Goal: Task Accomplishment & Management: Manage account settings

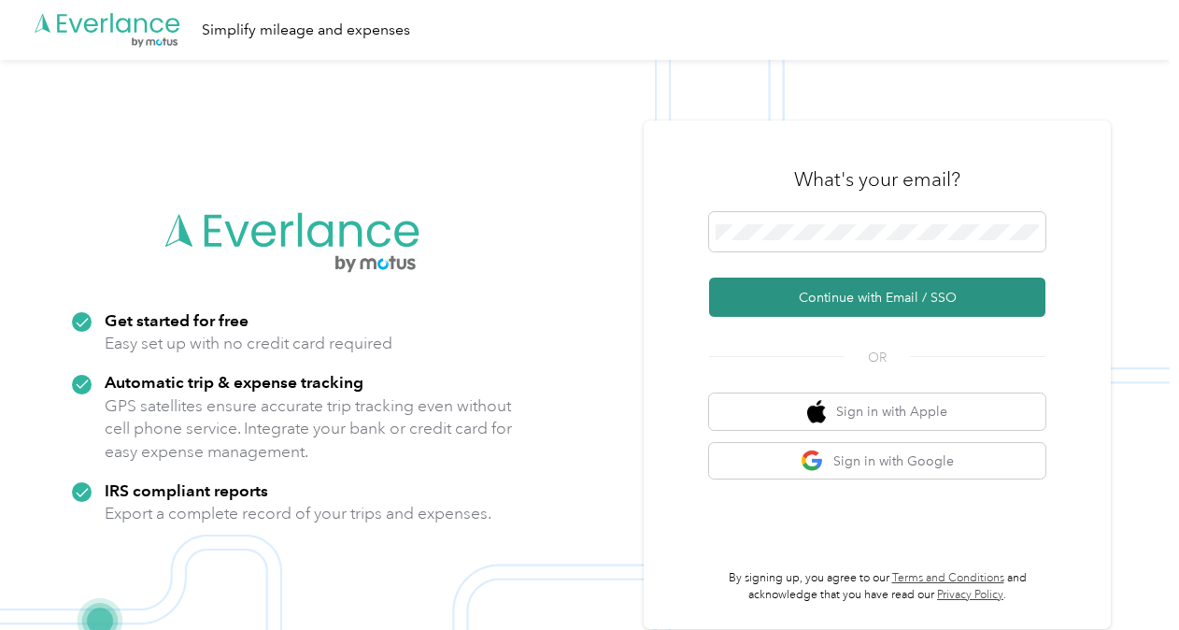
click at [862, 300] on button "Continue with Email / SSO" at bounding box center [877, 296] width 336 height 39
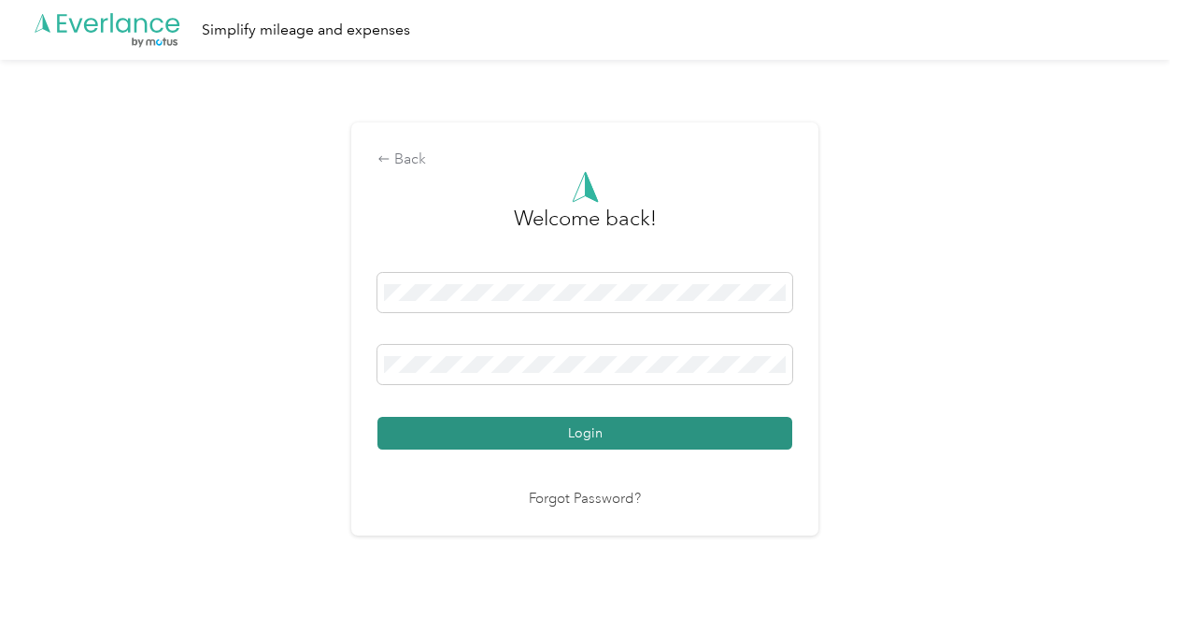
click at [589, 432] on button "Login" at bounding box center [584, 433] width 415 height 33
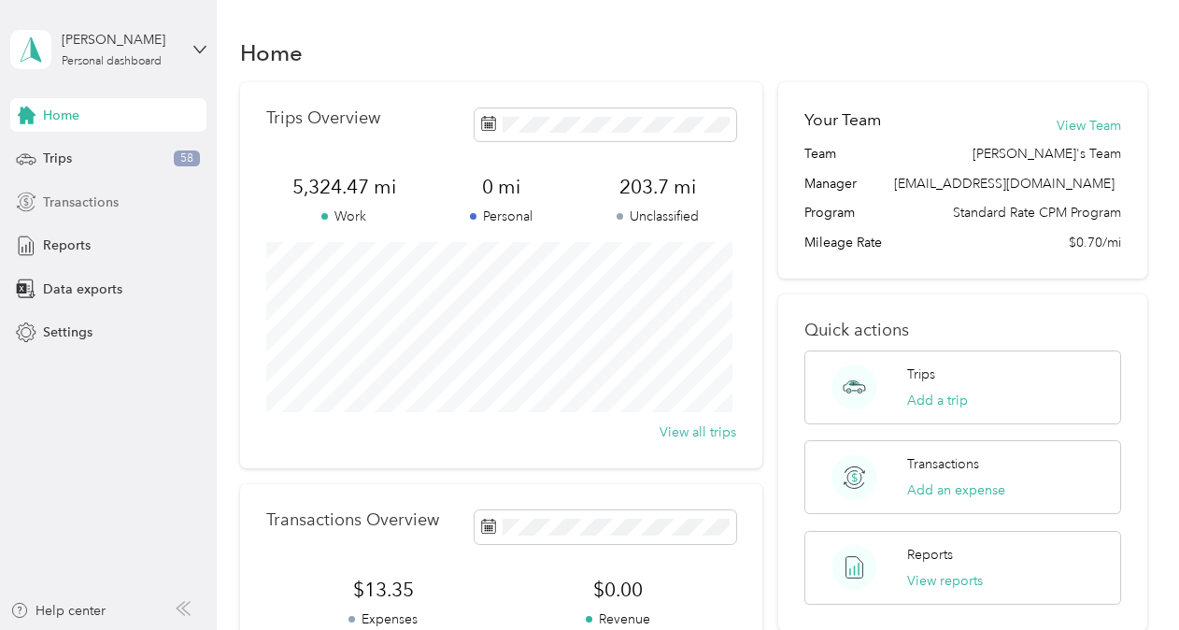
click at [67, 200] on span "Transactions" at bounding box center [81, 202] width 76 height 20
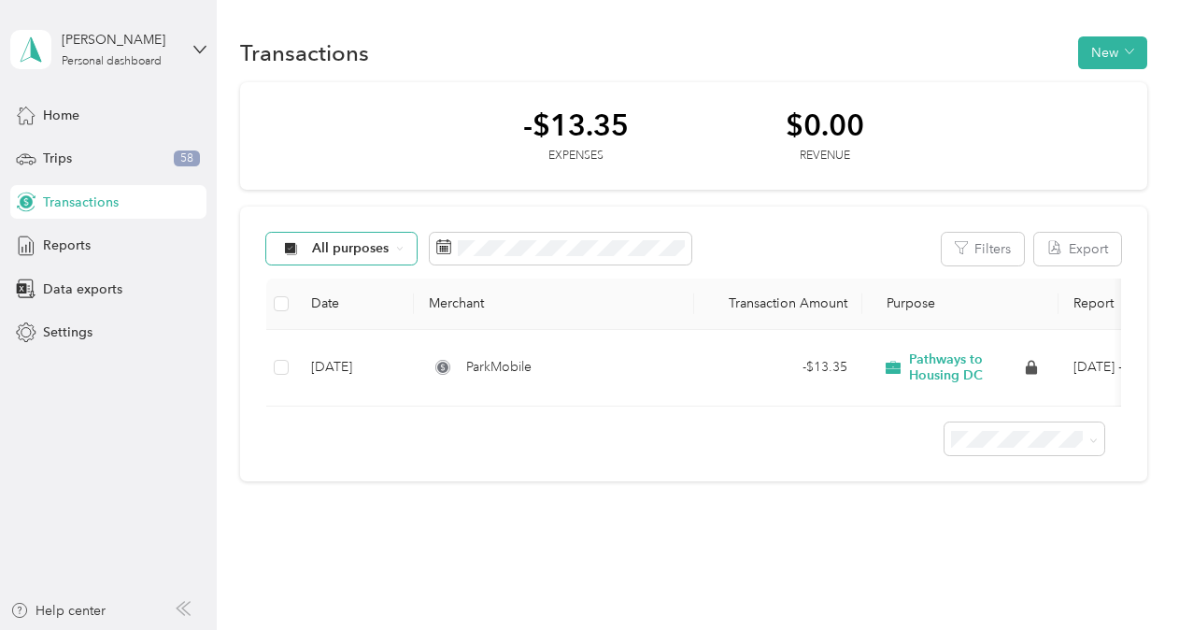
click at [379, 250] on span "All purposes" at bounding box center [351, 248] width 78 height 13
click at [398, 340] on span "Pathways to Housing DC" at bounding box center [387, 338] width 151 height 20
click at [75, 290] on span "Data exports" at bounding box center [82, 289] width 79 height 20
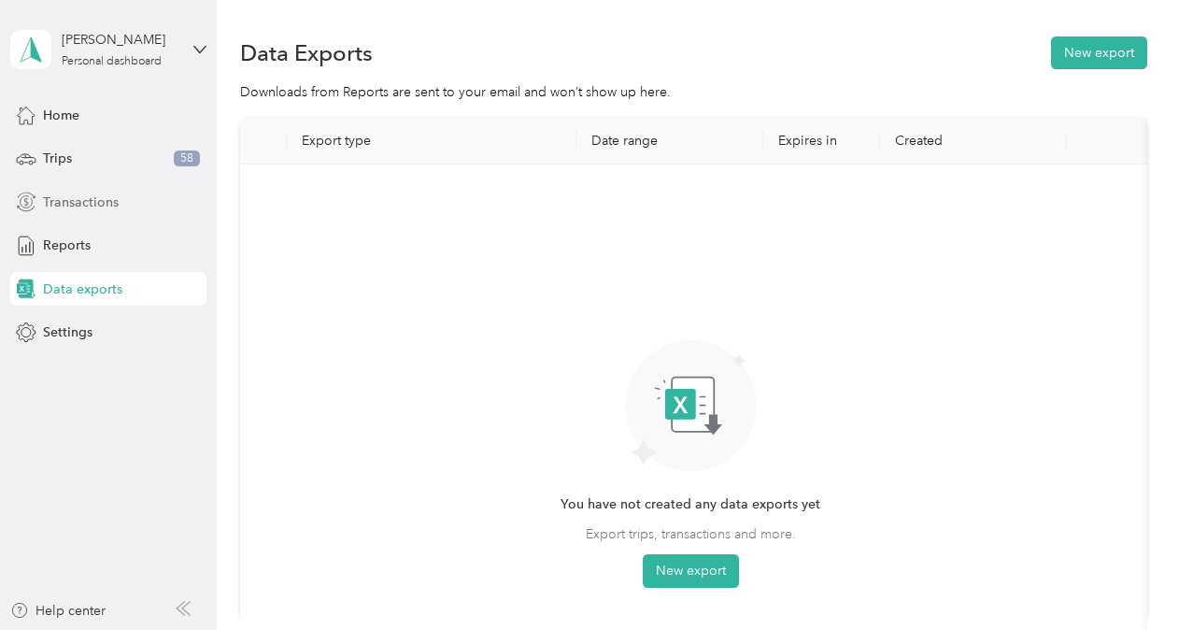
click at [62, 202] on span "Transactions" at bounding box center [81, 202] width 76 height 20
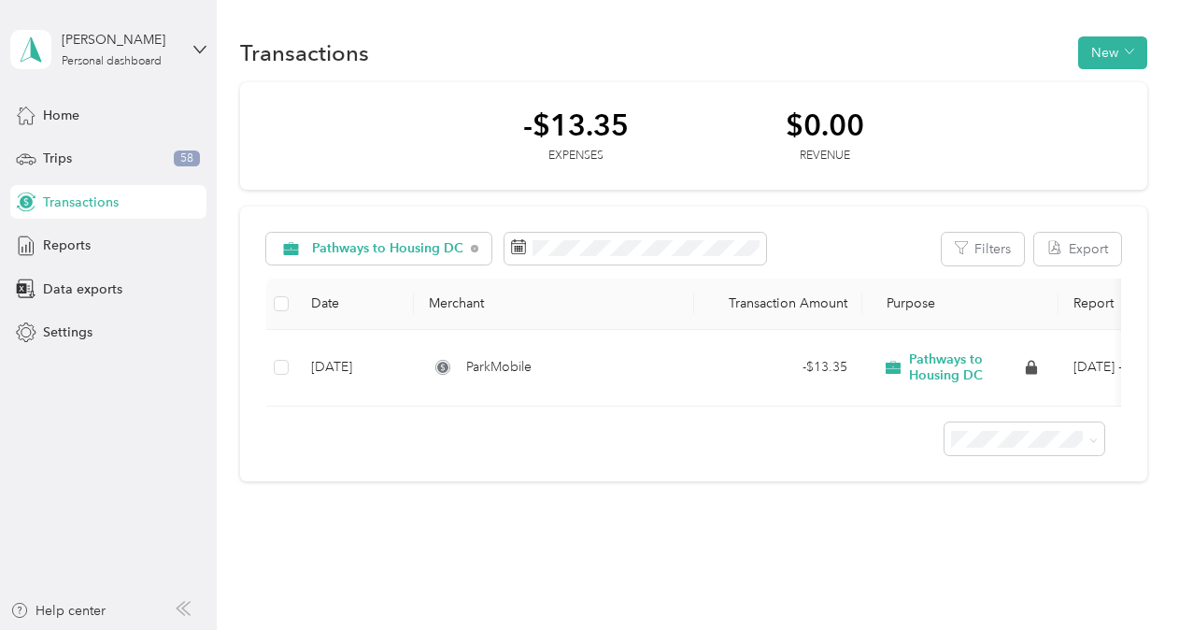
click at [843, 456] on div at bounding box center [693, 431] width 855 height 50
click at [194, 45] on icon at bounding box center [199, 49] width 13 height 13
click at [488, 30] on div "Transactions New -$13.35 Expenses $0.00 Revenue Pathways to Housing DC Filters …" at bounding box center [693, 291] width 953 height 583
click at [422, 239] on div "Pathways to Housing DC" at bounding box center [379, 249] width 226 height 32
click at [397, 353] on li "Pathways to Housing DC" at bounding box center [383, 348] width 234 height 33
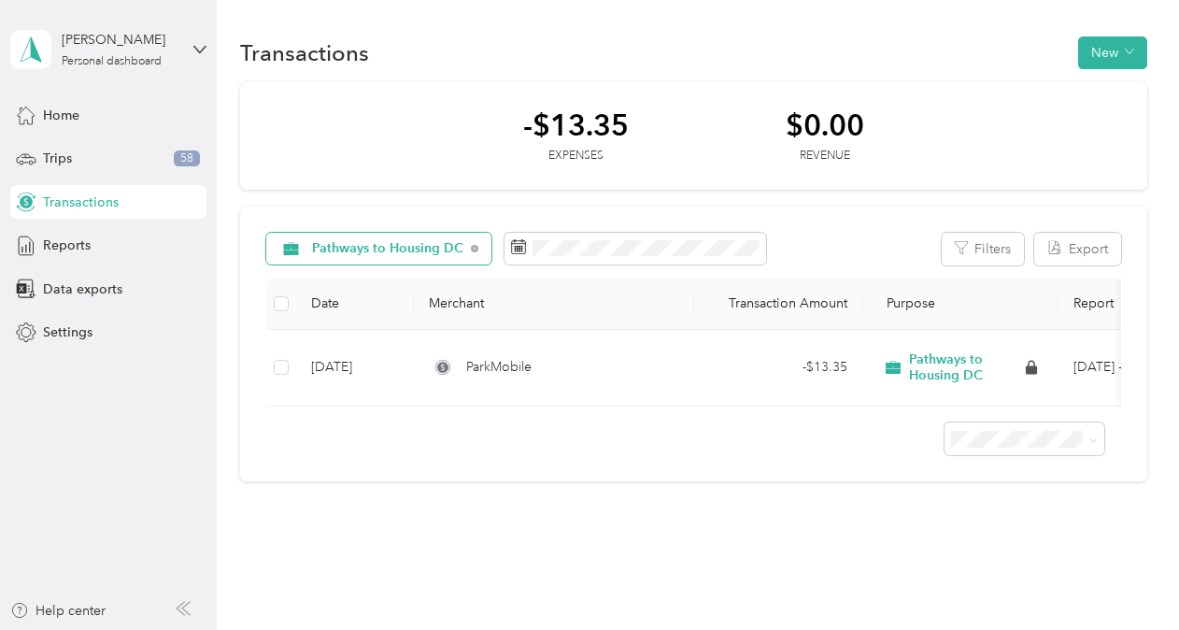
click at [422, 242] on span "Pathways to Housing DC" at bounding box center [388, 248] width 152 height 13
click at [395, 280] on span "All purposes" at bounding box center [399, 283] width 175 height 20
click at [67, 150] on span "Trips" at bounding box center [57, 159] width 29 height 20
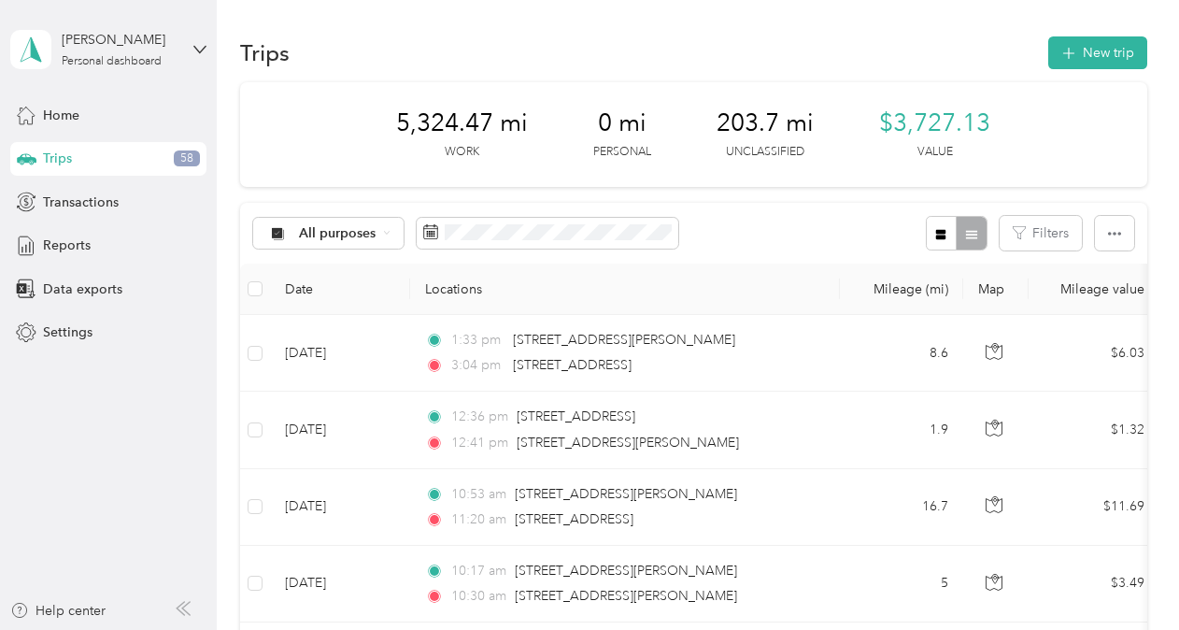
scroll to position [93, 0]
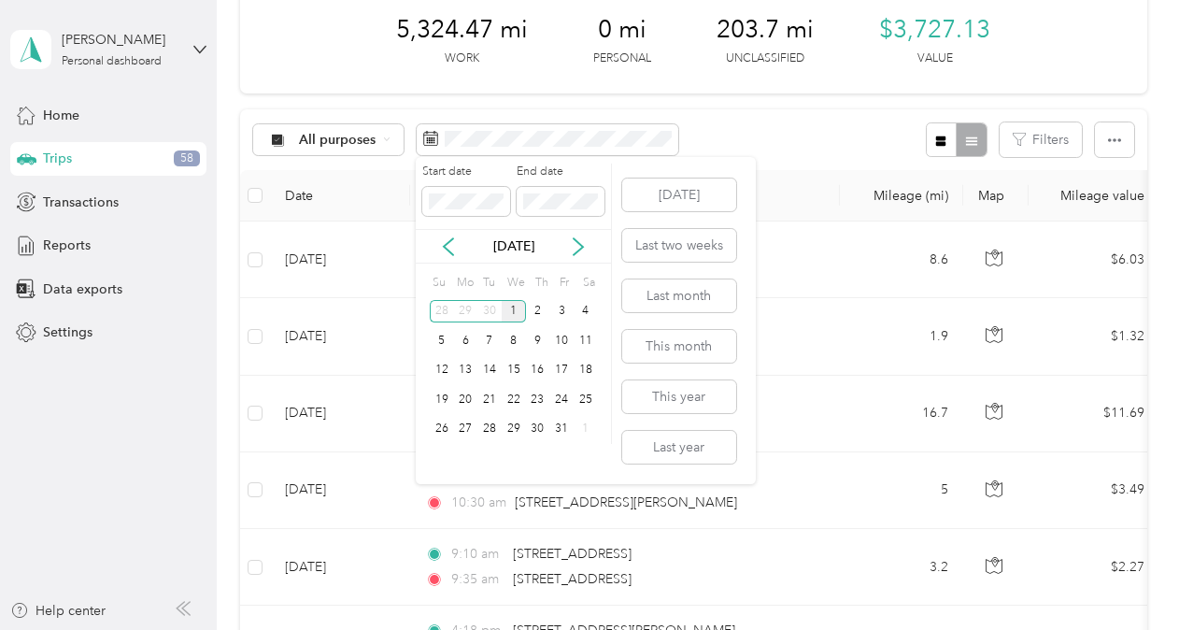
click at [460, 249] on div "[DATE]" at bounding box center [513, 246] width 195 height 20
click at [452, 248] on icon at bounding box center [448, 246] width 19 height 19
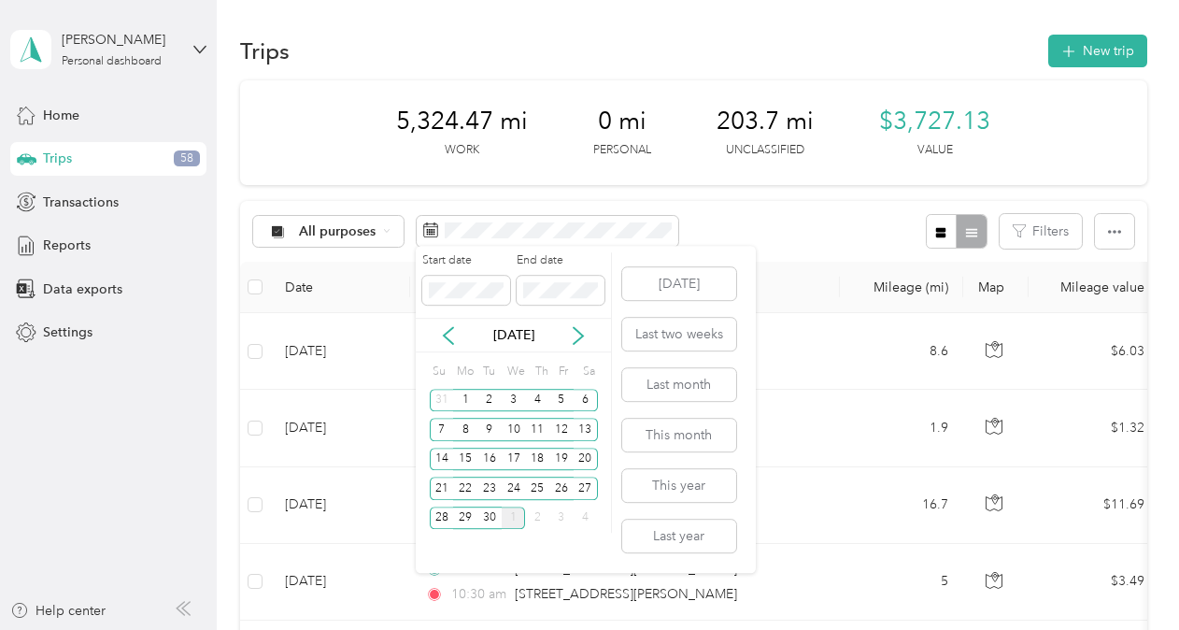
scroll to position [0, 0]
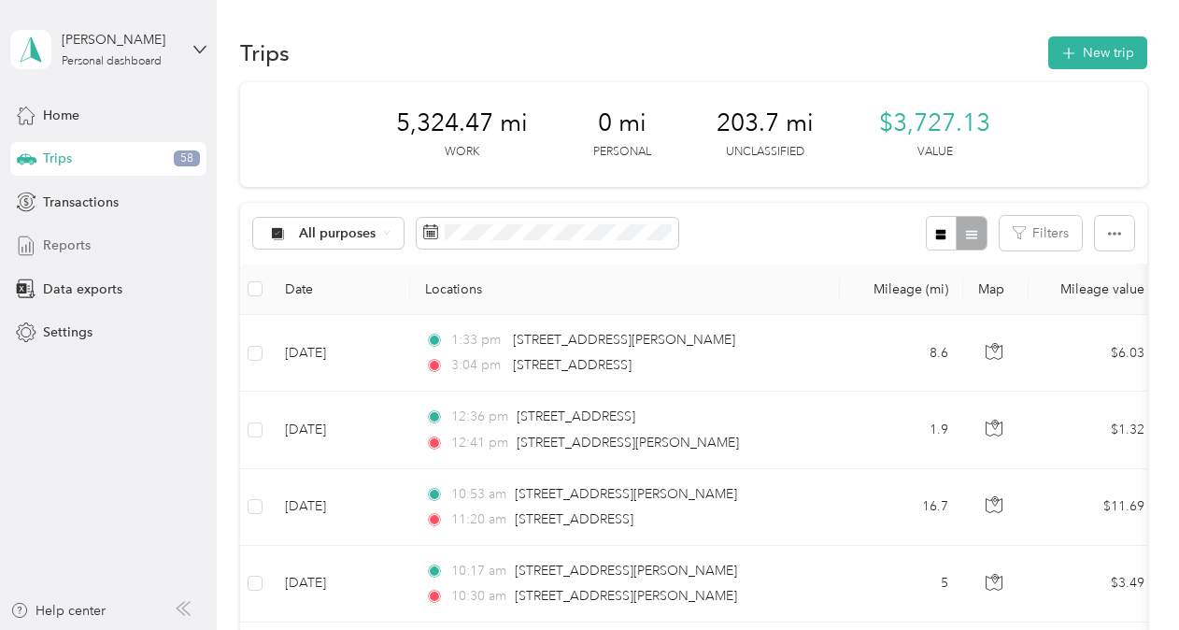
click at [64, 242] on span "Reports" at bounding box center [67, 245] width 48 height 20
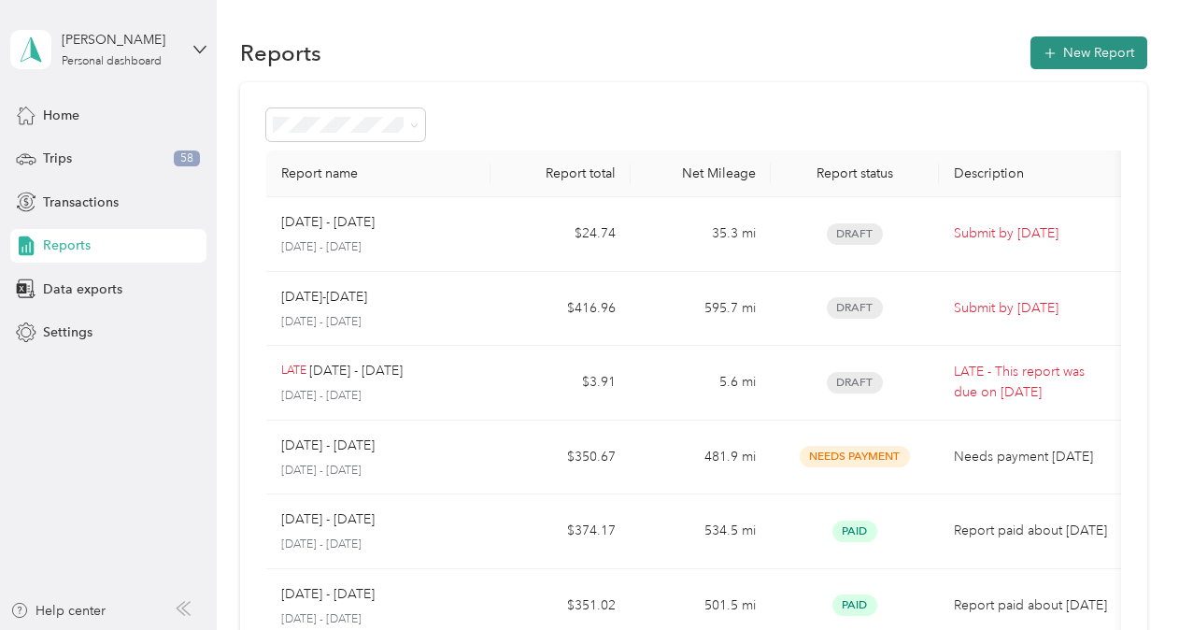
click at [1084, 51] on button "New Report" at bounding box center [1088, 52] width 117 height 33
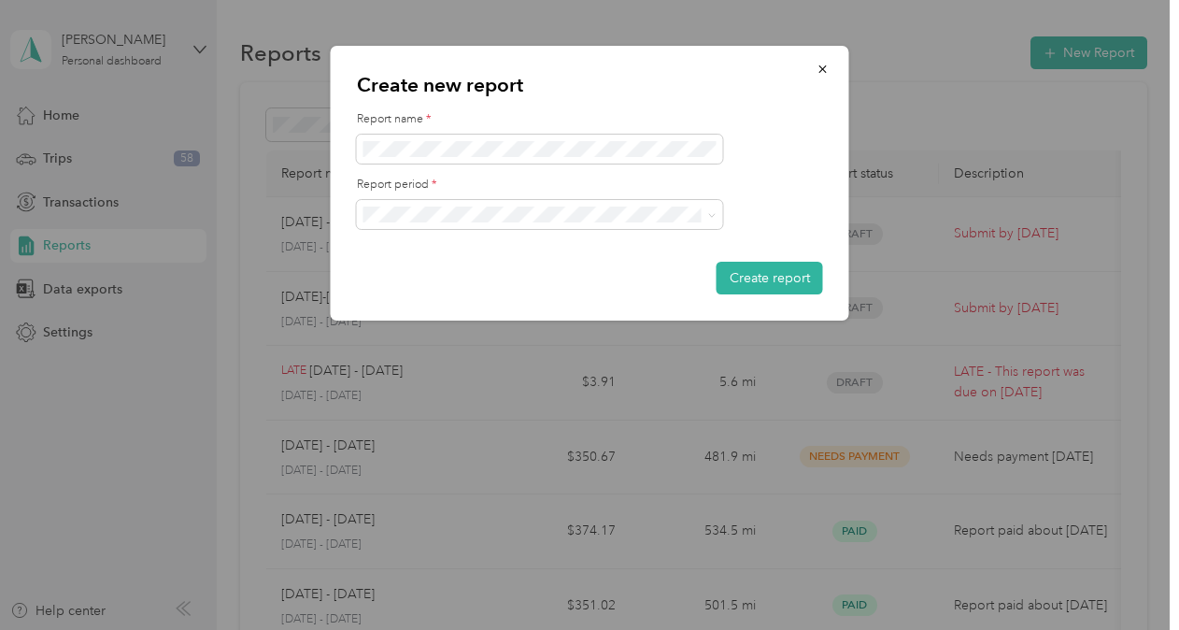
click at [445, 279] on div "[DATE] - [DATE]" at bounding box center [540, 272] width 340 height 20
click at [756, 279] on button "Create report" at bounding box center [770, 278] width 107 height 33
click at [770, 280] on button "Create report" at bounding box center [770, 278] width 107 height 33
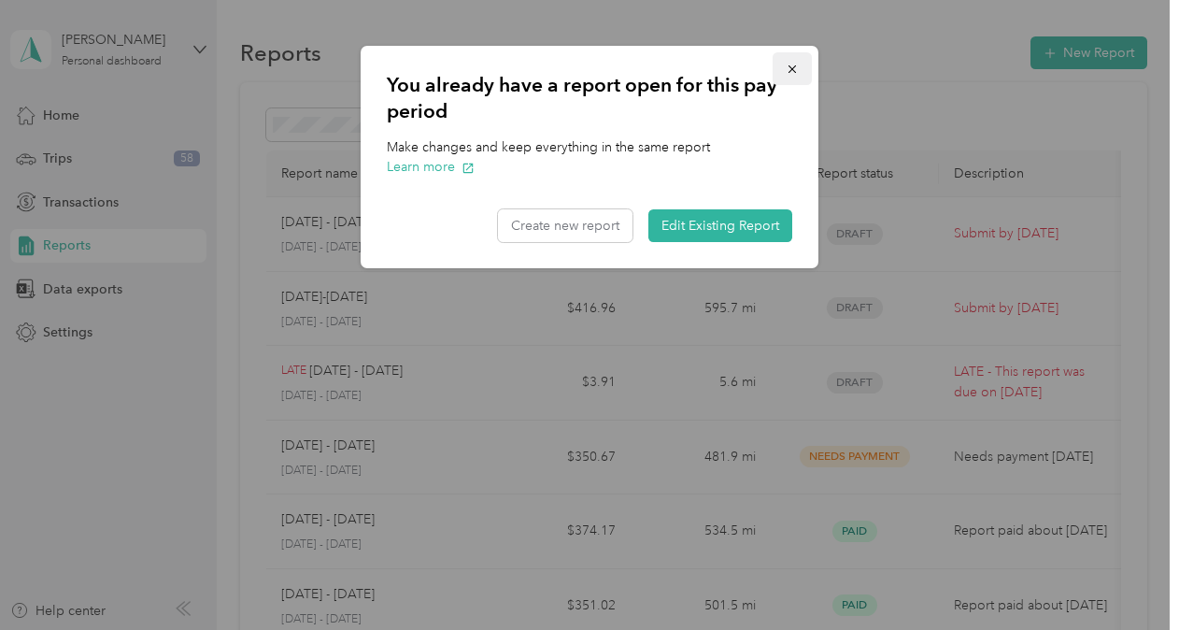
click at [783, 70] on button "button" at bounding box center [792, 68] width 39 height 33
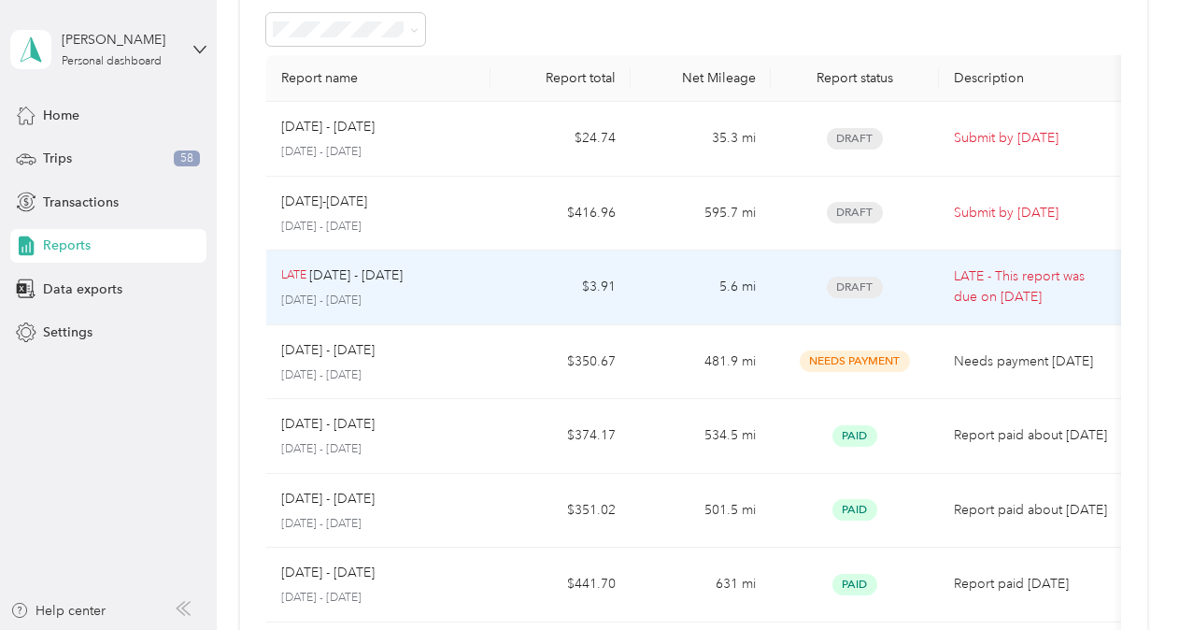
scroll to position [93, 0]
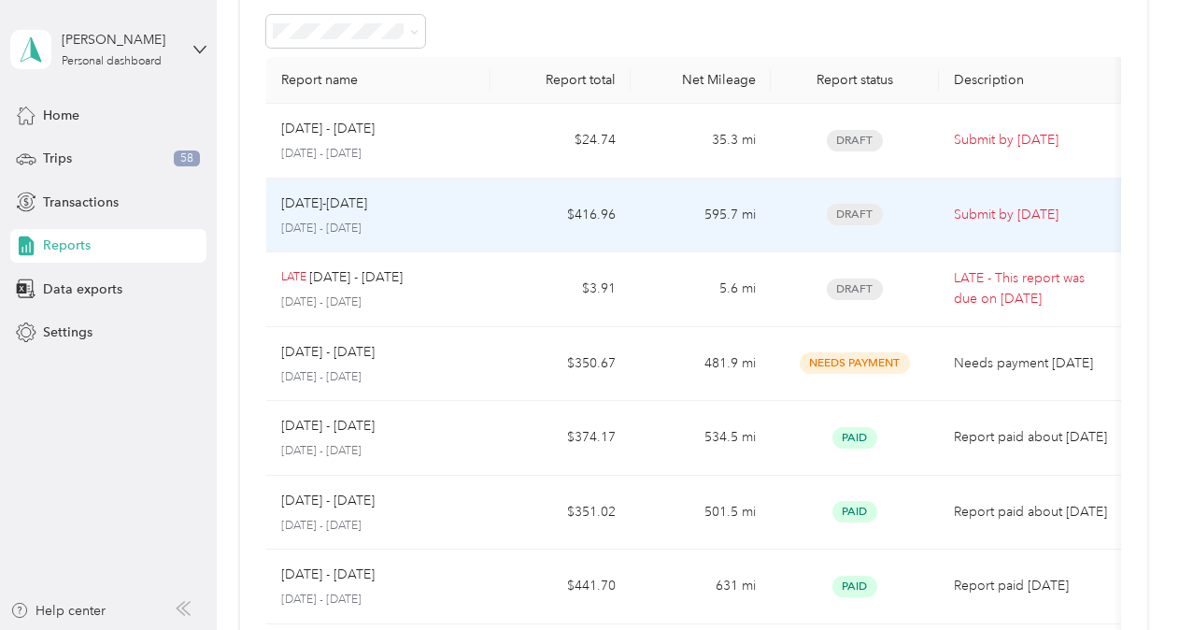
click at [350, 195] on p "[DATE]-[DATE]" at bounding box center [324, 203] width 86 height 21
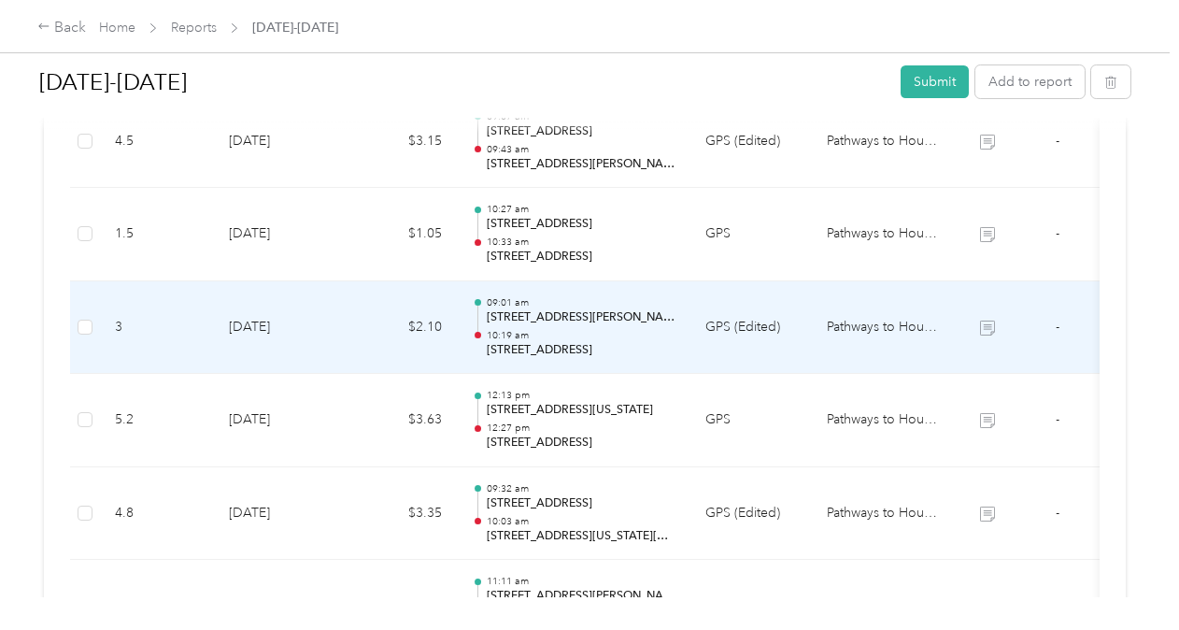
scroll to position [3117, 0]
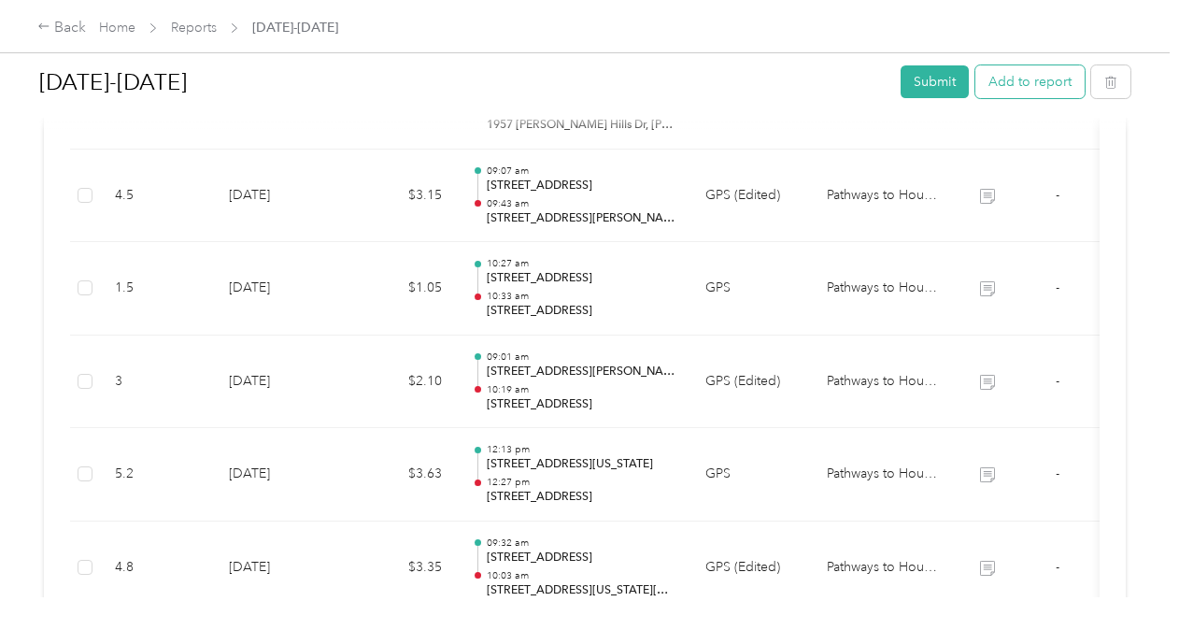
click at [1016, 79] on button "Add to report" at bounding box center [1029, 81] width 109 height 33
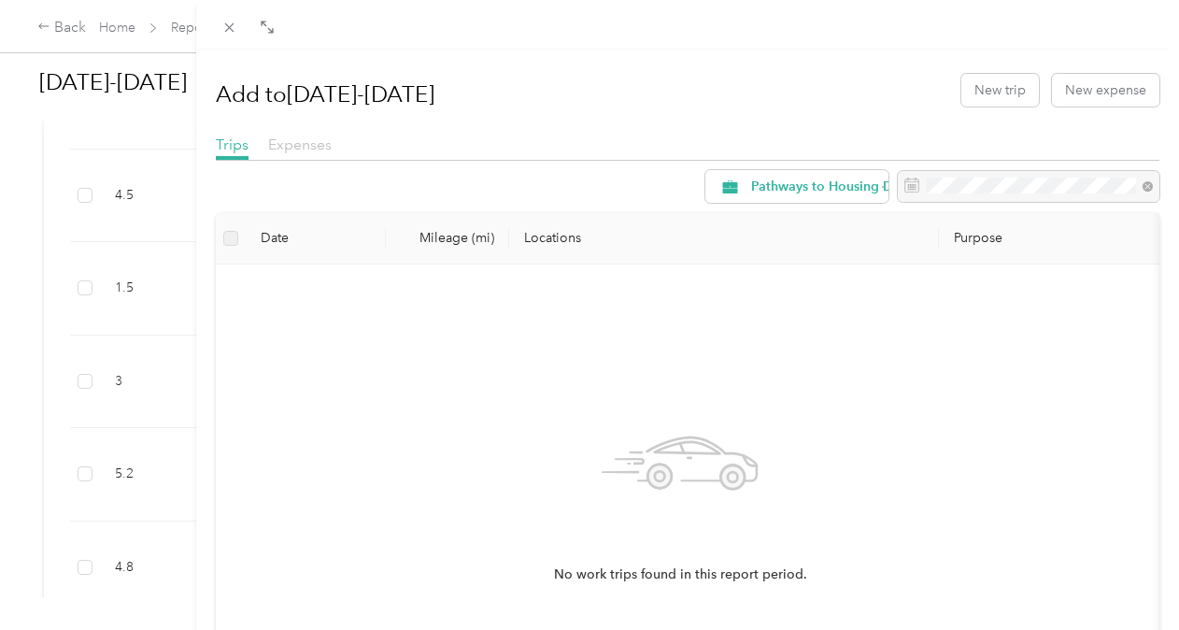
click at [316, 138] on span "Expenses" at bounding box center [300, 144] width 64 height 18
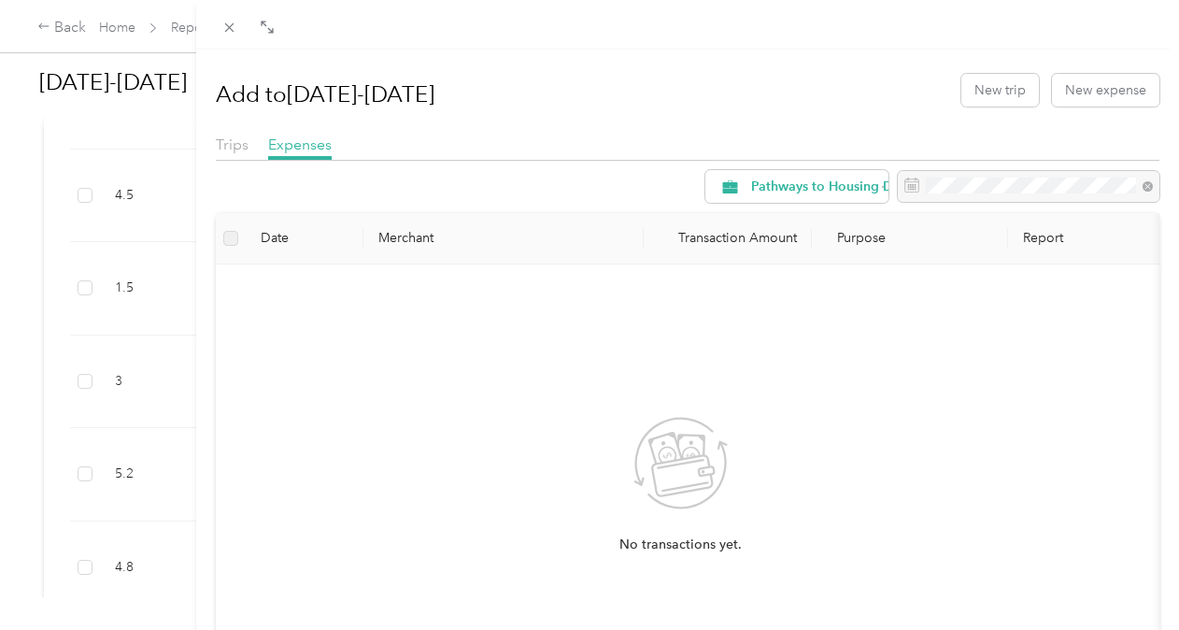
click at [399, 241] on th "Merchant" at bounding box center [503, 238] width 280 height 51
click at [234, 237] on label at bounding box center [230, 238] width 15 height 21
click at [235, 245] on label at bounding box center [230, 238] width 15 height 21
click at [672, 476] on icon at bounding box center [672, 463] width 105 height 96
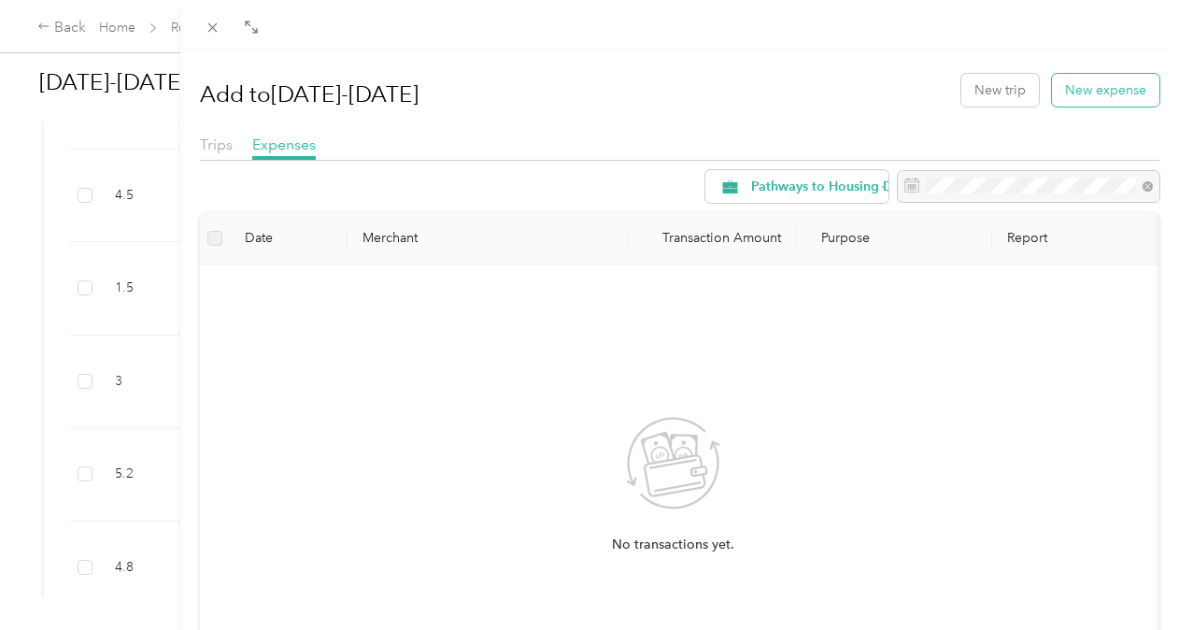
click at [1074, 89] on button "New expense" at bounding box center [1105, 90] width 107 height 33
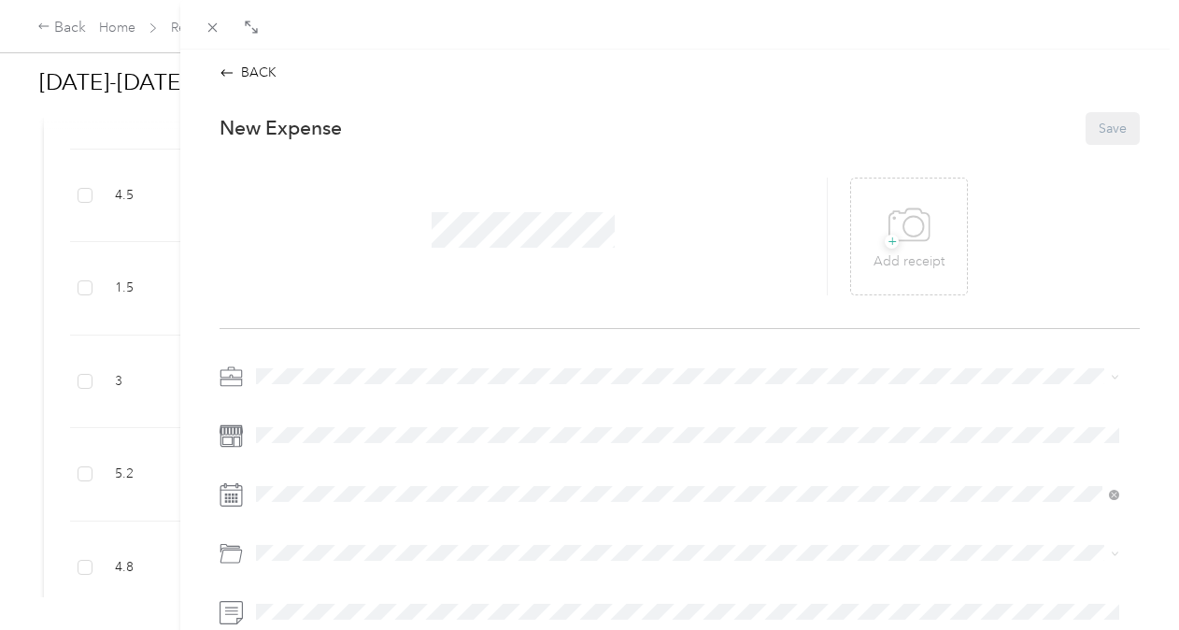
drag, startPoint x: 413, startPoint y: 223, endPoint x: 404, endPoint y: 226, distance: 9.8
click at [407, 228] on div at bounding box center [524, 237] width 608 height 118
click at [912, 227] on icon at bounding box center [909, 225] width 42 height 51
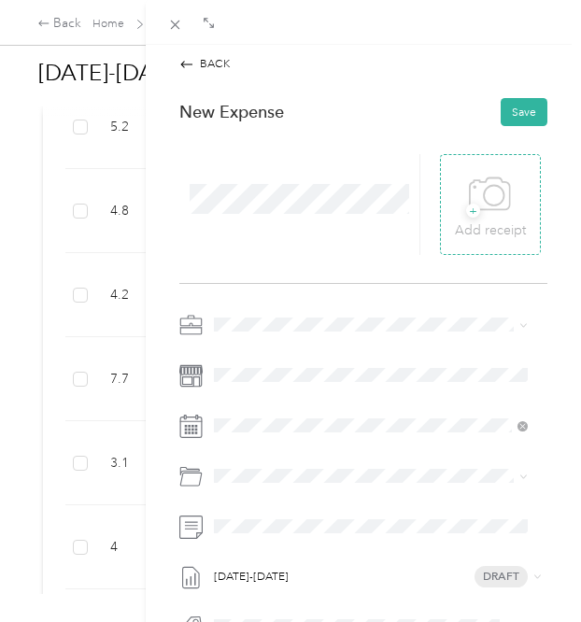
click at [503, 188] on div "+ Add receipt" at bounding box center [490, 205] width 71 height 72
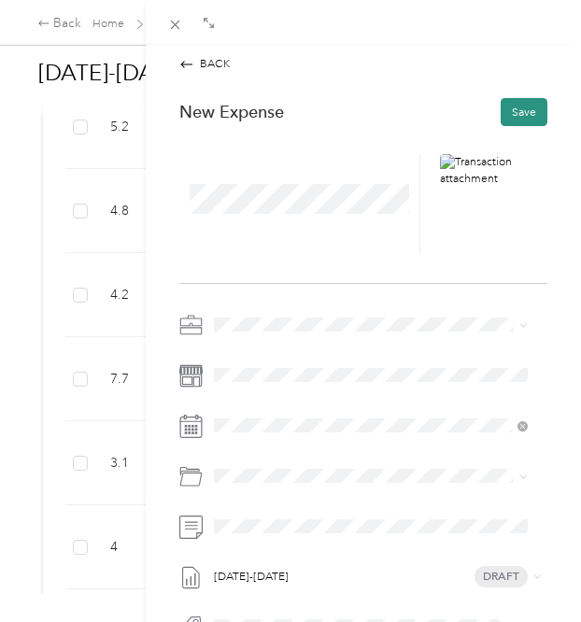
click at [522, 115] on button "Save" at bounding box center [524, 112] width 47 height 28
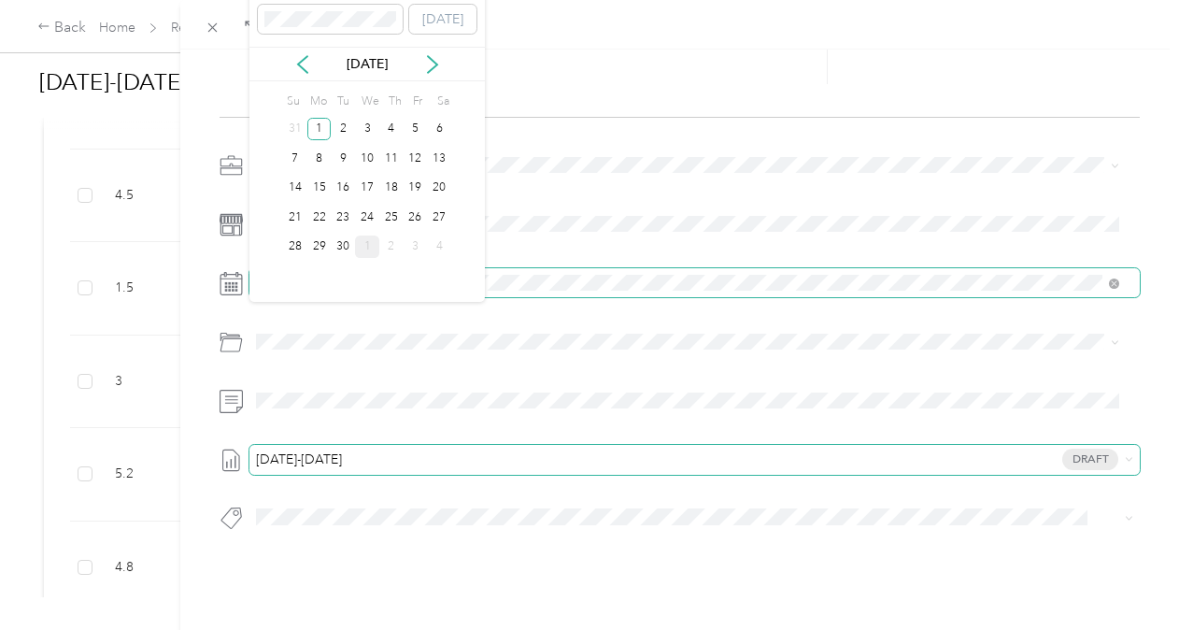
scroll to position [252, 0]
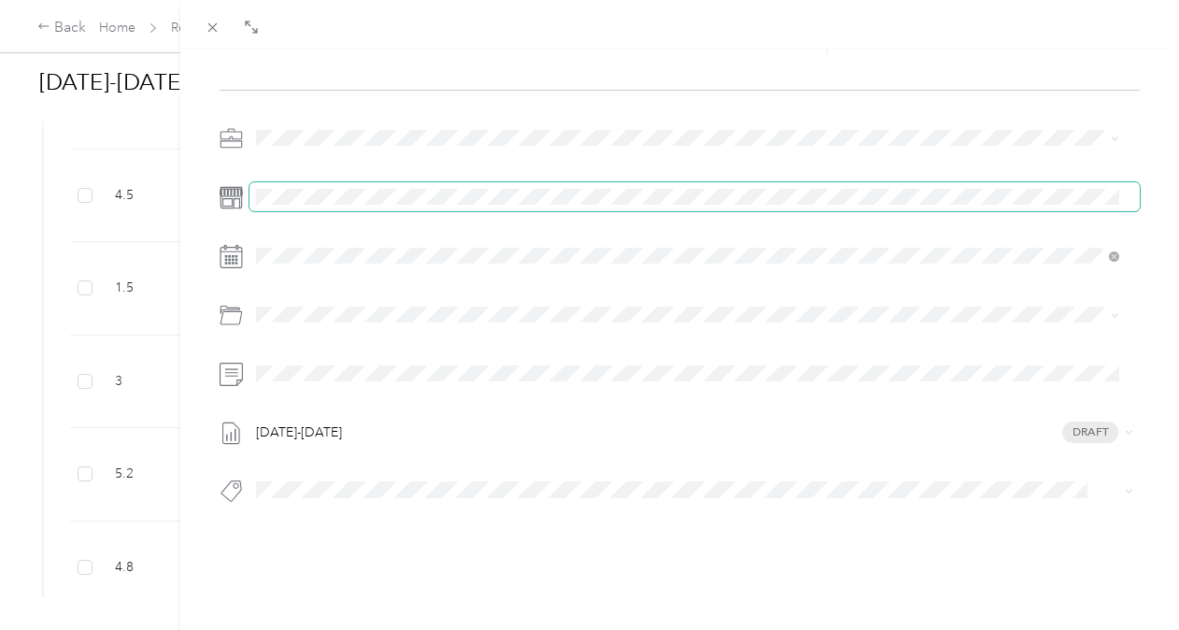
click at [492, 182] on span at bounding box center [694, 197] width 890 height 30
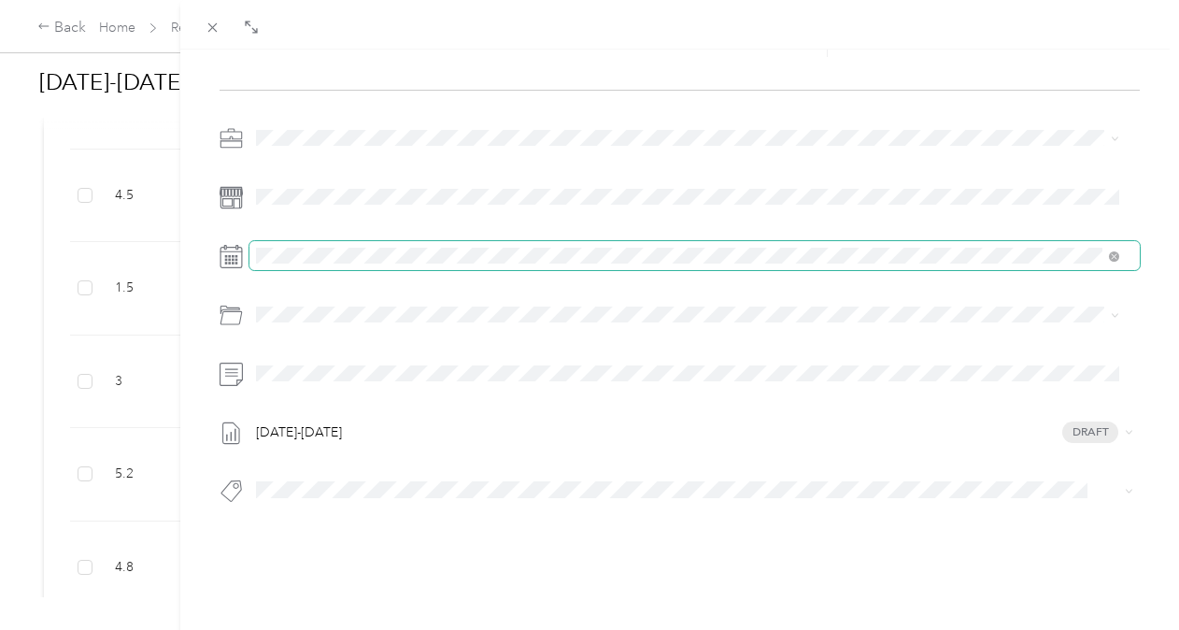
click at [359, 241] on span at bounding box center [694, 256] width 890 height 30
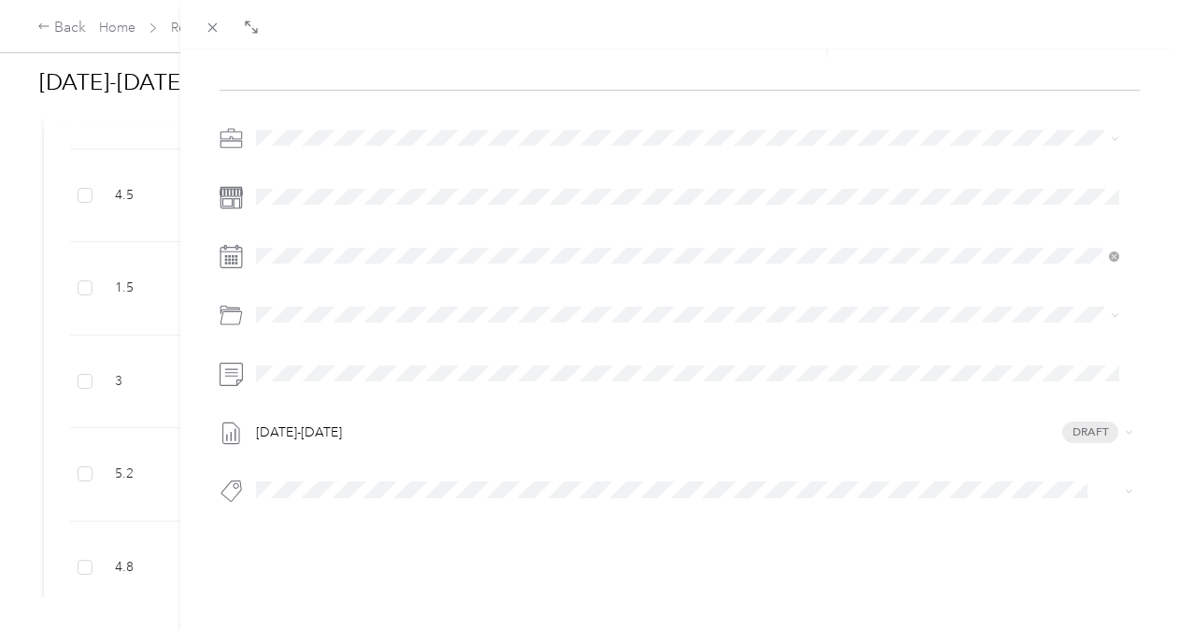
drag, startPoint x: 388, startPoint y: 409, endPoint x: 235, endPoint y: 416, distance: 152.4
click at [235, 418] on div "[DATE]-[DATE] Draft" at bounding box center [680, 433] width 920 height 30
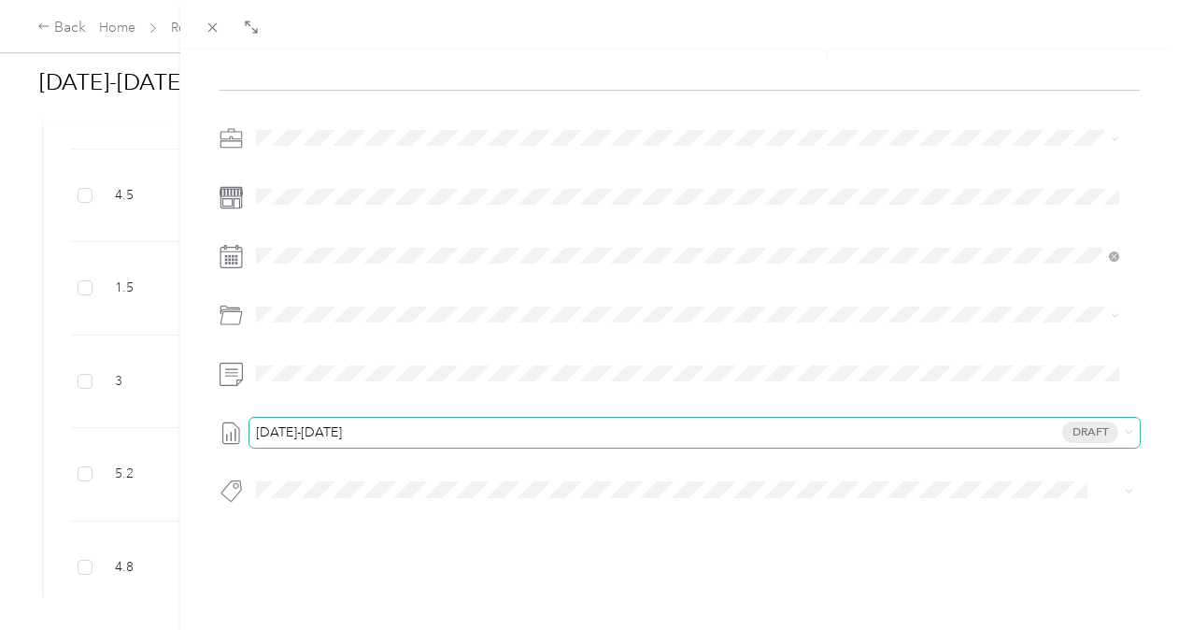
click at [383, 424] on span "[DATE]-[DATE] Draft" at bounding box center [691, 432] width 856 height 17
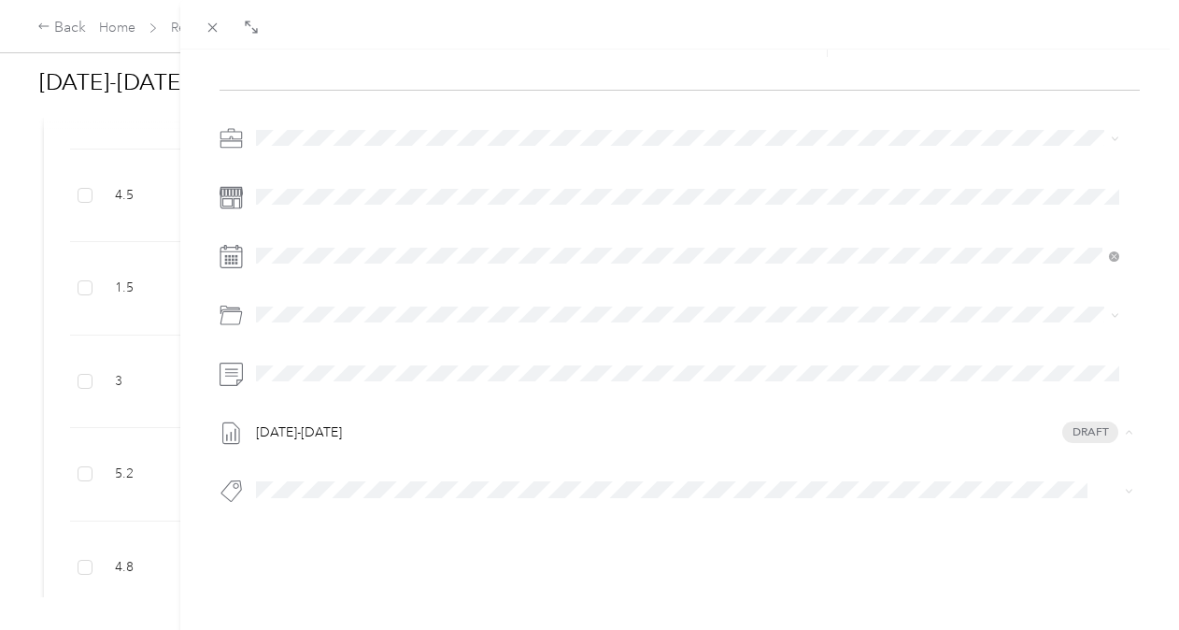
click at [320, 451] on li "None" at bounding box center [687, 449] width 876 height 30
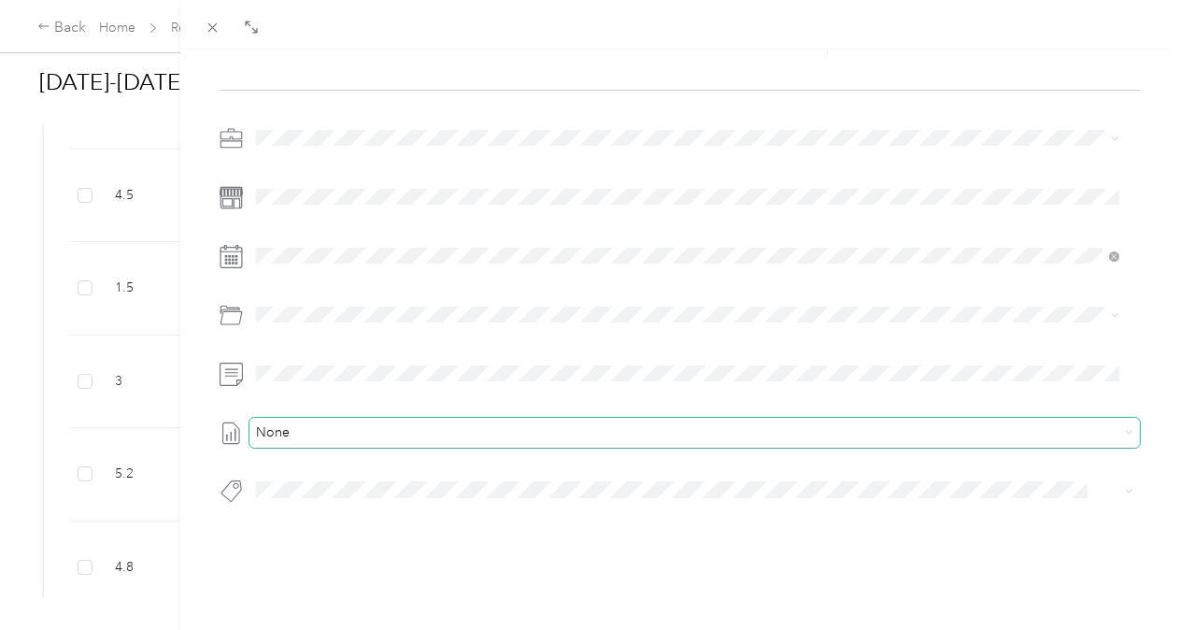
click at [383, 424] on span "None" at bounding box center [691, 432] width 856 height 17
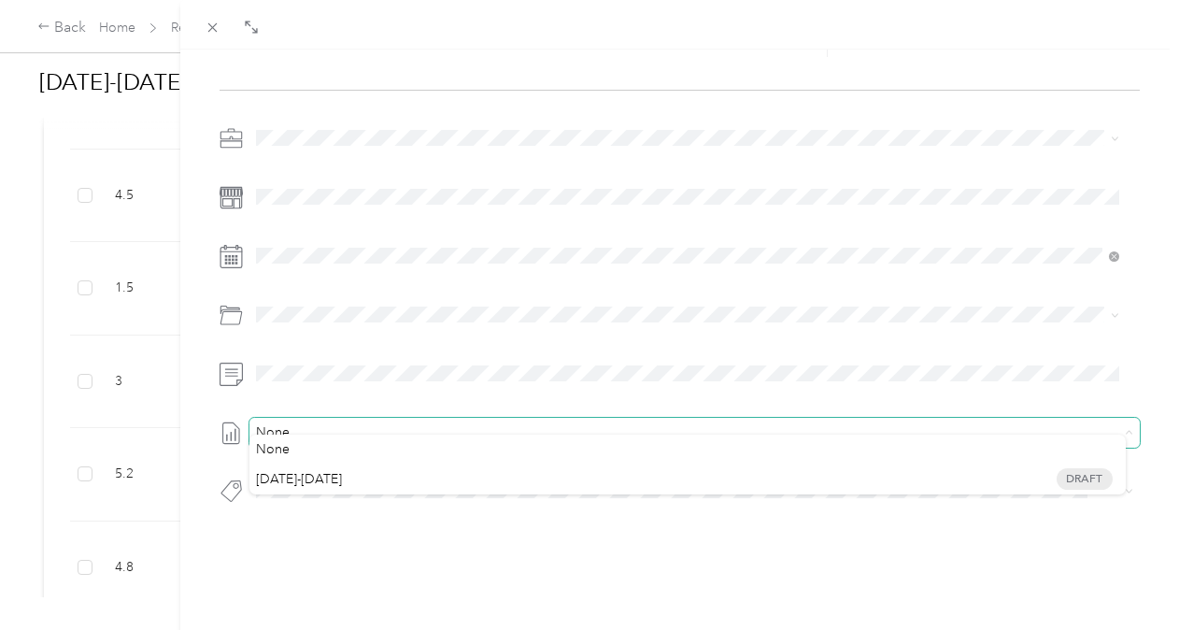
click at [398, 424] on span "None" at bounding box center [691, 432] width 856 height 17
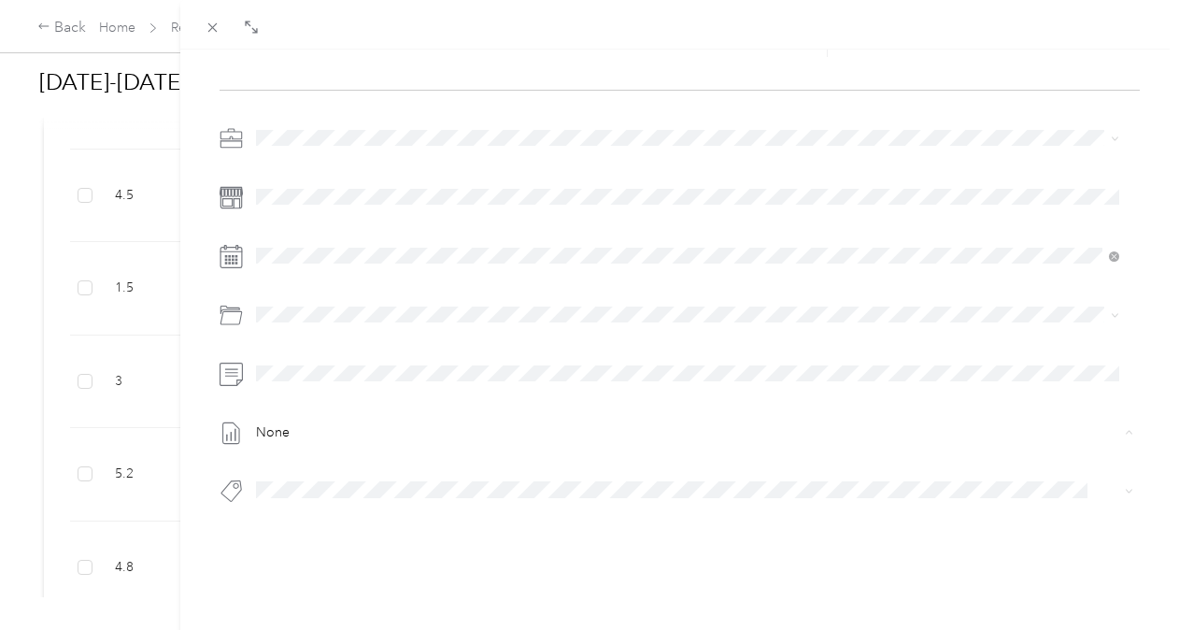
click at [229, 479] on icon at bounding box center [231, 490] width 23 height 23
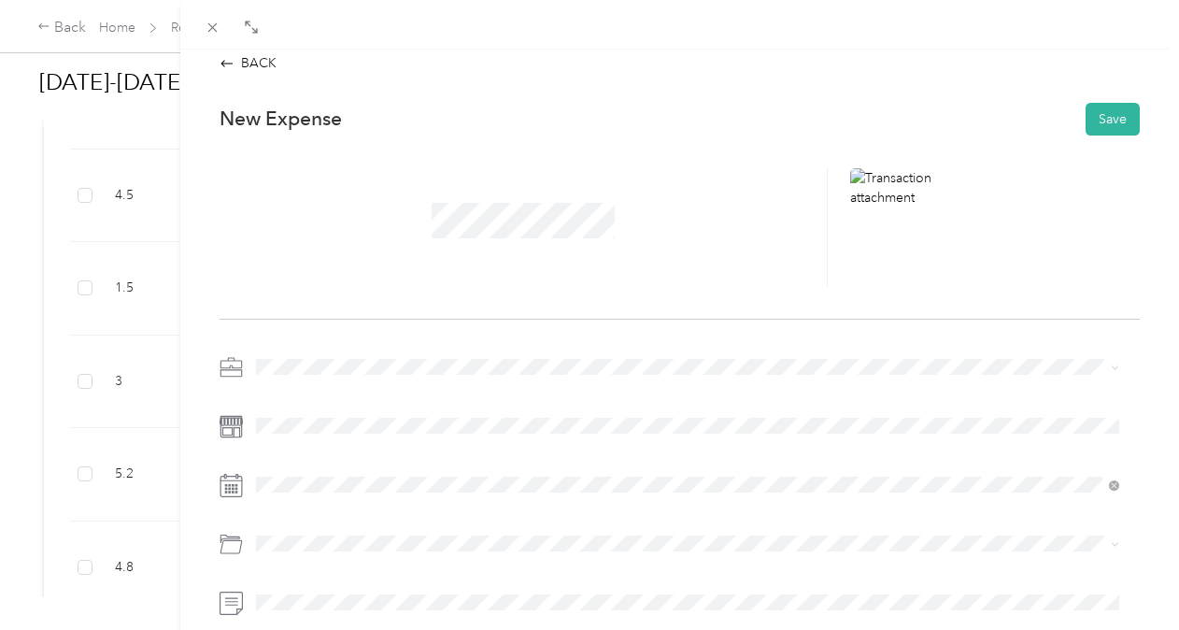
scroll to position [0, 0]
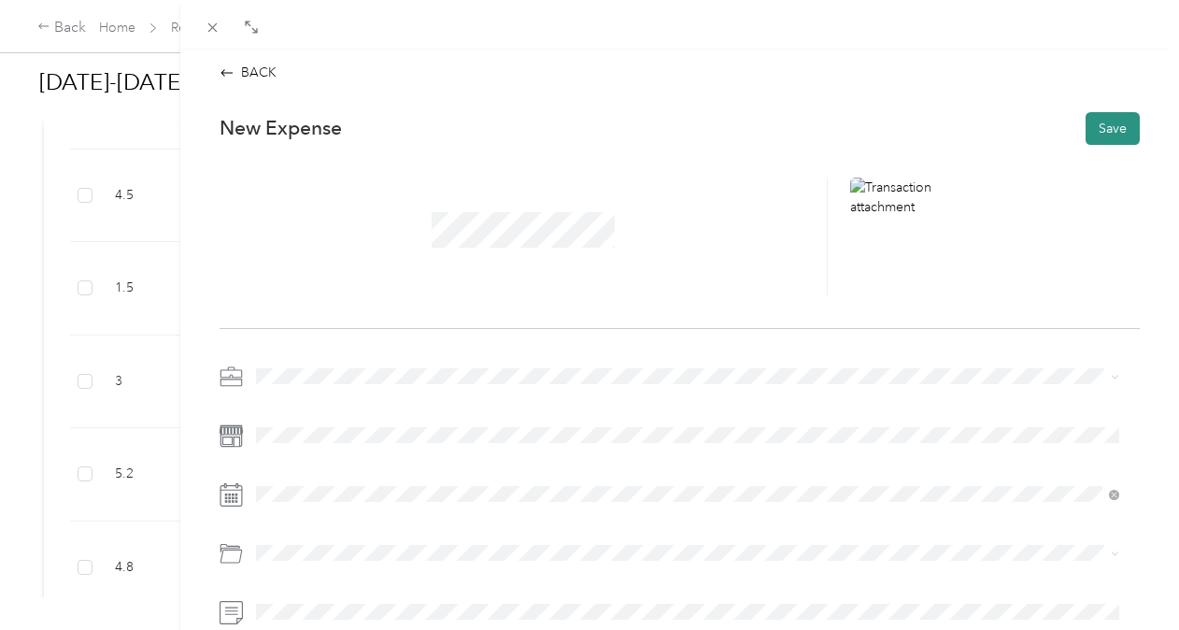
click at [1109, 128] on button "Save" at bounding box center [1113, 128] width 54 height 33
click at [1087, 121] on button "Save" at bounding box center [1113, 128] width 54 height 33
click at [226, 75] on icon at bounding box center [227, 72] width 15 height 15
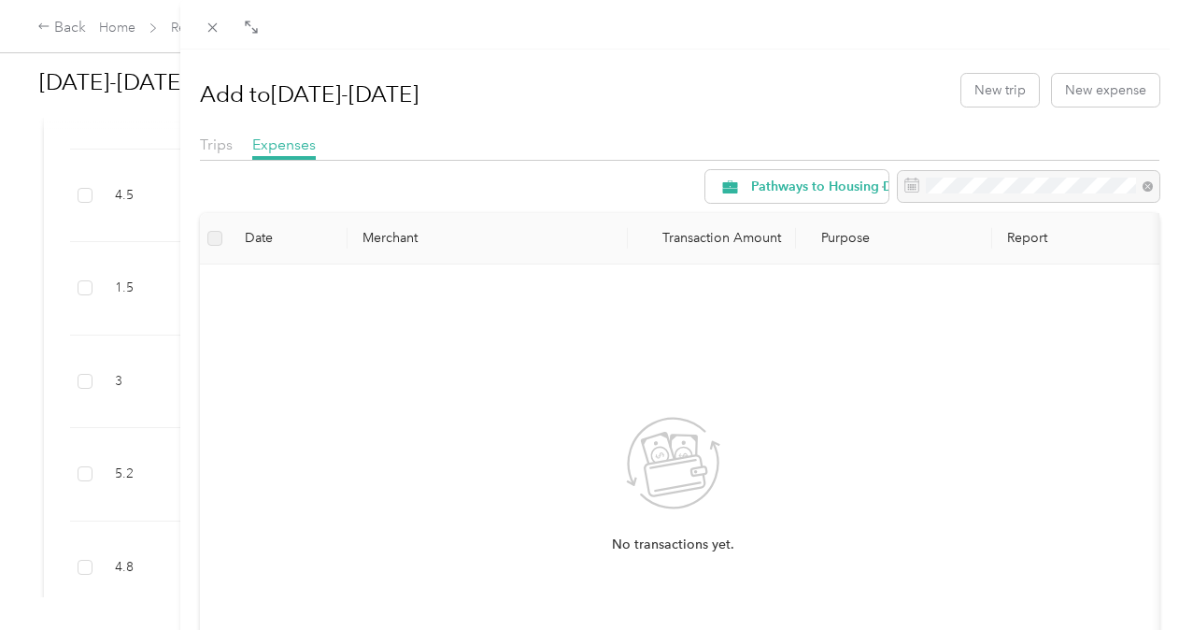
click at [414, 98] on h1 "Add to [DATE]-[DATE]" at bounding box center [309, 94] width 219 height 45
click at [36, 19] on div "Add to [DATE]-[DATE] New trip New expense Trips Expenses Pathways to Housing DC…" at bounding box center [589, 315] width 1179 height 630
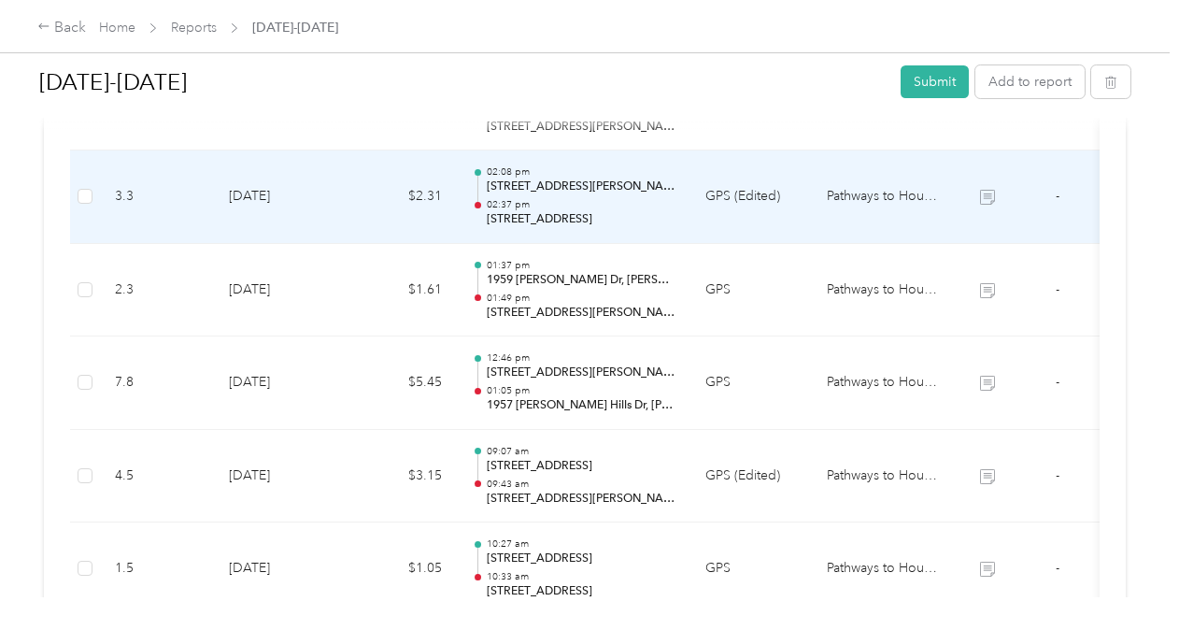
scroll to position [2556, 0]
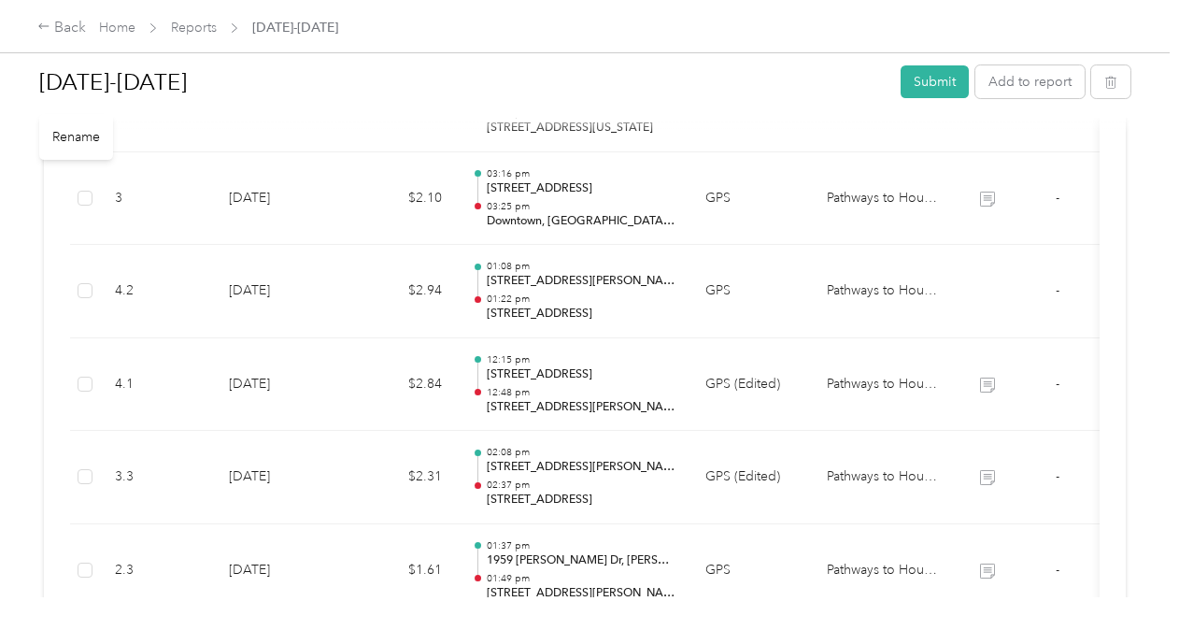
click at [219, 88] on h1 "[DATE]-[DATE]" at bounding box center [463, 82] width 848 height 45
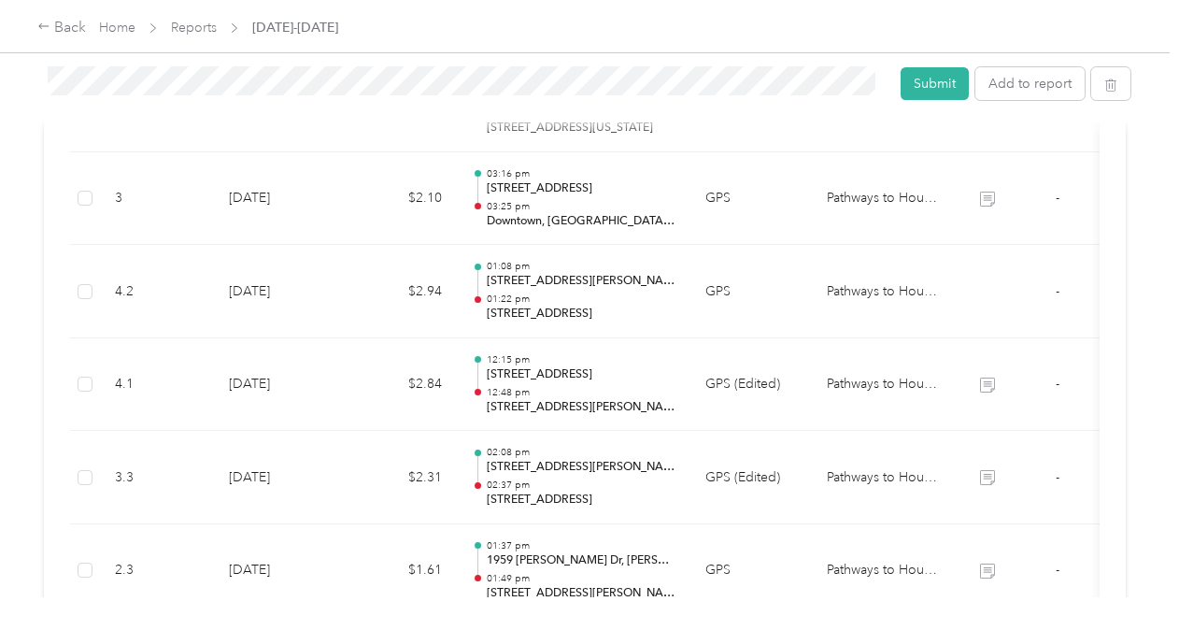
click at [0, 116] on html "Back Home Reports [DATE]-[DATE] [DATE]-[DATE] Submit Add to report Draft Draft,…" at bounding box center [585, 315] width 1170 height 630
click at [1043, 80] on button "Add to report" at bounding box center [1029, 83] width 109 height 33
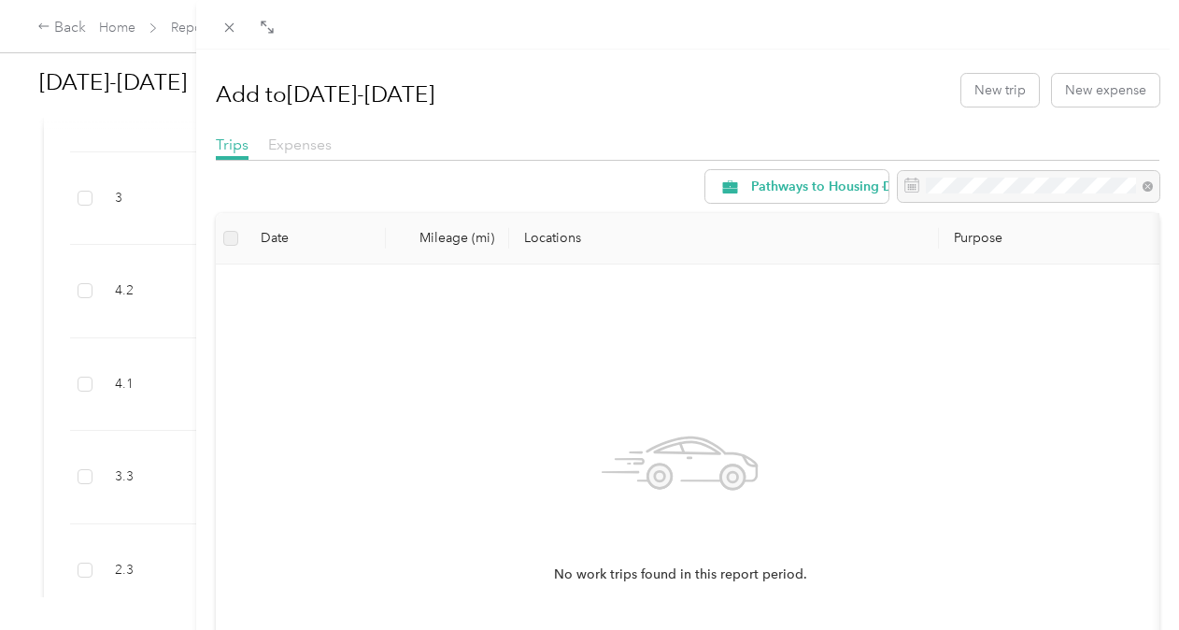
click at [324, 146] on span "Expenses" at bounding box center [300, 144] width 64 height 18
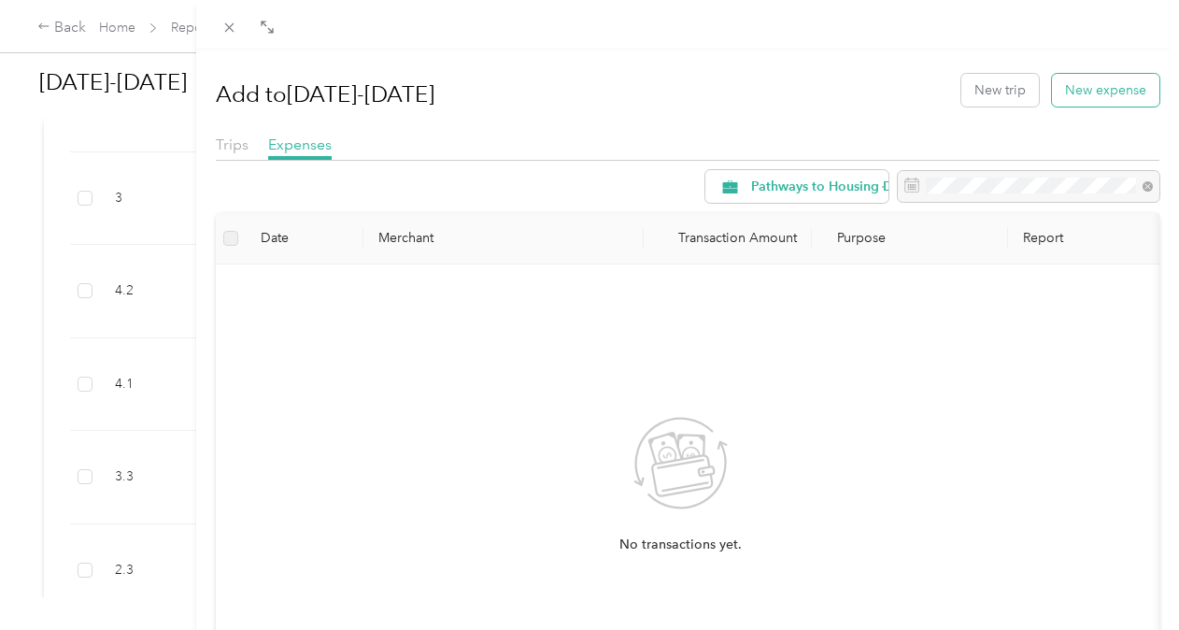
click at [1077, 80] on button "New expense" at bounding box center [1105, 90] width 107 height 33
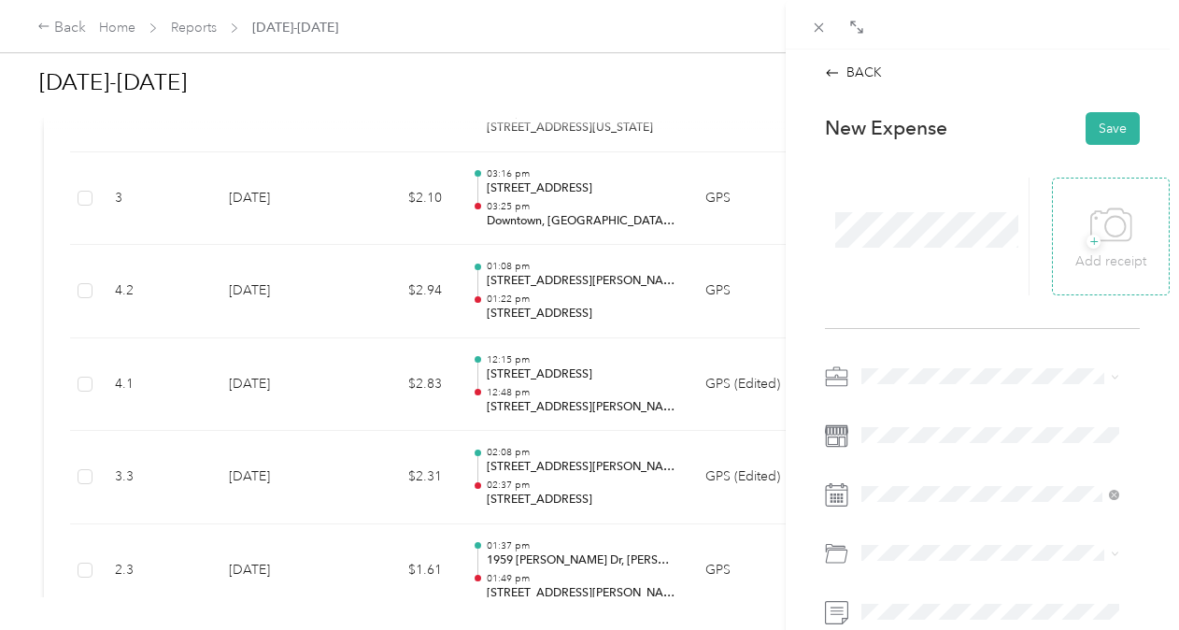
click at [1084, 254] on p "Add receipt" at bounding box center [1110, 261] width 71 height 21
click at [1096, 125] on button "Save" at bounding box center [1113, 128] width 54 height 33
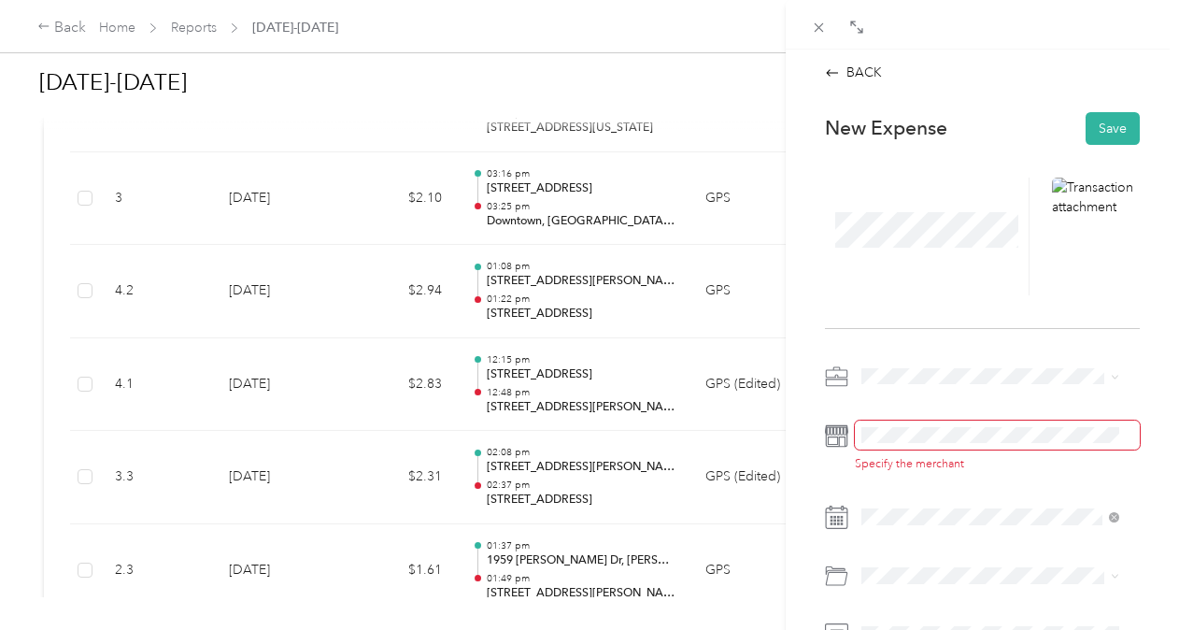
click at [937, 424] on span at bounding box center [997, 435] width 285 height 30
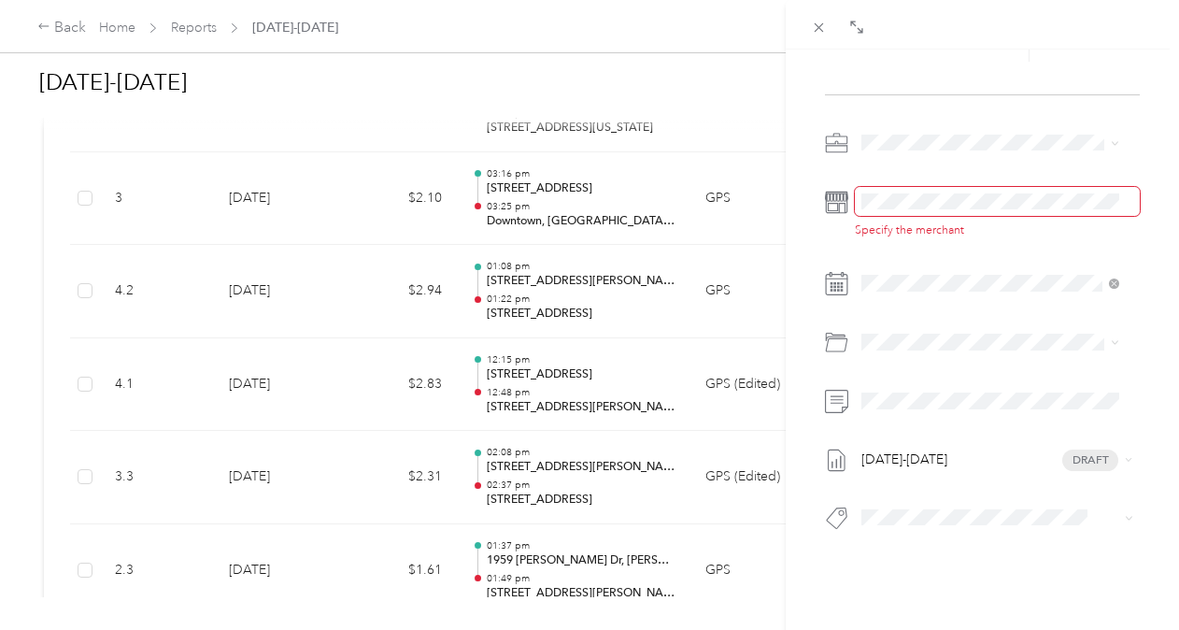
scroll to position [276, 0]
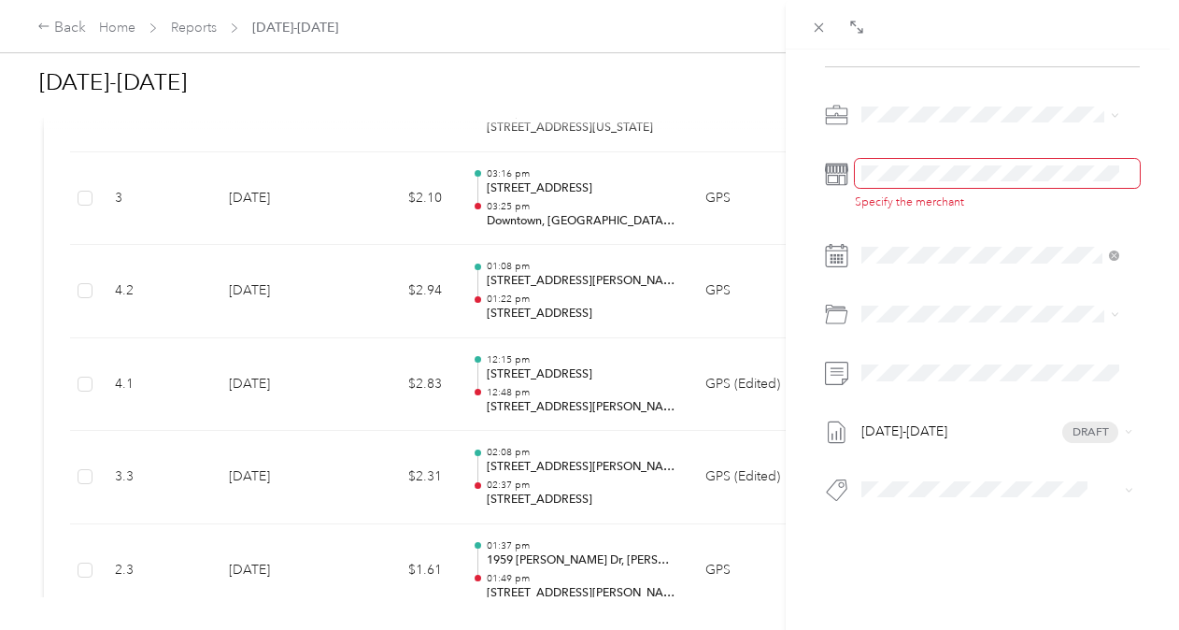
click at [906, 172] on span at bounding box center [997, 174] width 285 height 30
click at [912, 170] on span at bounding box center [997, 174] width 285 height 30
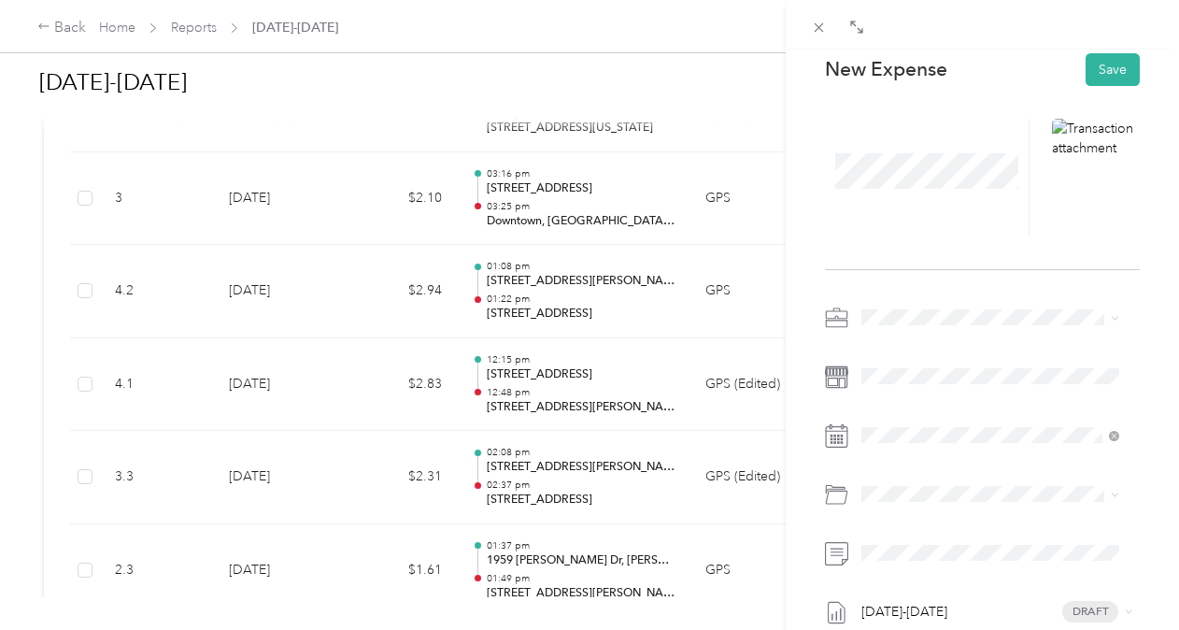
scroll to position [0, 0]
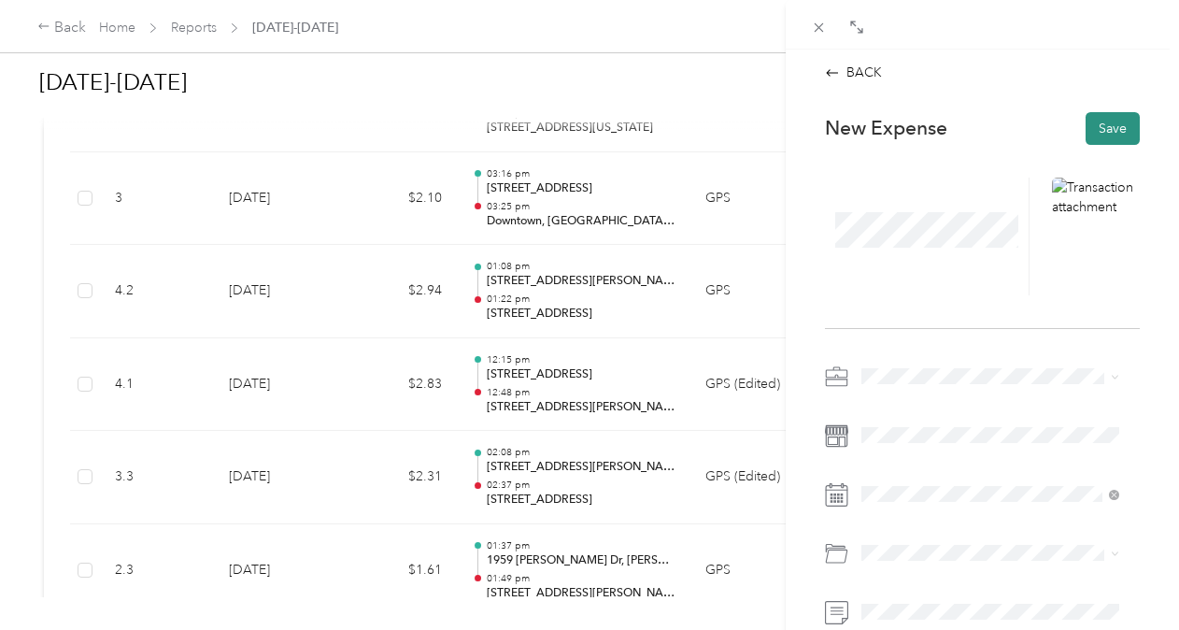
click at [1106, 123] on button "Save" at bounding box center [1113, 128] width 54 height 33
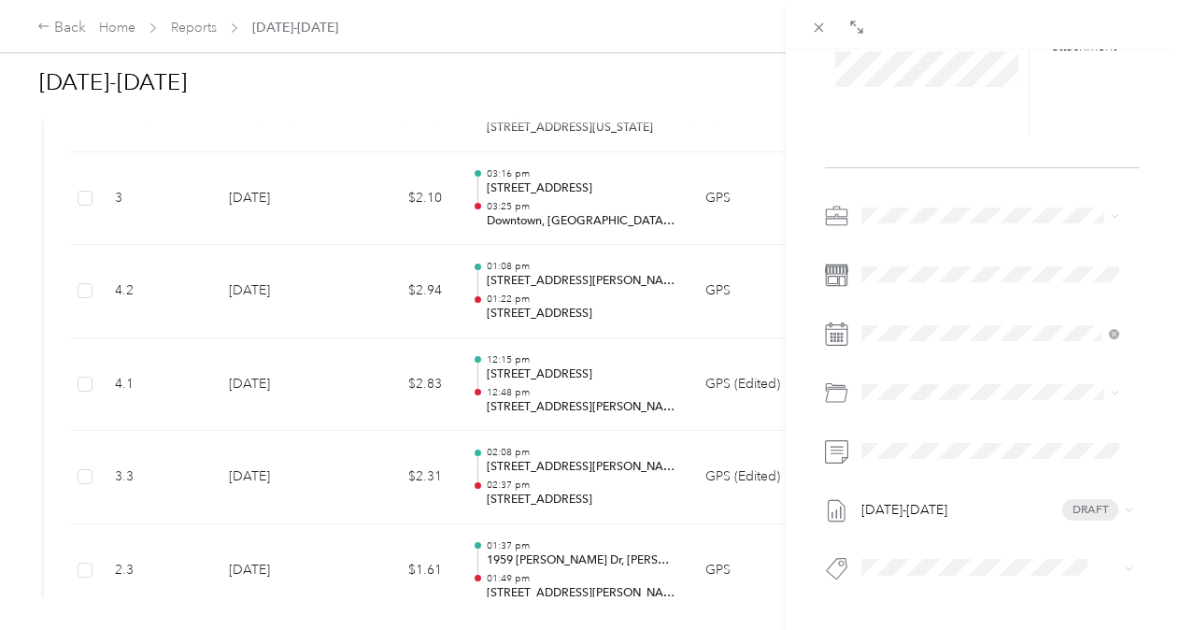
scroll to position [151, 0]
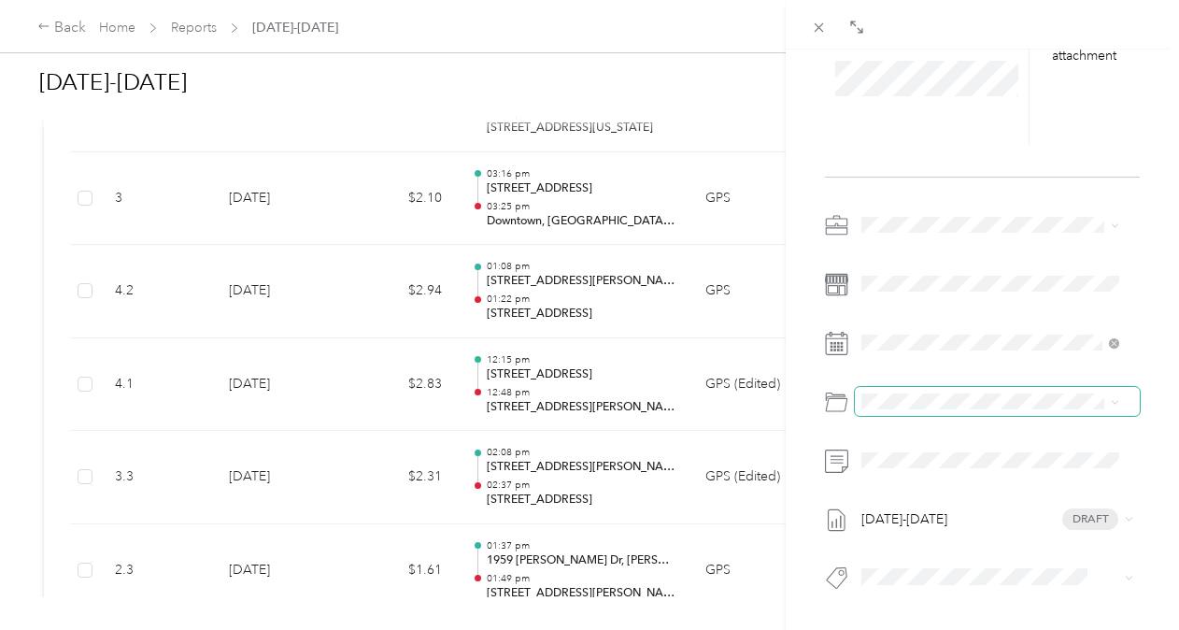
click at [979, 390] on span at bounding box center [997, 402] width 285 height 30
click at [996, 377] on div "[DATE]-[DATE] Draft" at bounding box center [982, 406] width 315 height 393
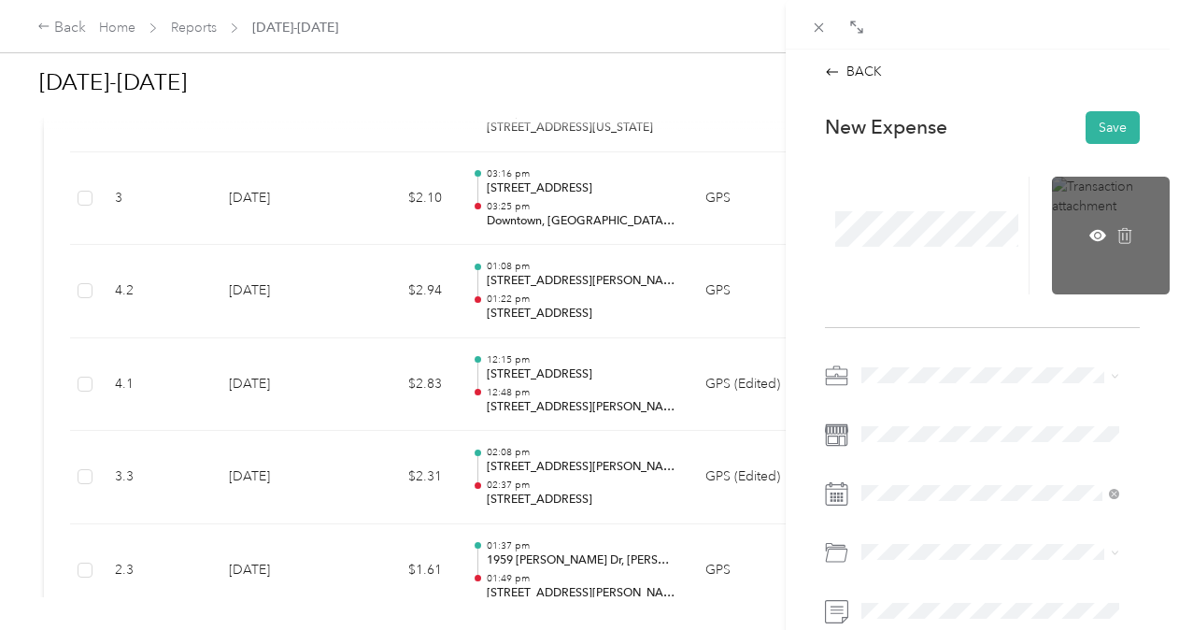
scroll to position [0, 0]
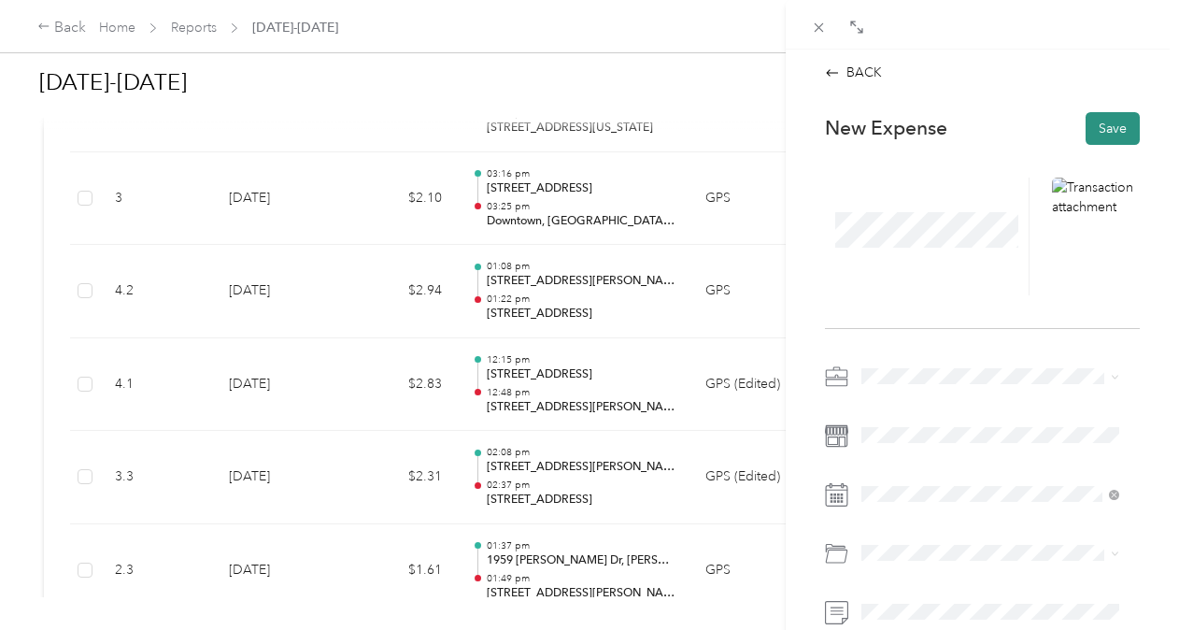
click at [1116, 127] on button "Save" at bounding box center [1113, 128] width 54 height 33
click at [826, 63] on div "BACK" at bounding box center [853, 73] width 57 height 20
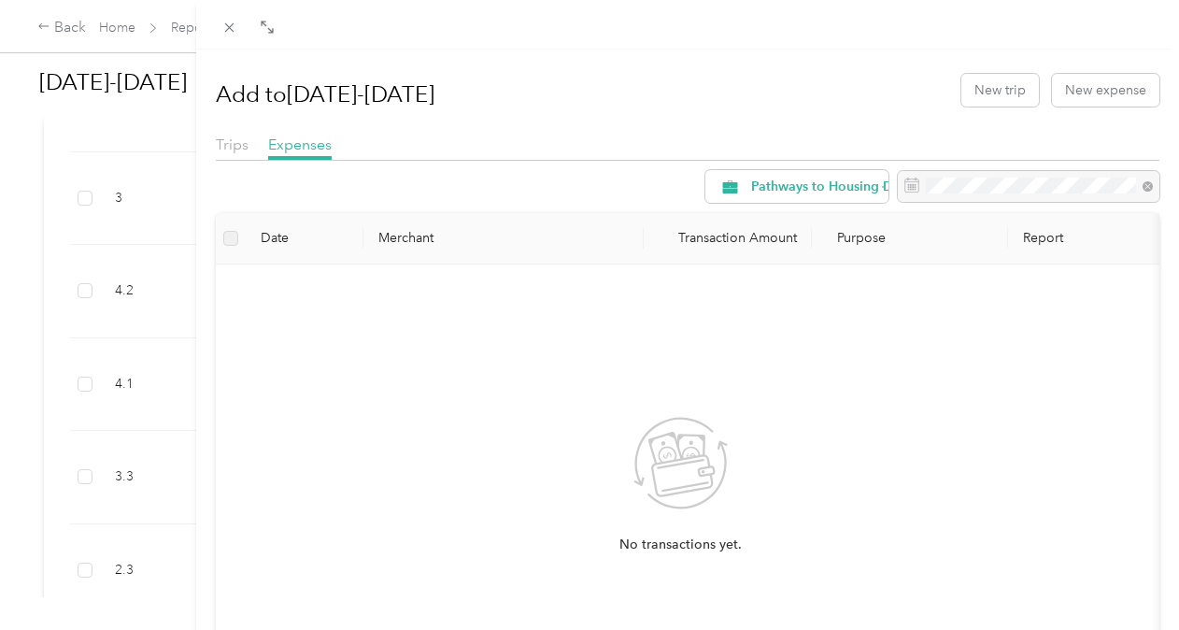
click at [620, 349] on div "No transactions yet." at bounding box center [680, 501] width 899 height 445
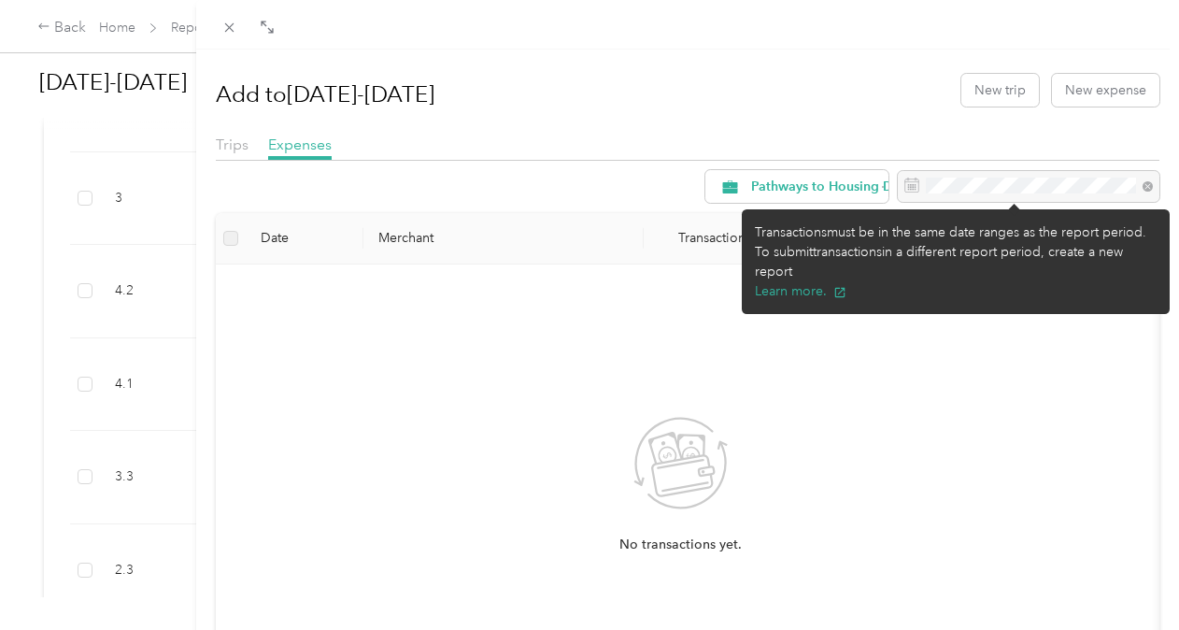
click at [962, 179] on div at bounding box center [1029, 187] width 262 height 32
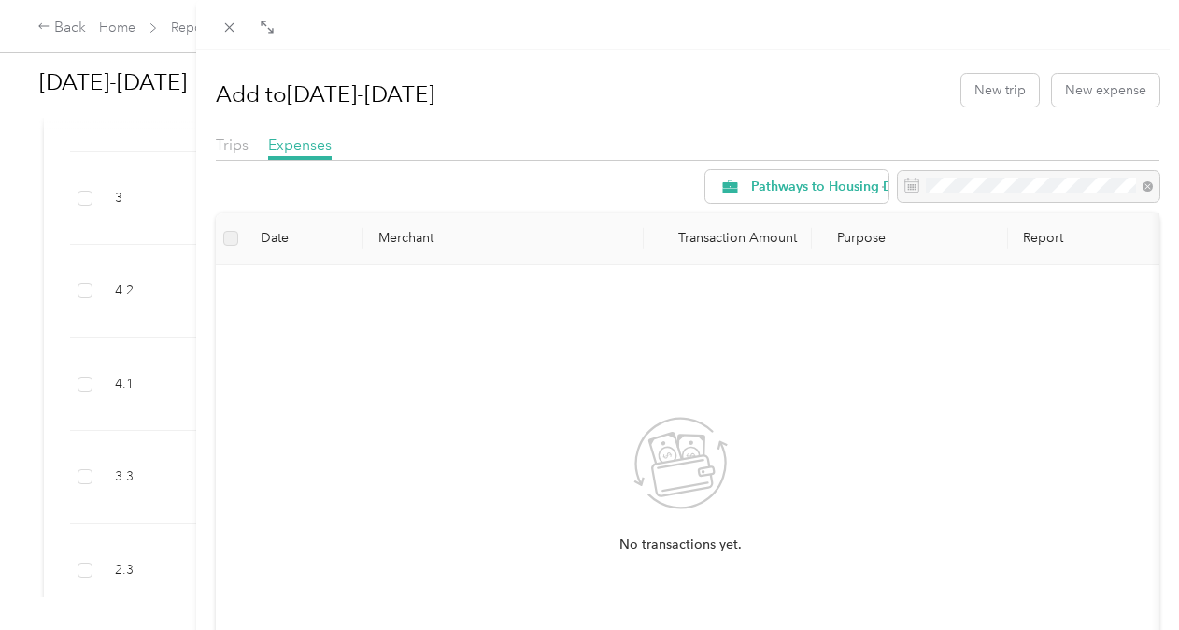
click at [231, 244] on label at bounding box center [230, 238] width 15 height 21
click at [226, 236] on label at bounding box center [230, 238] width 15 height 21
click at [227, 30] on icon at bounding box center [228, 27] width 9 height 9
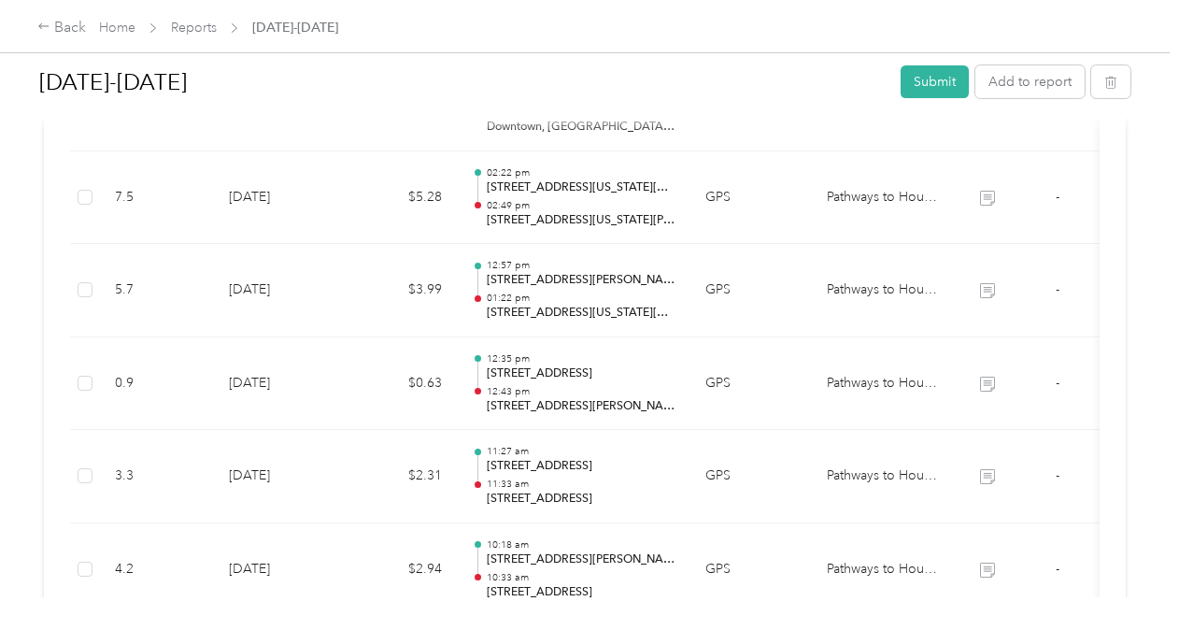
scroll to position [688, 0]
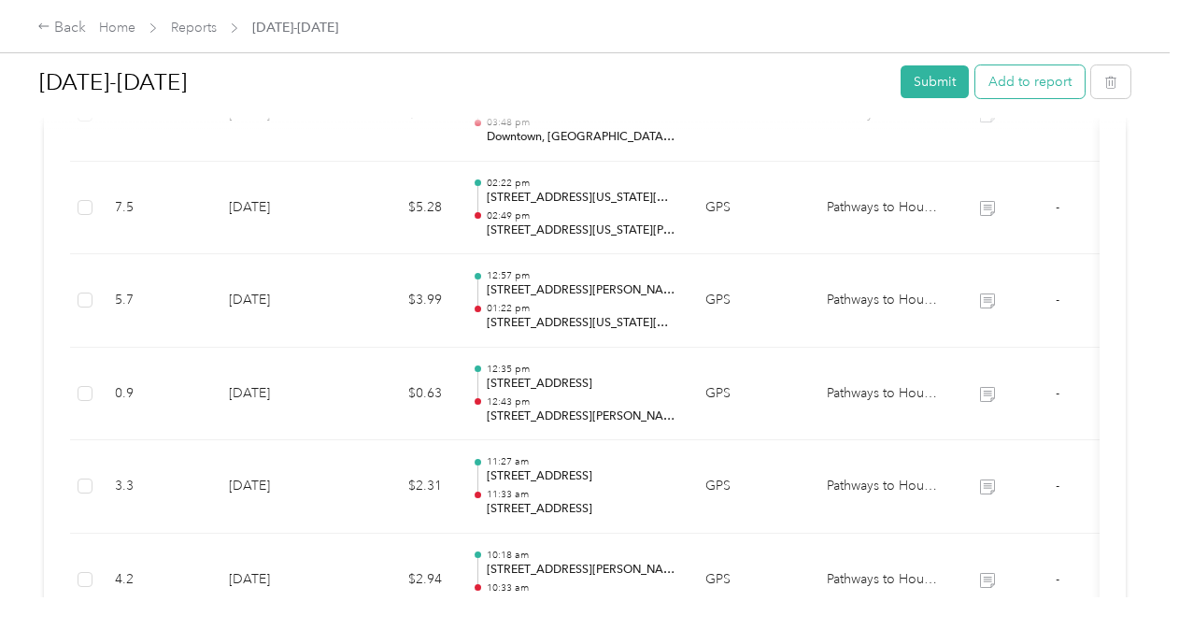
click at [1023, 84] on button "Add to report" at bounding box center [1029, 81] width 109 height 33
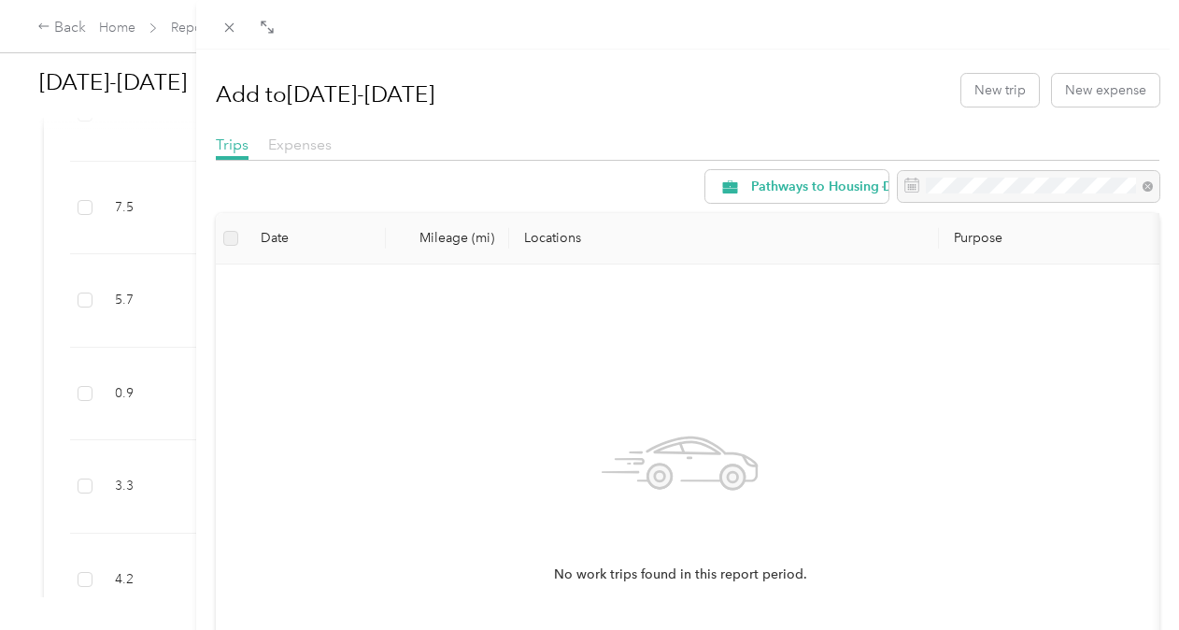
click at [281, 142] on span "Expenses" at bounding box center [300, 144] width 64 height 18
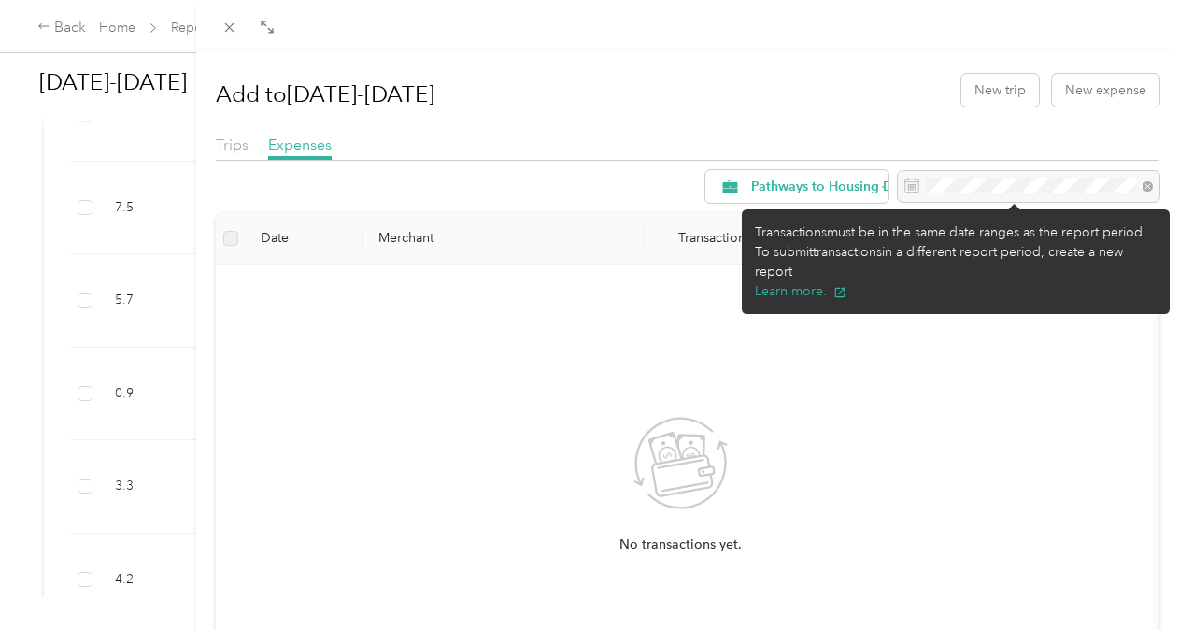
click at [923, 180] on div at bounding box center [1029, 187] width 262 height 32
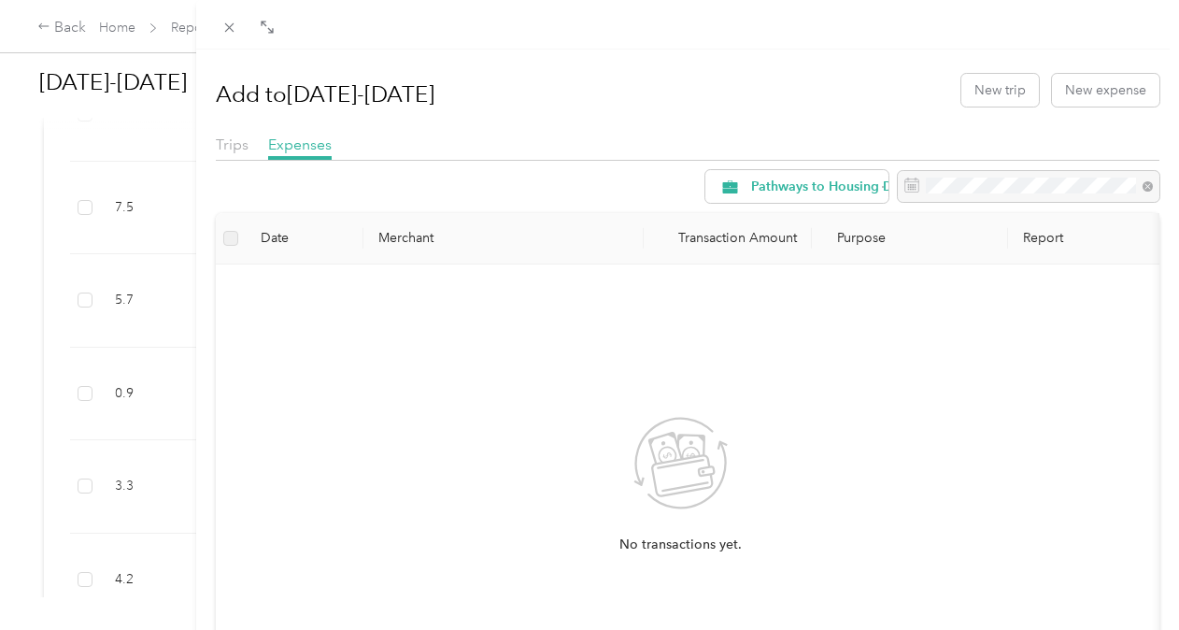
click at [288, 264] on div "No transactions yet." at bounding box center [680, 501] width 929 height 475
click at [831, 191] on span "Pathways to Housing DC" at bounding box center [826, 186] width 151 height 13
click at [811, 288] on li "Pathways to Housing DC" at bounding box center [807, 278] width 234 height 33
click at [1082, 82] on button "New expense" at bounding box center [1105, 90] width 107 height 33
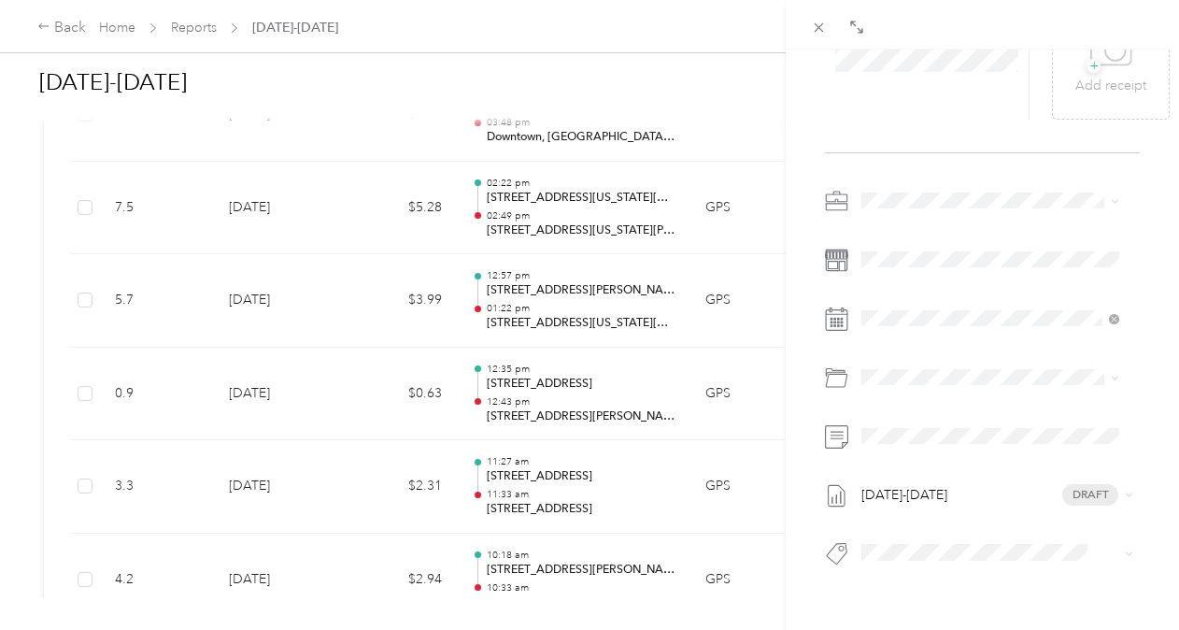
scroll to position [187, 0]
click at [37, 32] on div "BACK This expense cannot be edited because it is either under review, approved,…" at bounding box center [589, 315] width 1179 height 630
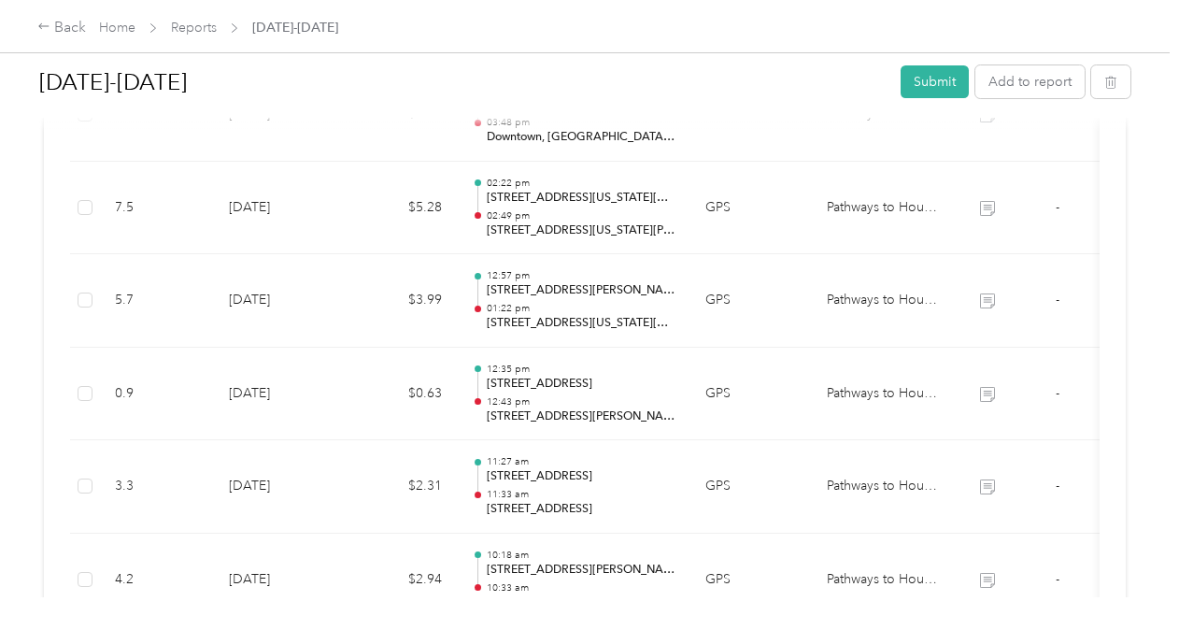
click at [43, 32] on icon at bounding box center [43, 26] width 13 height 13
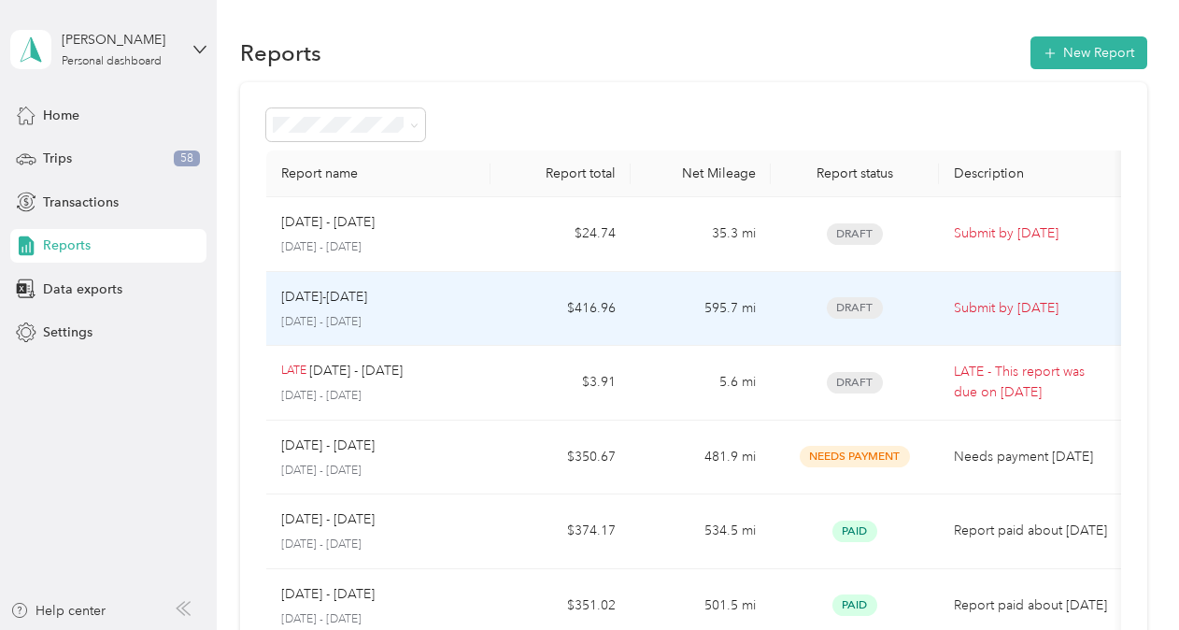
click at [1024, 311] on p "Submit by [DATE]" at bounding box center [1032, 308] width 157 height 21
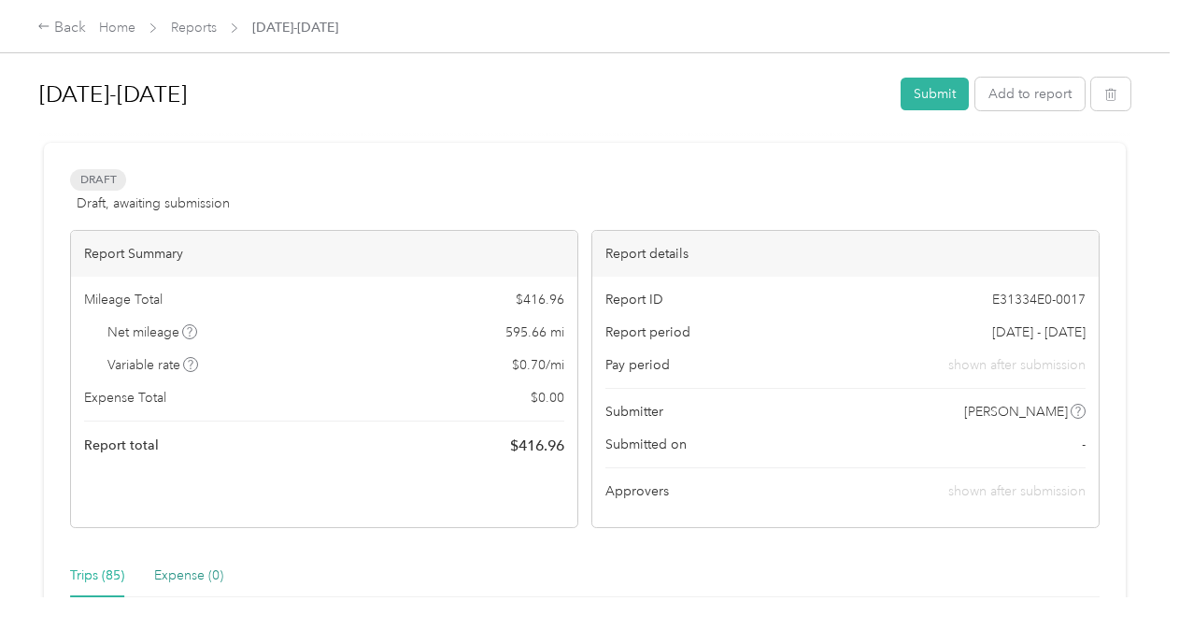
click at [178, 579] on div "Expense (0)" at bounding box center [188, 575] width 69 height 21
click at [178, 577] on div "Expense (0)" at bounding box center [188, 575] width 69 height 21
click at [67, 26] on div "Back" at bounding box center [61, 28] width 49 height 22
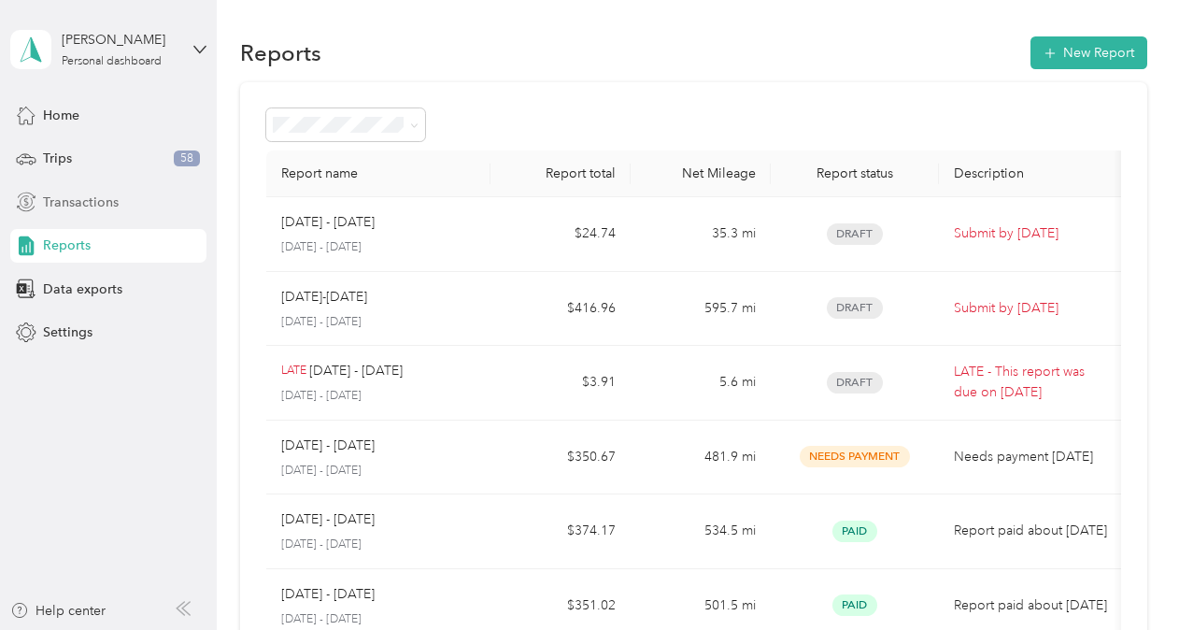
click at [78, 200] on span "Transactions" at bounding box center [81, 202] width 76 height 20
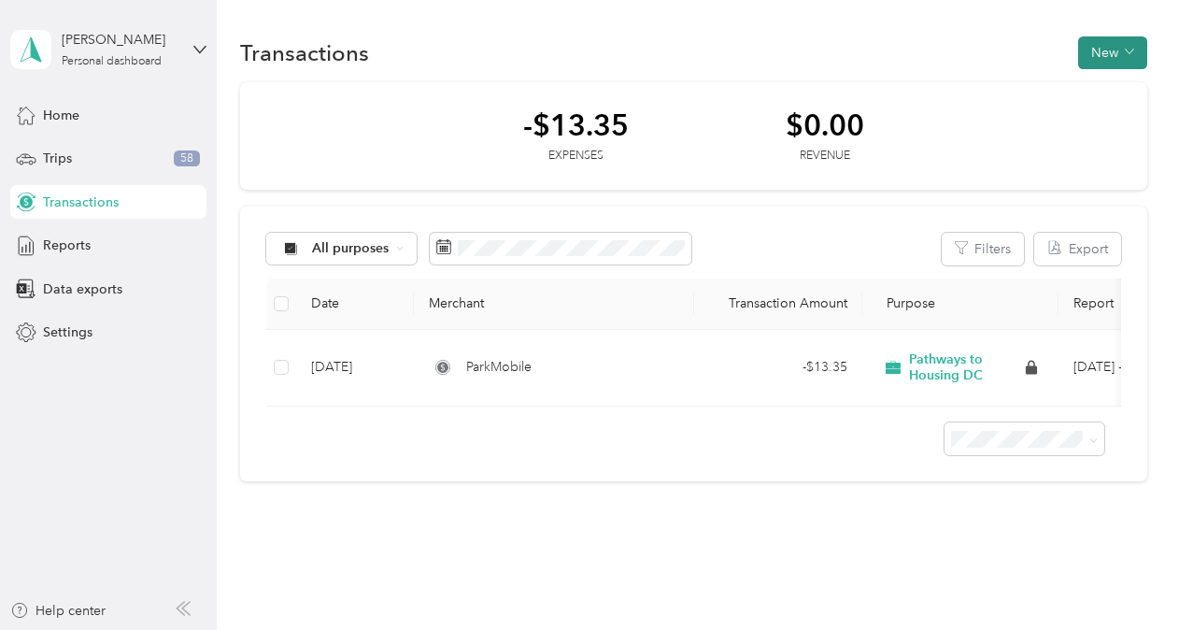
click at [1101, 55] on button "New" at bounding box center [1112, 52] width 69 height 33
click at [1100, 91] on span "Expense" at bounding box center [1102, 88] width 50 height 20
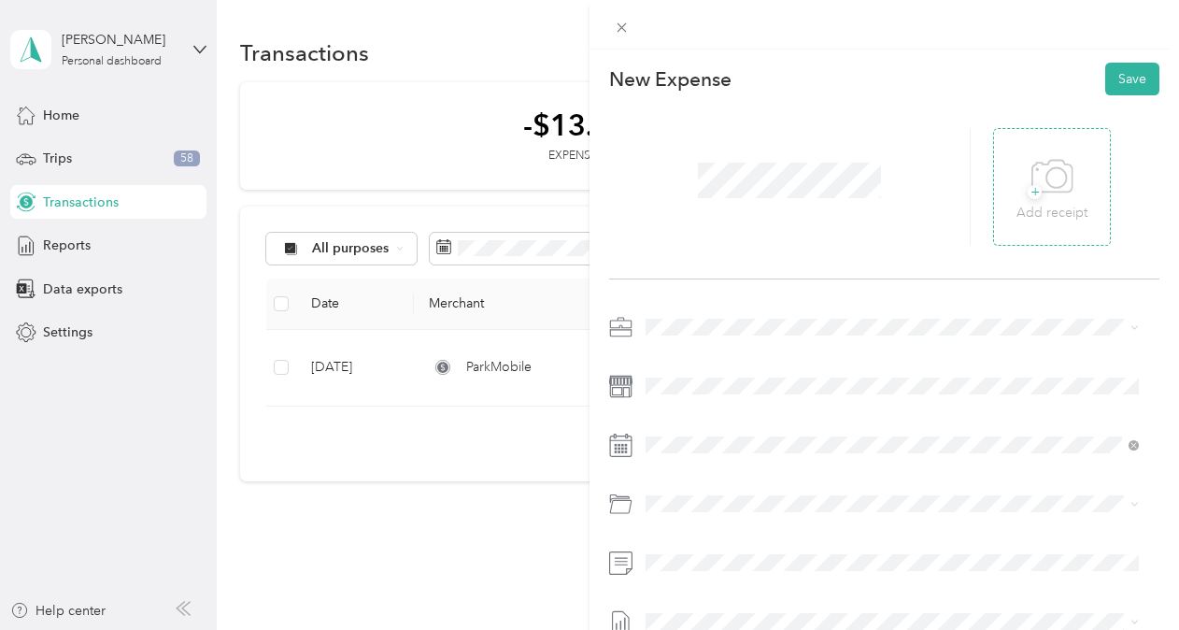
click at [1036, 191] on icon at bounding box center [1052, 176] width 40 height 32
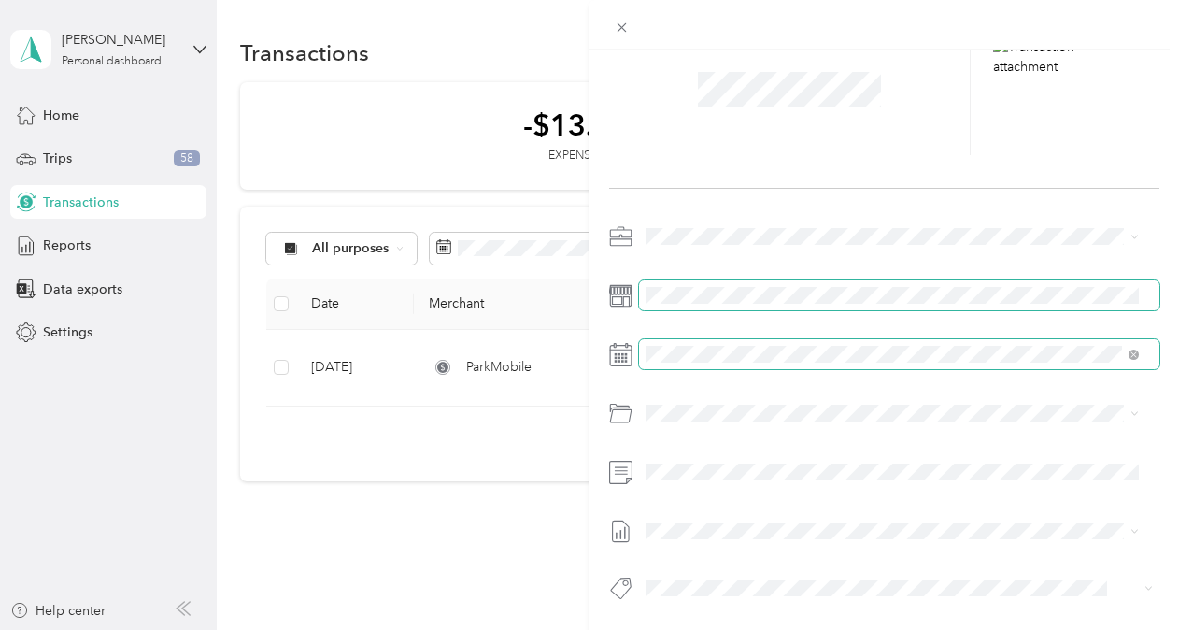
scroll to position [105, 0]
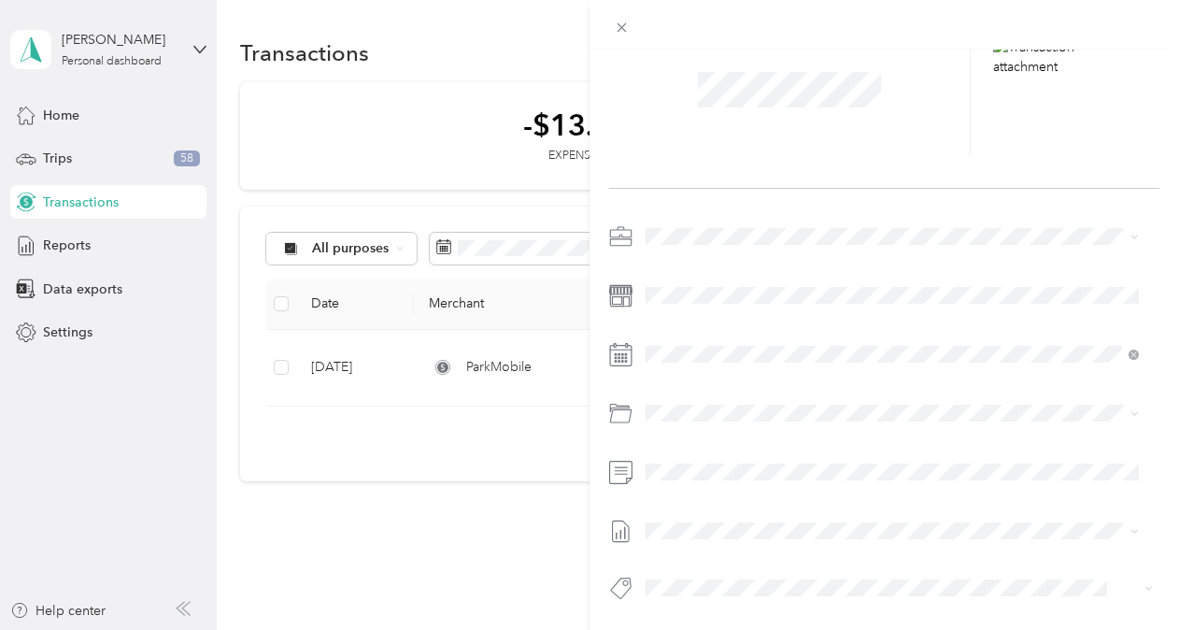
click at [619, 360] on rect at bounding box center [619, 361] width 3 height 3
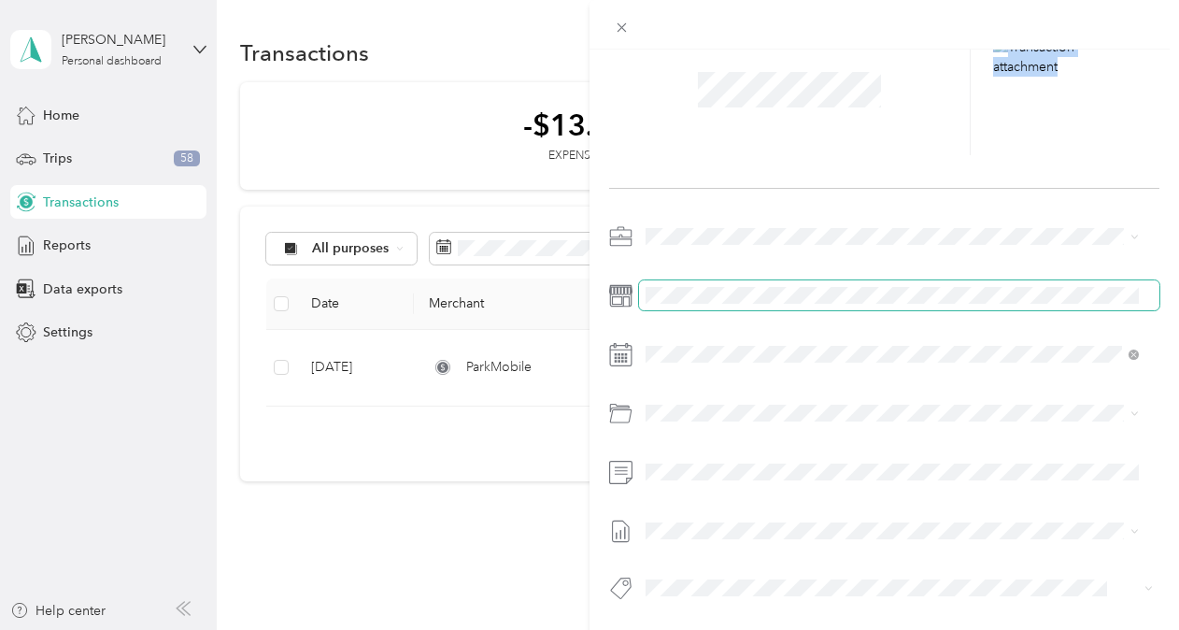
drag, startPoint x: 759, startPoint y: 21, endPoint x: 933, endPoint y: 279, distance: 312.2
click at [933, 279] on div "This expense cannot be edited because it is either under review, approved, or p…" at bounding box center [885, 339] width 590 height 679
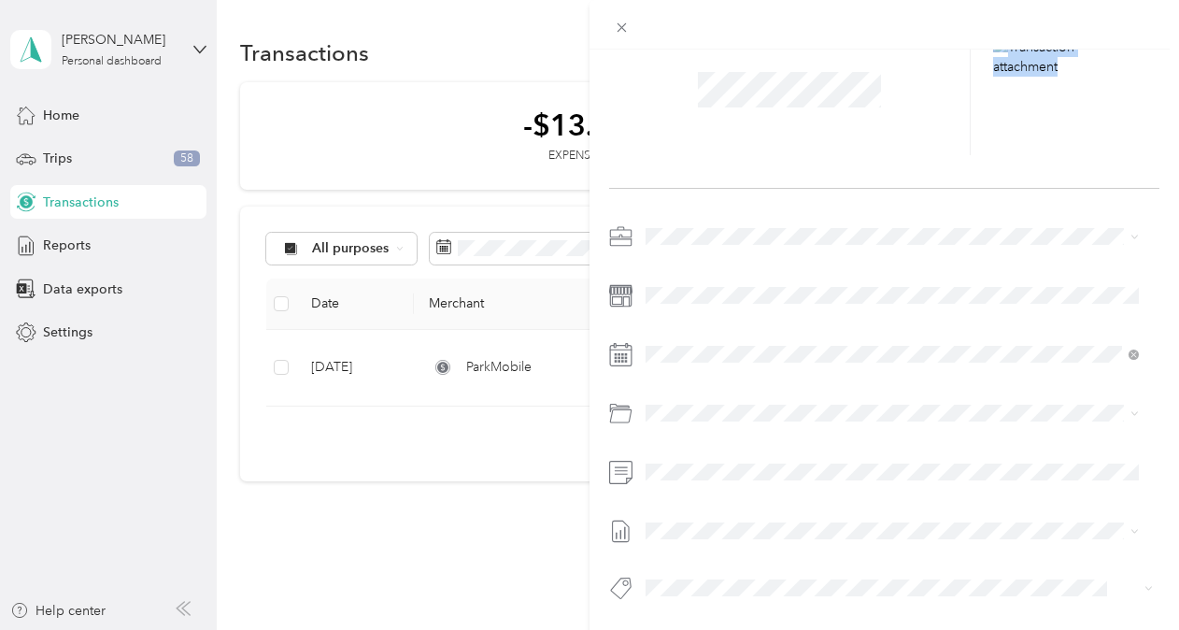
drag, startPoint x: 933, startPoint y: 279, endPoint x: 853, endPoint y: 127, distance: 172.2
click at [853, 127] on div at bounding box center [790, 96] width 362 height 118
click at [620, 350] on icon at bounding box center [620, 354] width 23 height 23
drag, startPoint x: 760, startPoint y: 579, endPoint x: 587, endPoint y: 584, distance: 173.8
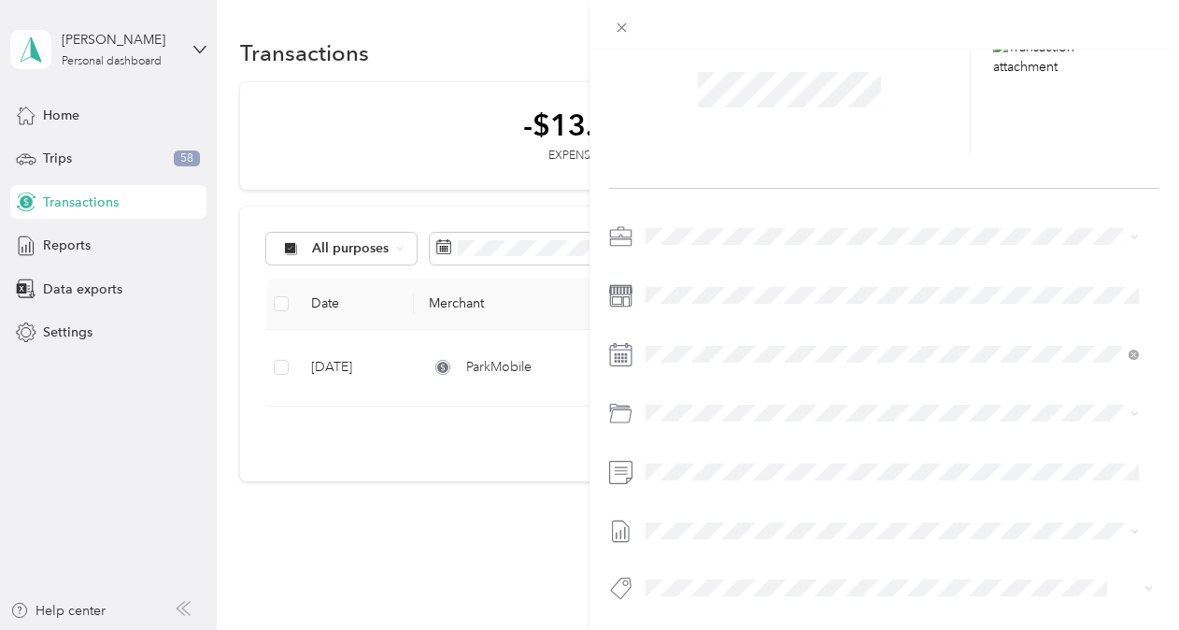
drag, startPoint x: 587, startPoint y: 584, endPoint x: 809, endPoint y: 559, distance: 223.8
click at [809, 559] on div at bounding box center [884, 417] width 550 height 392
click at [806, 457] on span at bounding box center [899, 472] width 520 height 30
drag, startPoint x: 677, startPoint y: 585, endPoint x: 559, endPoint y: 586, distance: 118.7
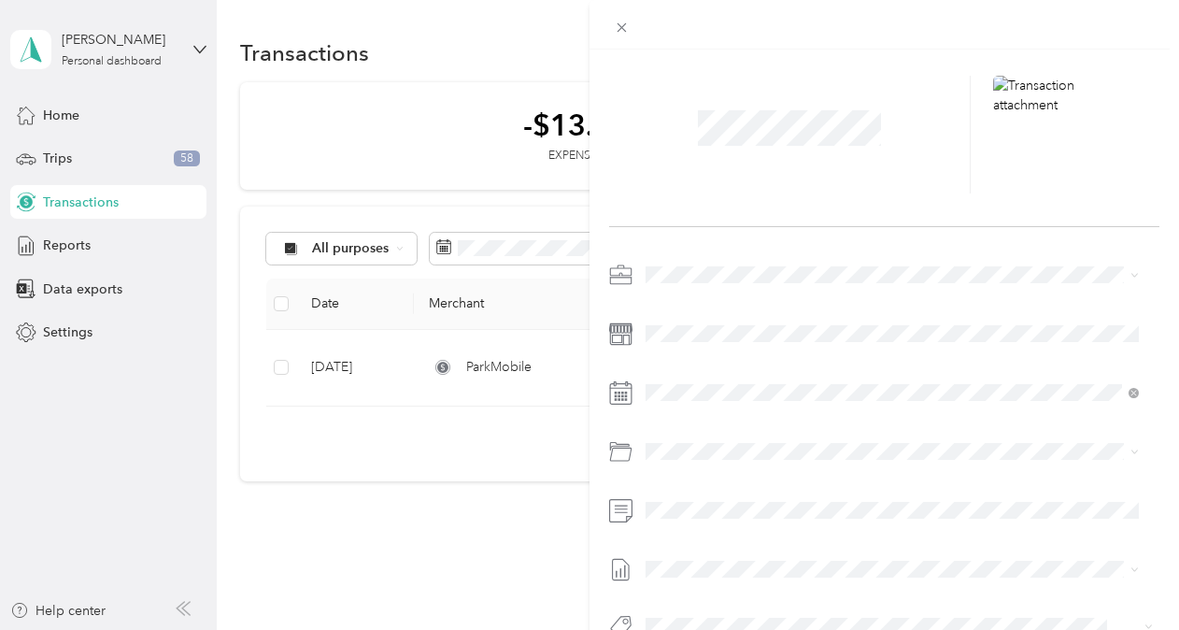
scroll to position [0, 0]
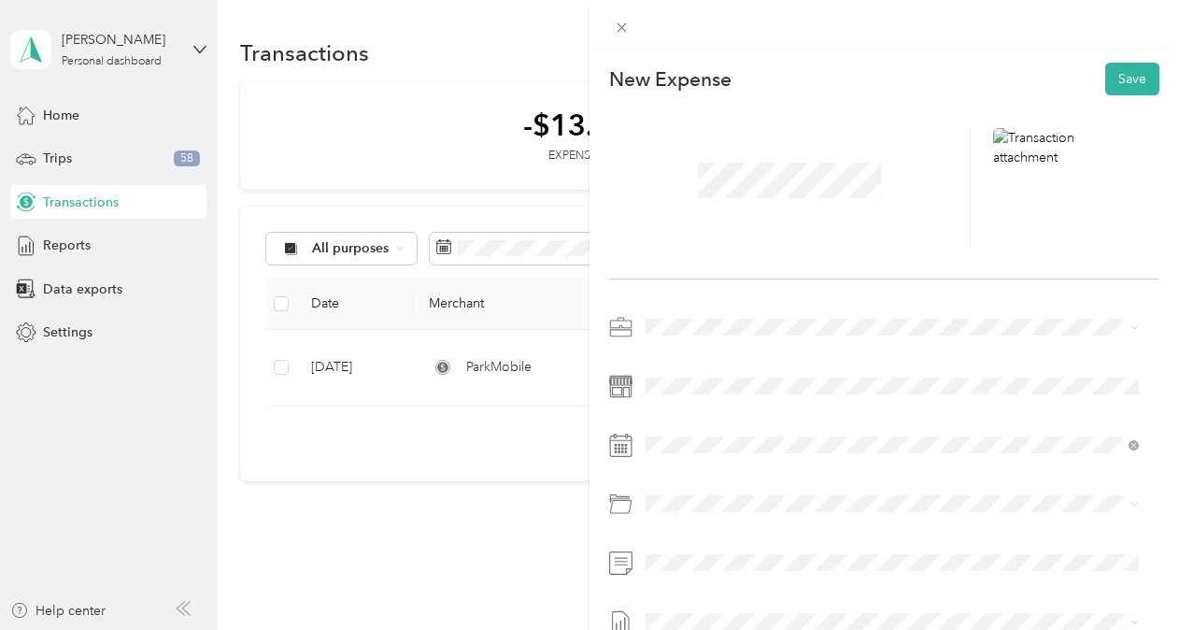
click at [618, 443] on icon at bounding box center [620, 444] width 23 height 23
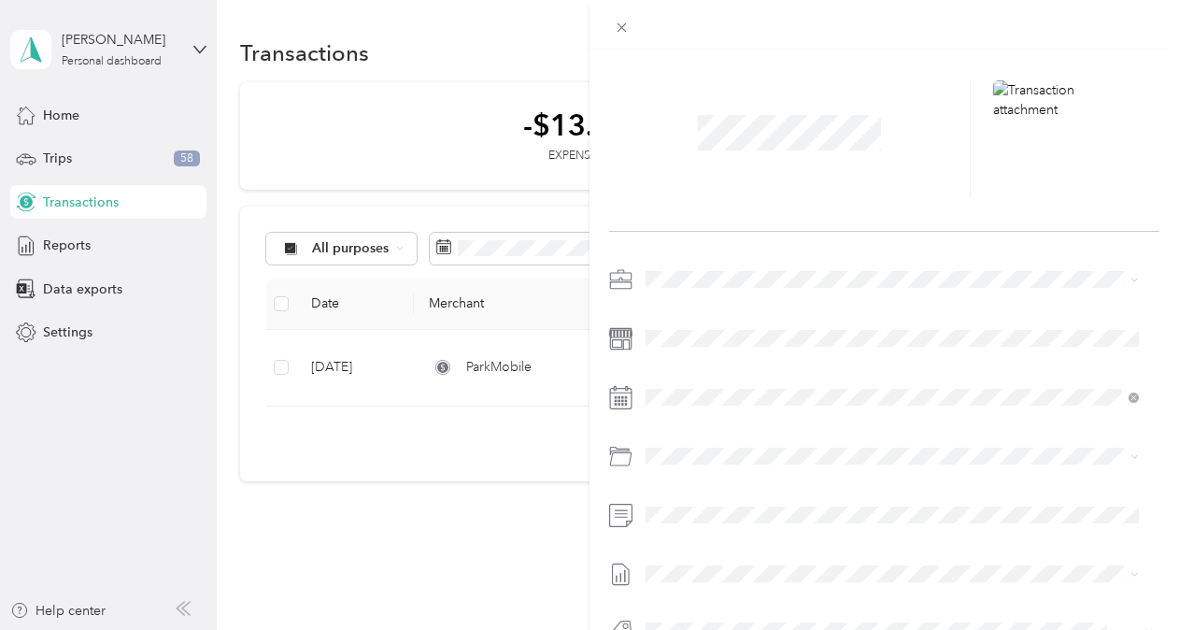
scroll to position [105, 0]
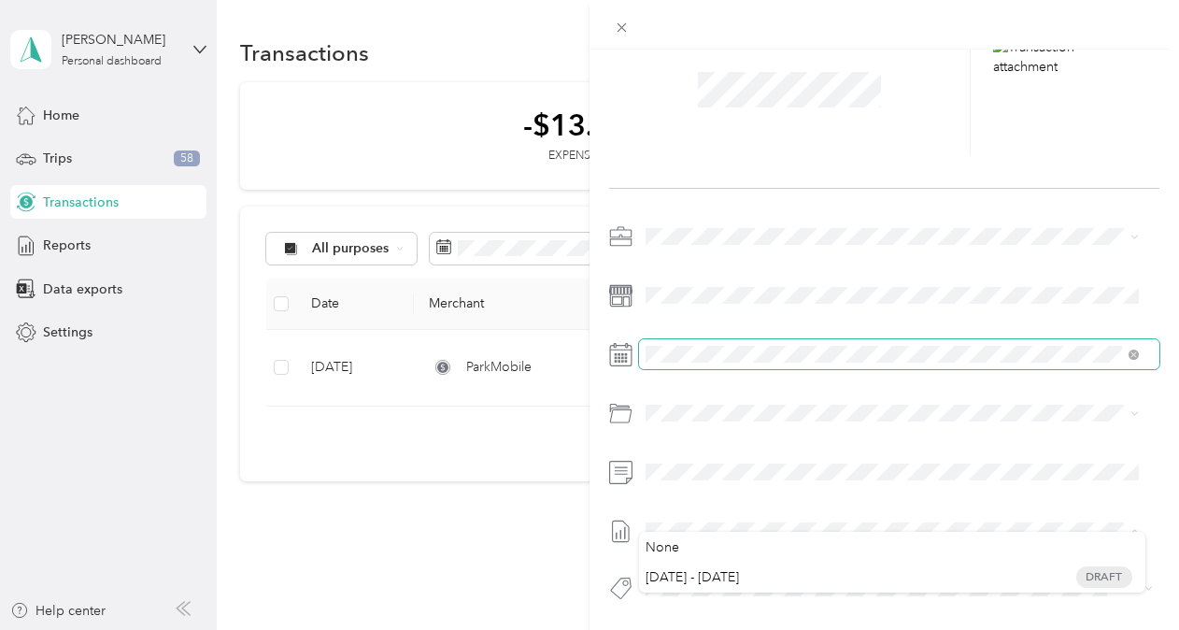
click at [618, 340] on div at bounding box center [884, 354] width 550 height 30
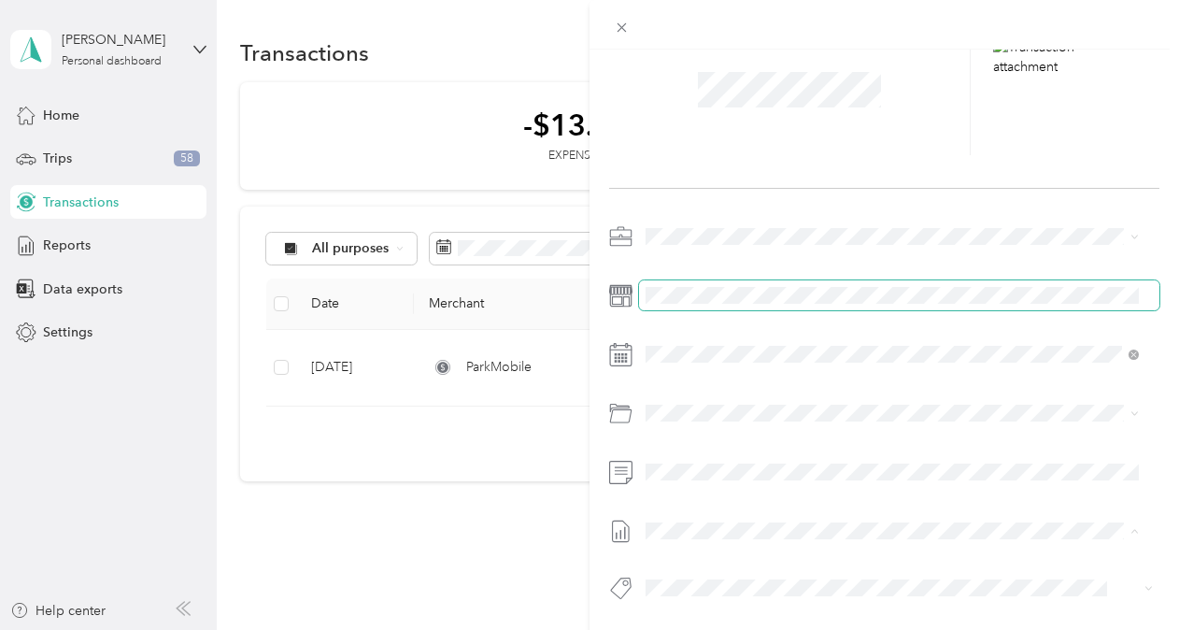
click at [803, 291] on span at bounding box center [899, 295] width 520 height 30
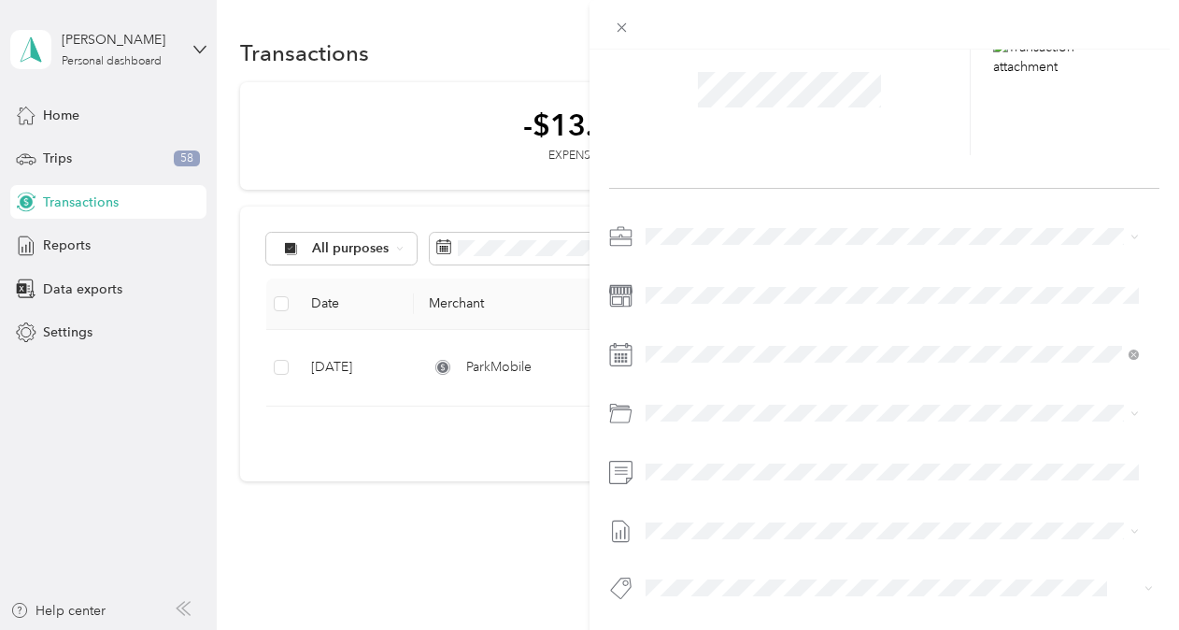
click at [52, 379] on div "This expense cannot be edited because it is either under review, approved, or p…" at bounding box center [589, 315] width 1179 height 630
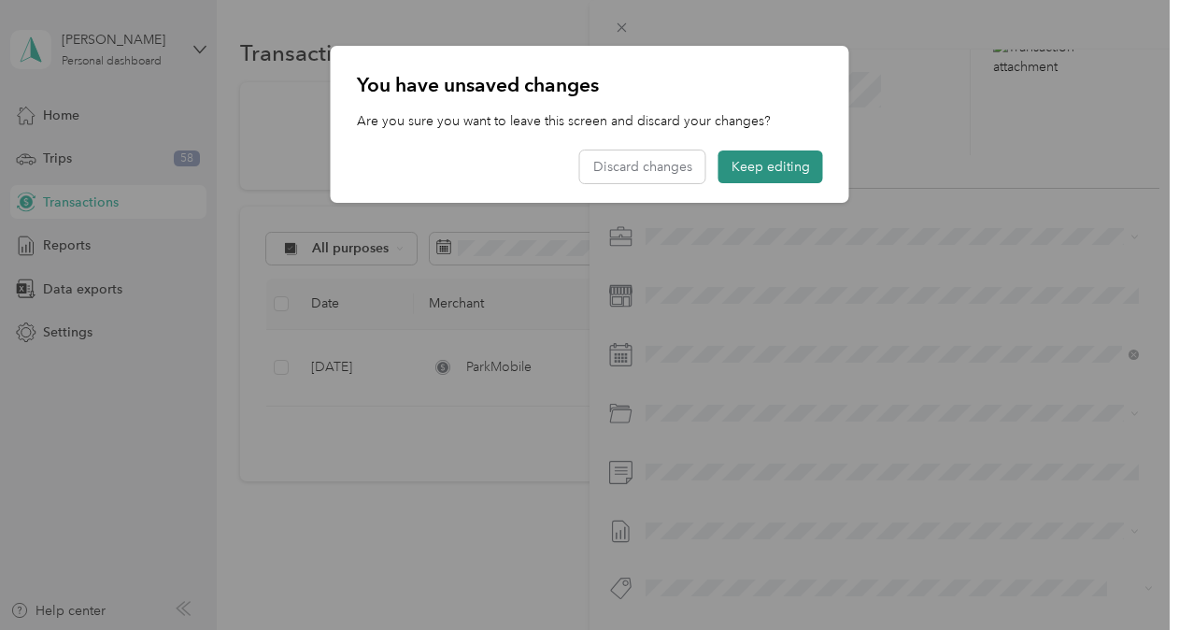
click at [790, 174] on button "Keep editing" at bounding box center [770, 166] width 105 height 33
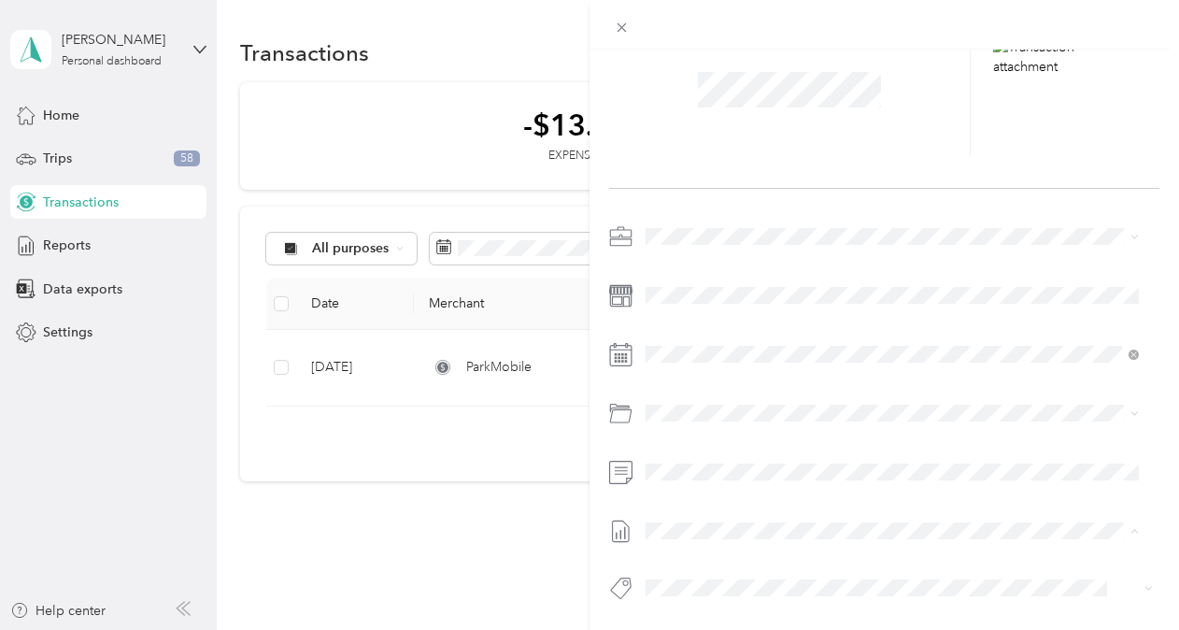
click at [693, 579] on span "[DATE] - [DATE]" at bounding box center [692, 577] width 93 height 20
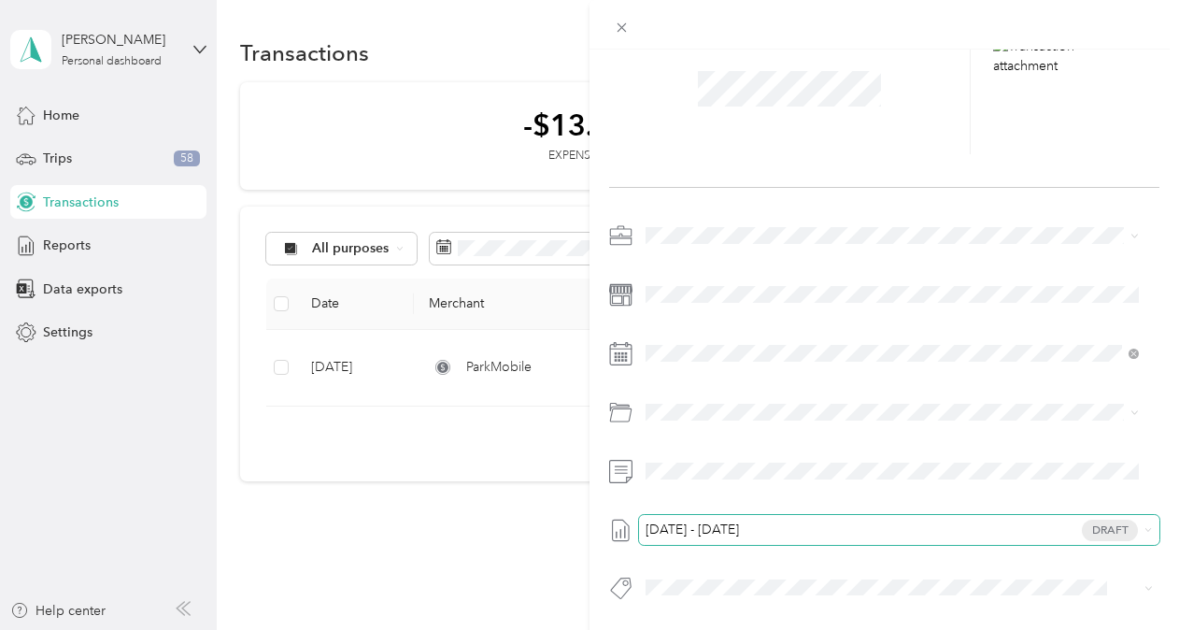
click at [745, 521] on span "[DATE] - [DATE] Draft" at bounding box center [895, 529] width 486 height 17
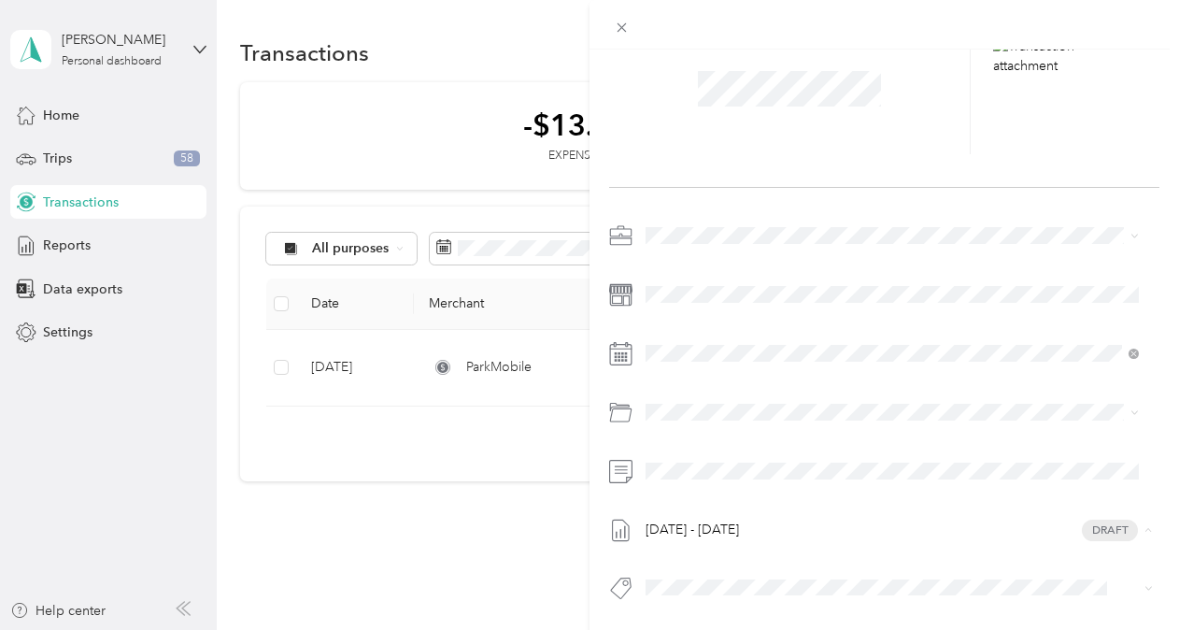
click at [649, 538] on span "None" at bounding box center [663, 548] width 34 height 20
click at [622, 18] on span at bounding box center [622, 27] width 26 height 26
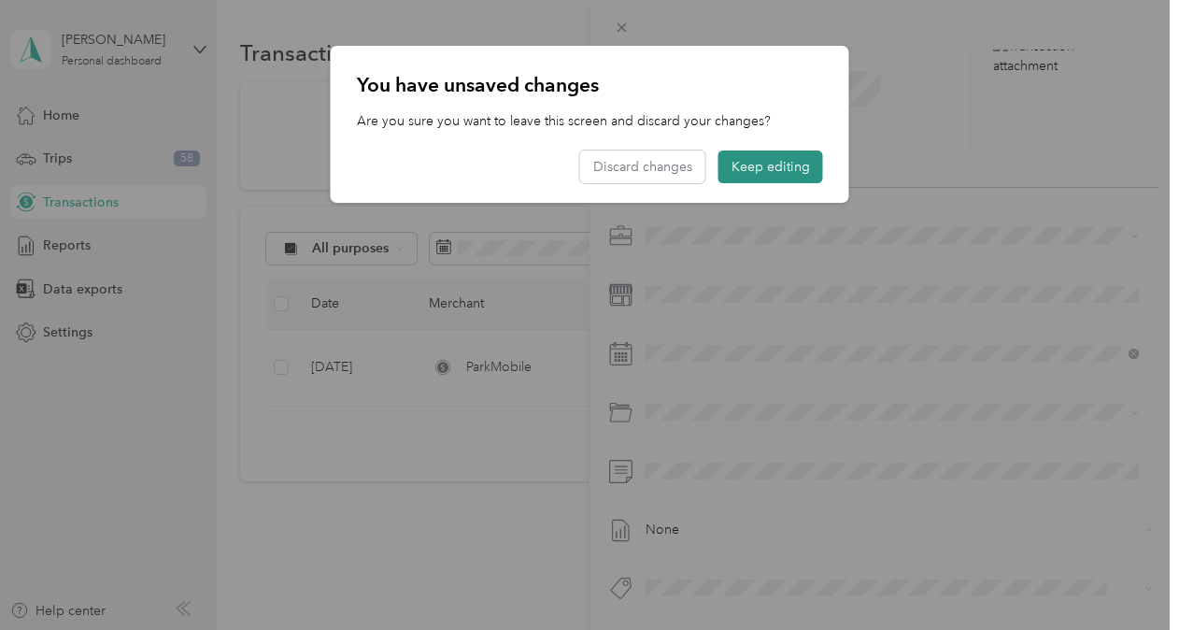
click at [743, 172] on button "Keep editing" at bounding box center [770, 166] width 105 height 33
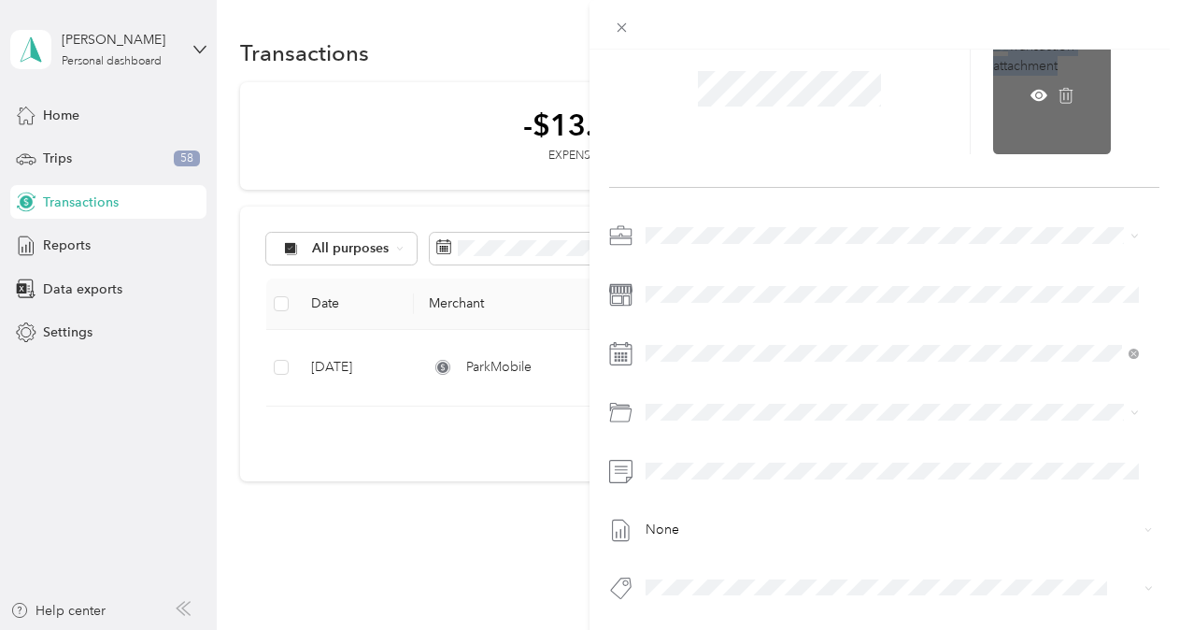
scroll to position [95, 0]
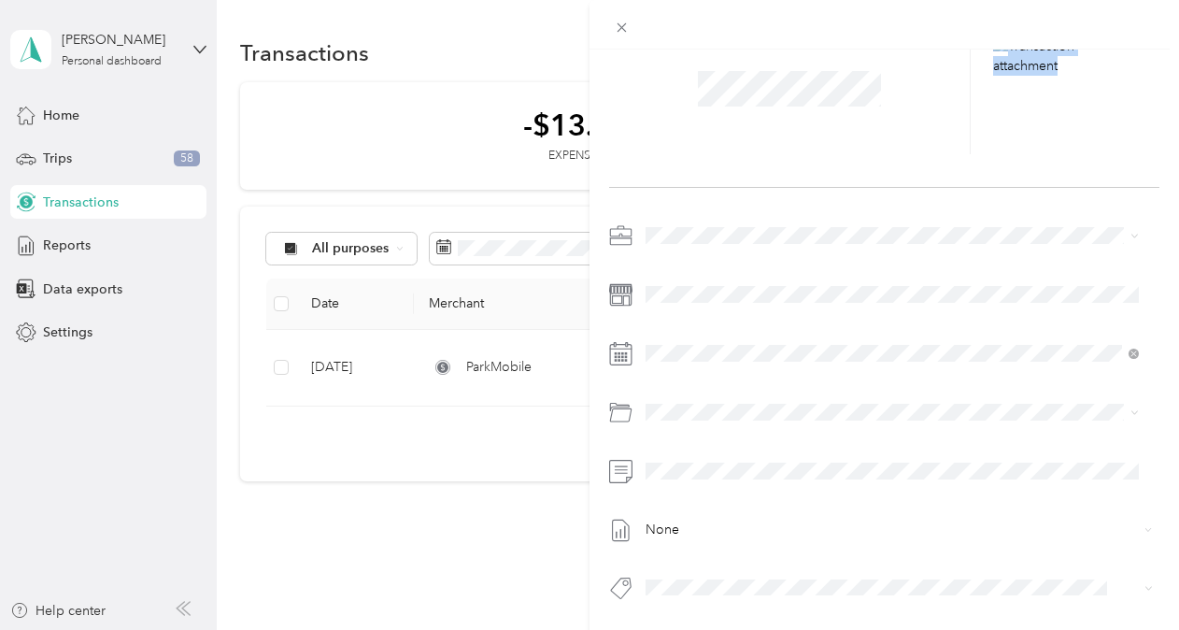
drag, startPoint x: 1153, startPoint y: 31, endPoint x: 860, endPoint y: 309, distance: 404.4
click at [860, 309] on div "This expense cannot be edited because it is either under review, approved, or p…" at bounding box center [885, 339] width 590 height 679
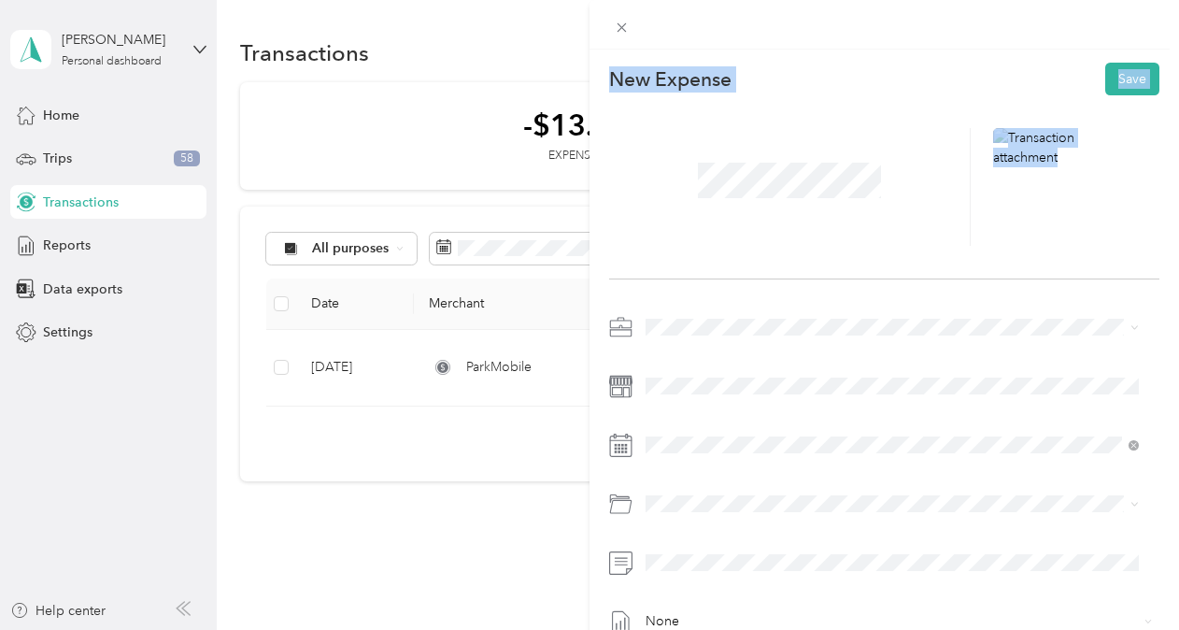
scroll to position [0, 0]
click at [878, 81] on div "New Expense Save" at bounding box center [884, 79] width 550 height 33
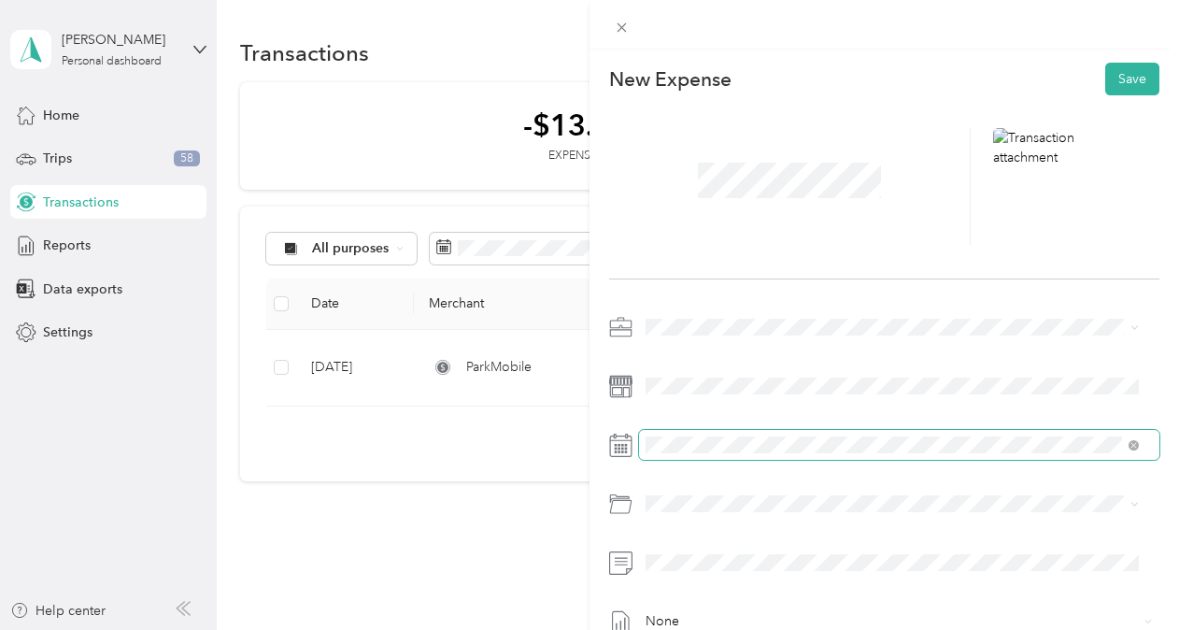
click at [545, 447] on div "This expense cannot be edited because it is either under review, approved, or p…" at bounding box center [589, 315] width 1179 height 630
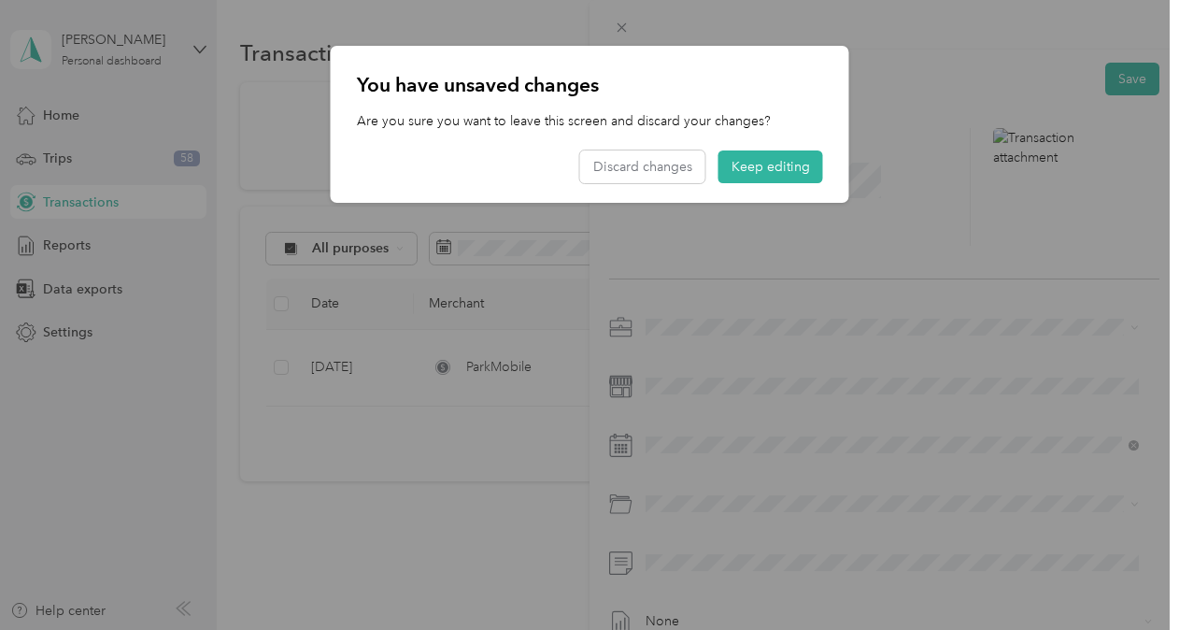
click at [775, 444] on div at bounding box center [589, 315] width 1179 height 630
click at [770, 445] on div at bounding box center [589, 315] width 1179 height 630
click at [779, 465] on div at bounding box center [589, 315] width 1179 height 630
click at [768, 170] on button "Keep editing" at bounding box center [770, 166] width 105 height 33
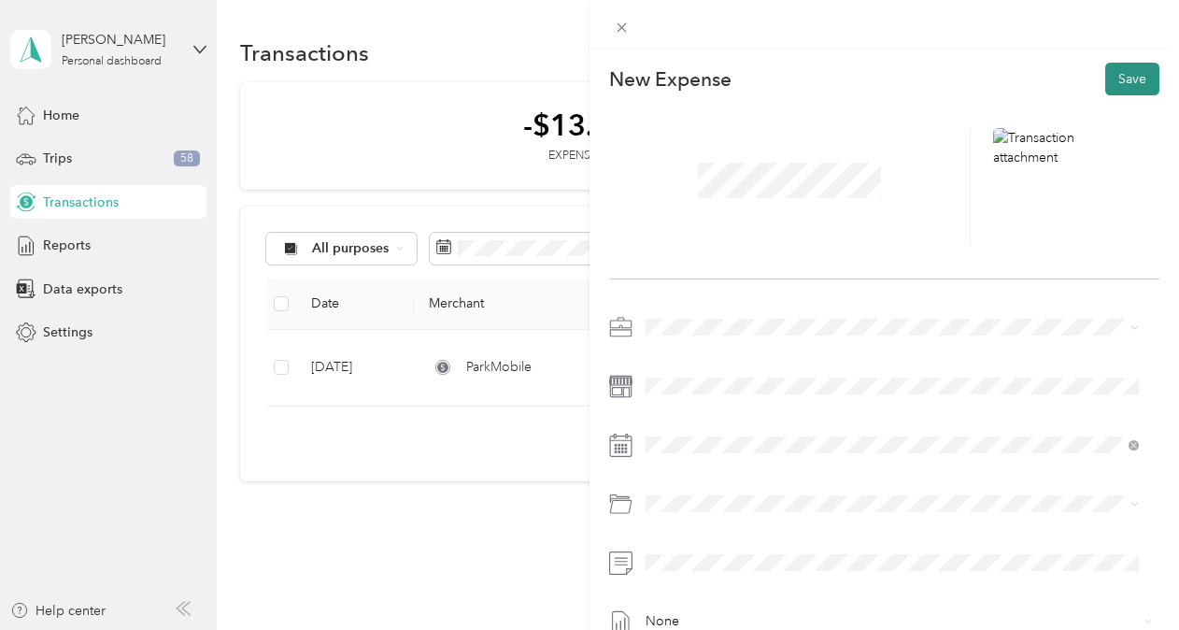
click at [1121, 74] on button "Save" at bounding box center [1132, 79] width 54 height 33
click at [941, 239] on div at bounding box center [790, 187] width 362 height 118
click at [1127, 67] on button "Save" at bounding box center [1132, 79] width 54 height 33
click at [622, 28] on icon at bounding box center [622, 27] width 9 height 9
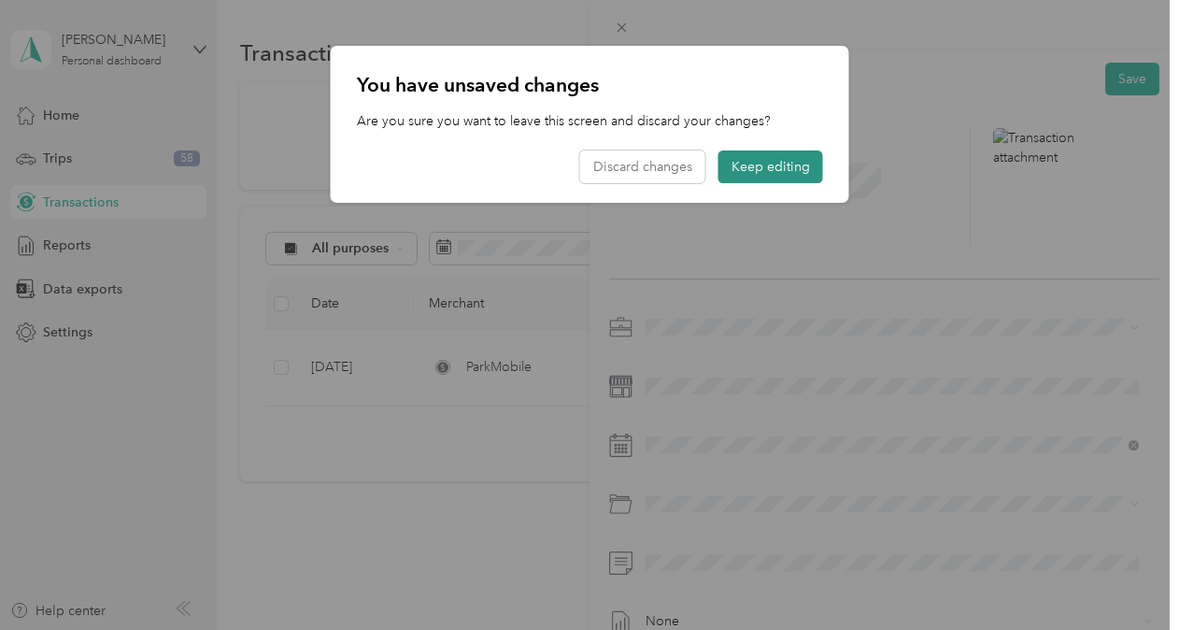
click at [797, 168] on button "Keep editing" at bounding box center [770, 166] width 105 height 33
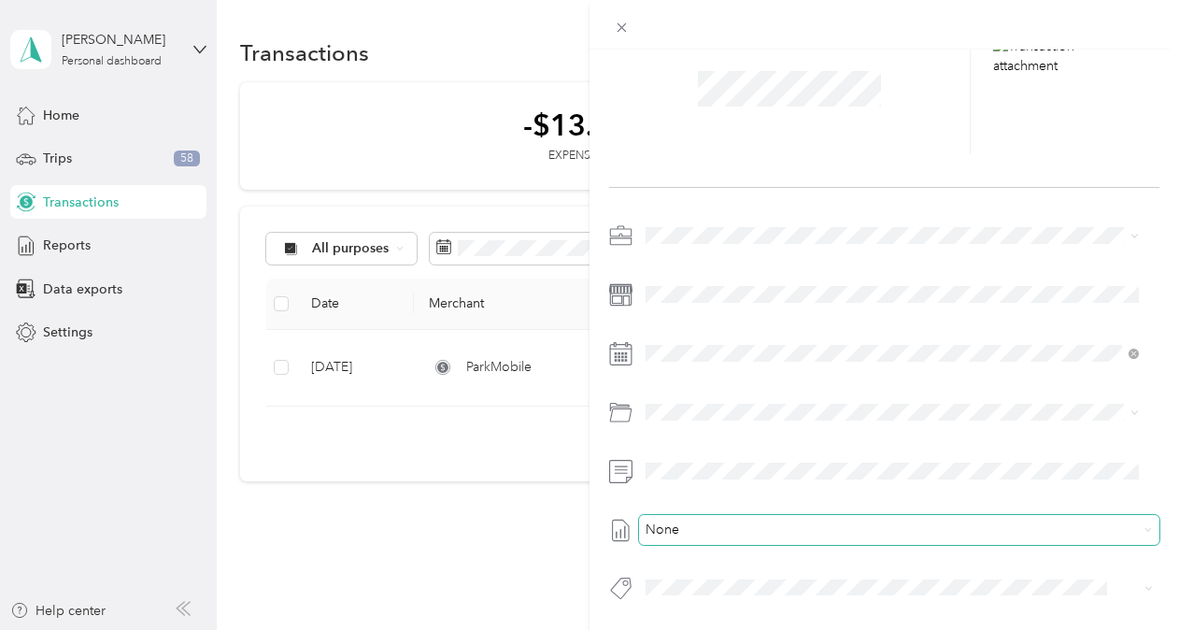
scroll to position [106, 0]
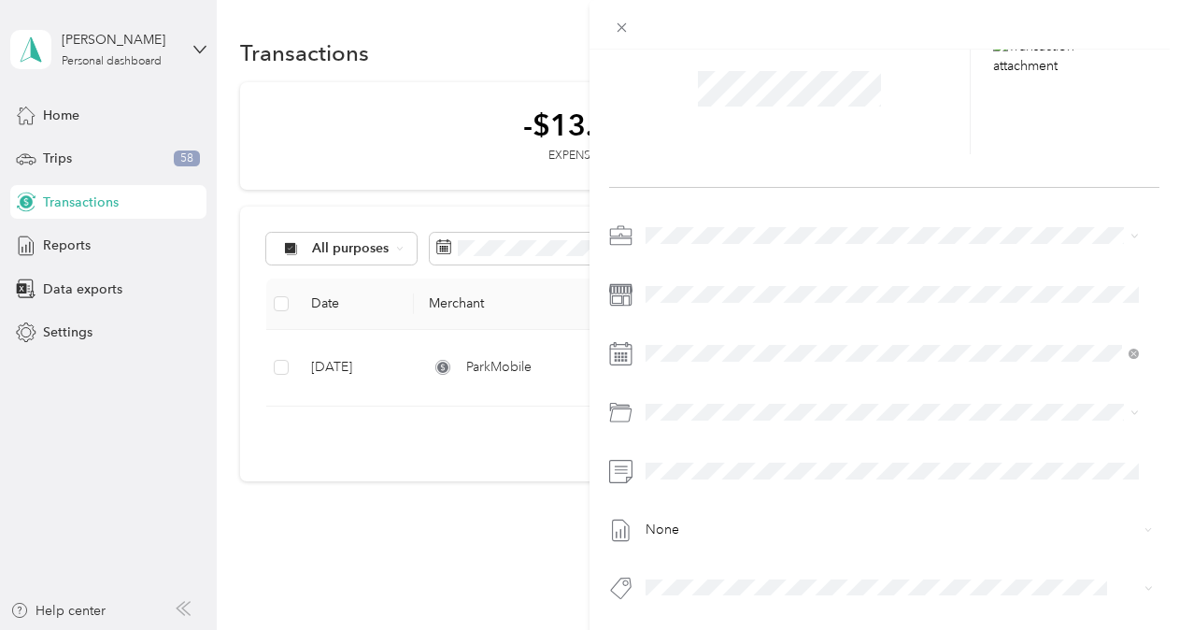
click at [891, 593] on div at bounding box center [884, 594] width 550 height 39
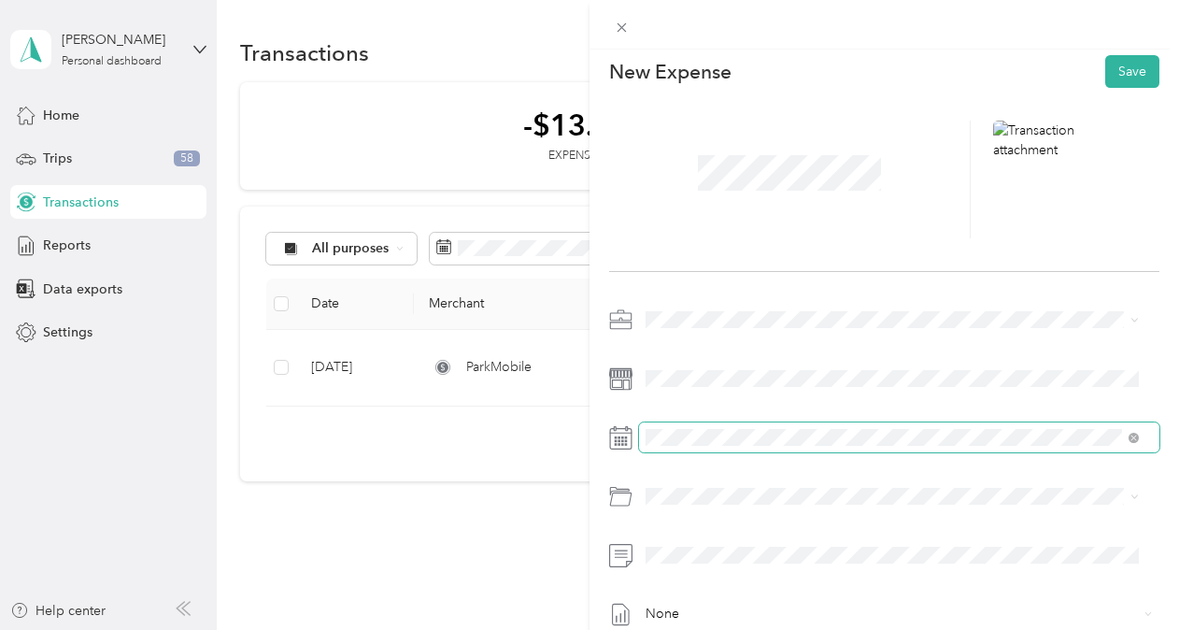
scroll to position [0, 0]
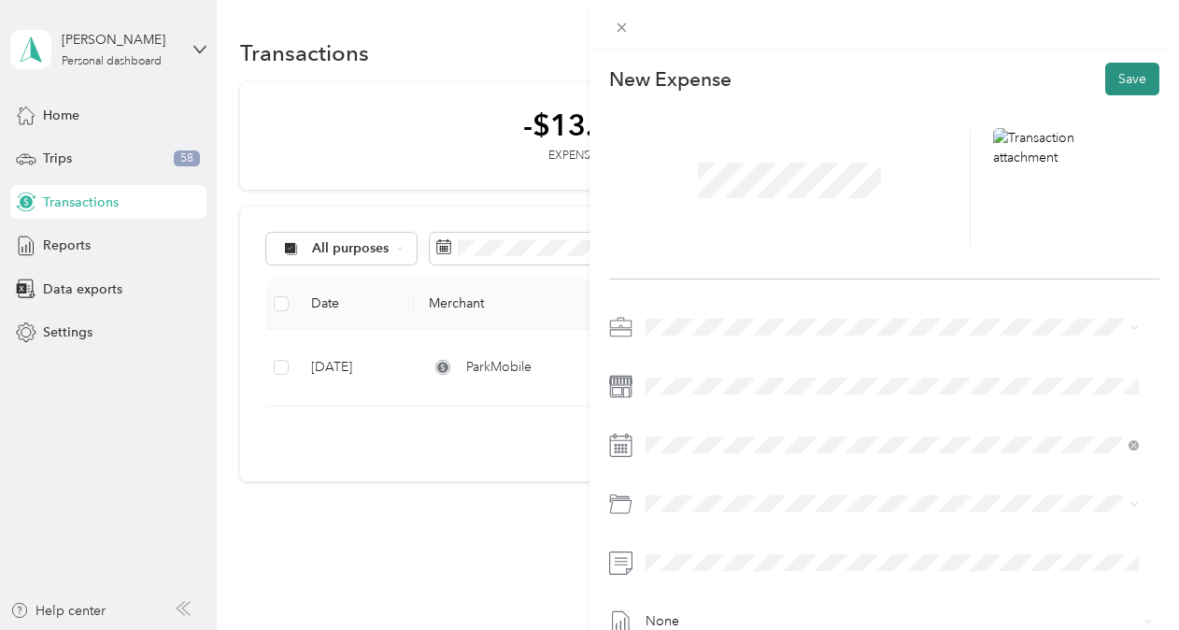
click at [1106, 79] on button "Save" at bounding box center [1132, 79] width 54 height 33
click at [1116, 78] on button "Save" at bounding box center [1132, 79] width 54 height 33
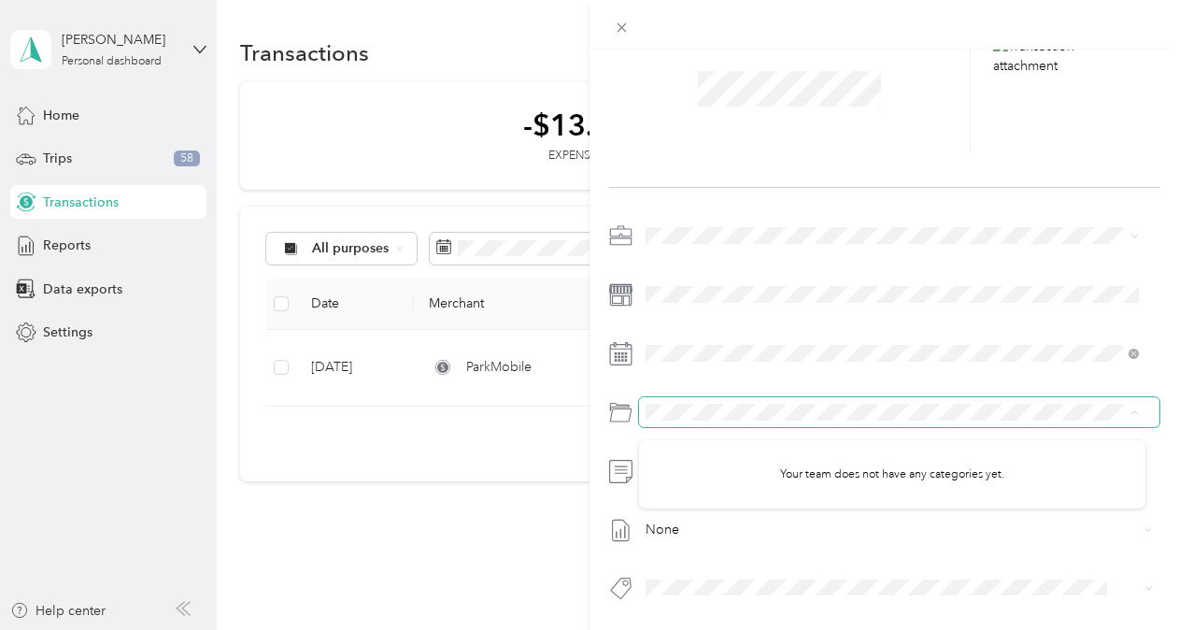
scroll to position [106, 0]
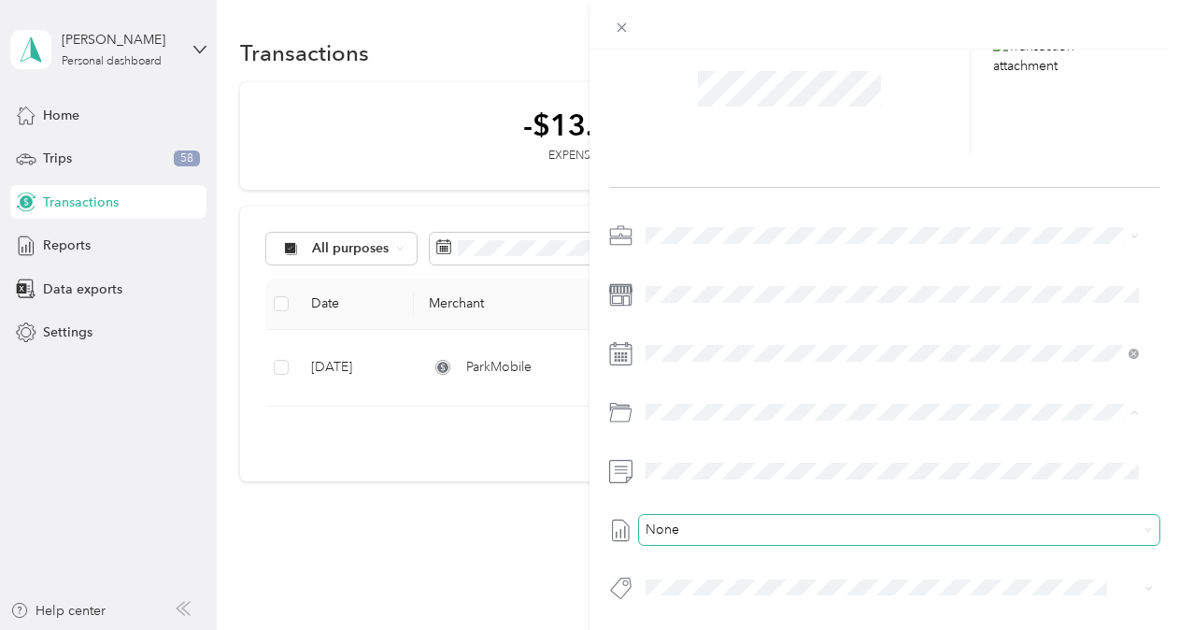
click at [743, 521] on span "None" at bounding box center [895, 529] width 486 height 17
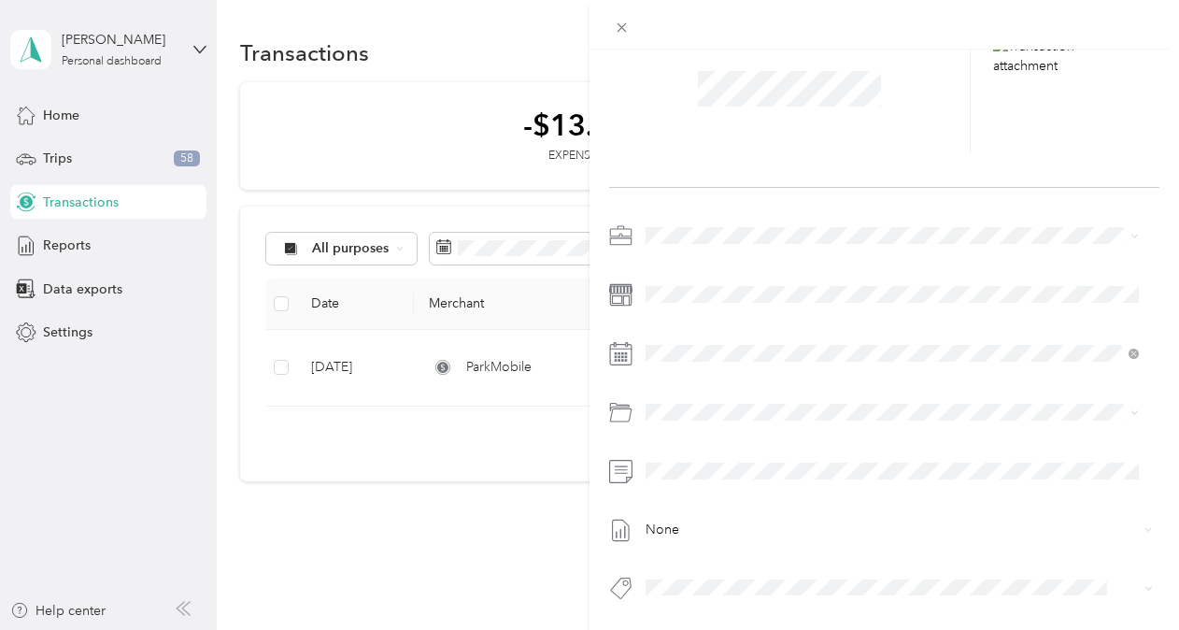
click at [530, 526] on div "This expense cannot be edited because it is either under review, approved, or p…" at bounding box center [589, 315] width 1179 height 630
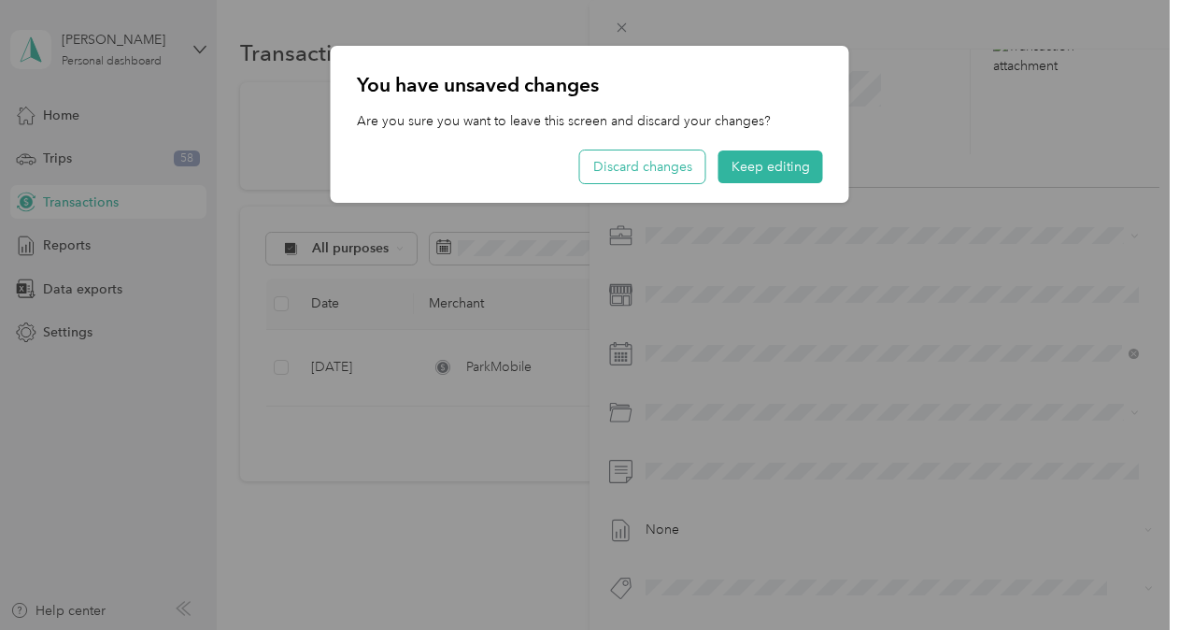
click at [677, 166] on button "Discard changes" at bounding box center [642, 166] width 125 height 33
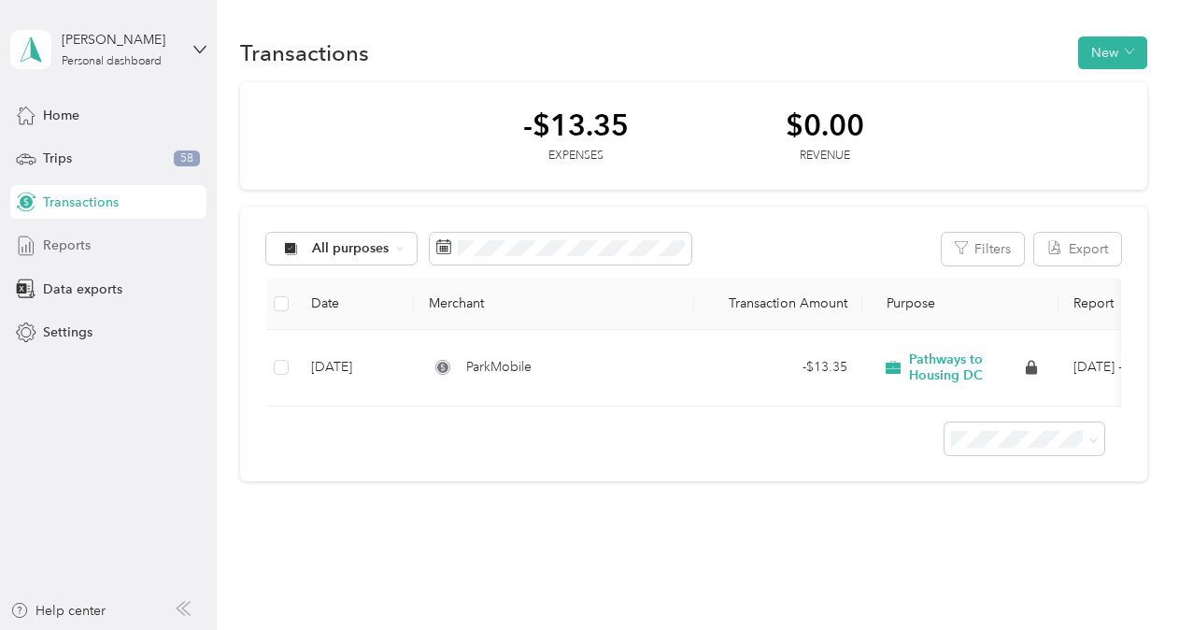
click at [76, 243] on span "Reports" at bounding box center [67, 245] width 48 height 20
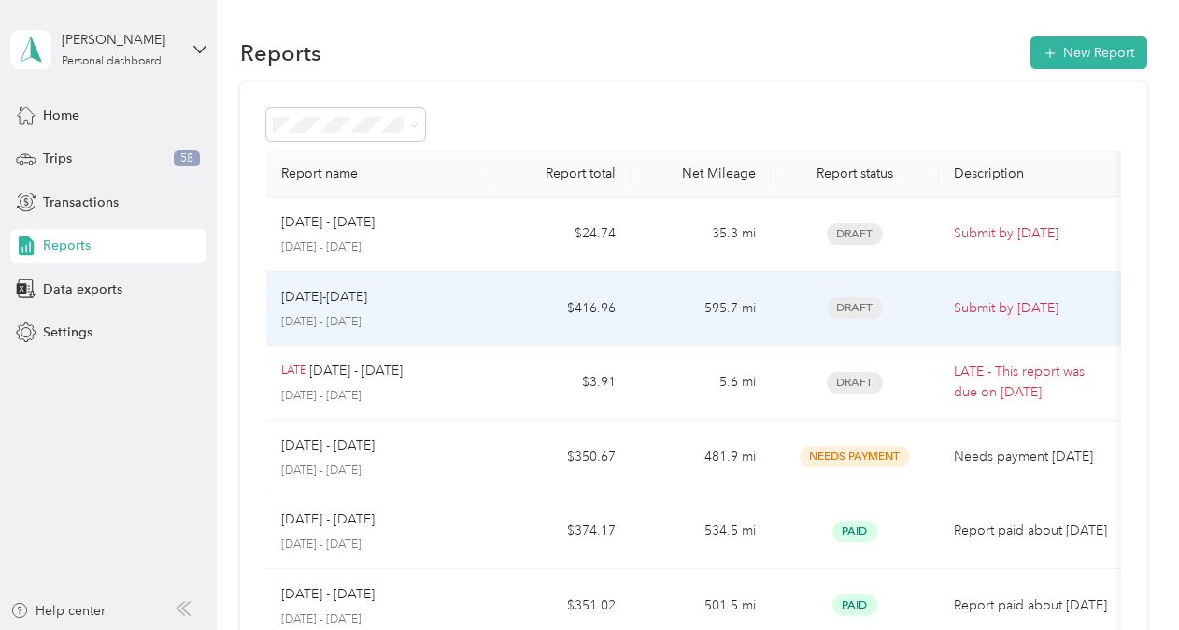
click at [367, 291] on p "[DATE]-[DATE]" at bounding box center [324, 297] width 86 height 21
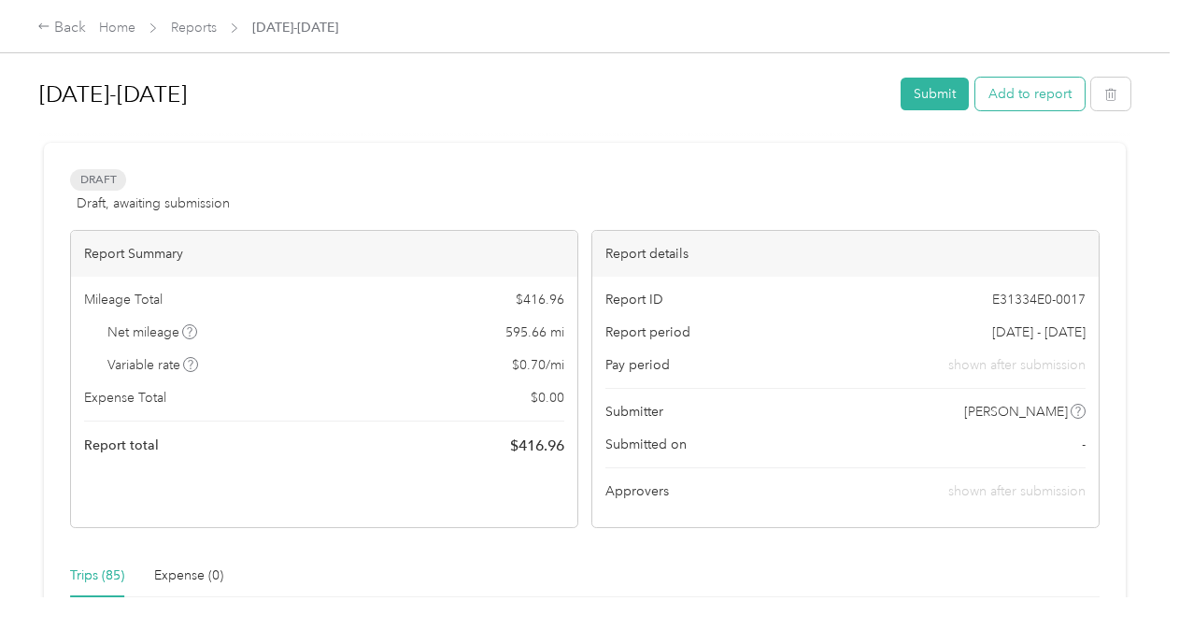
click at [1024, 92] on button "Add to report" at bounding box center [1029, 94] width 109 height 33
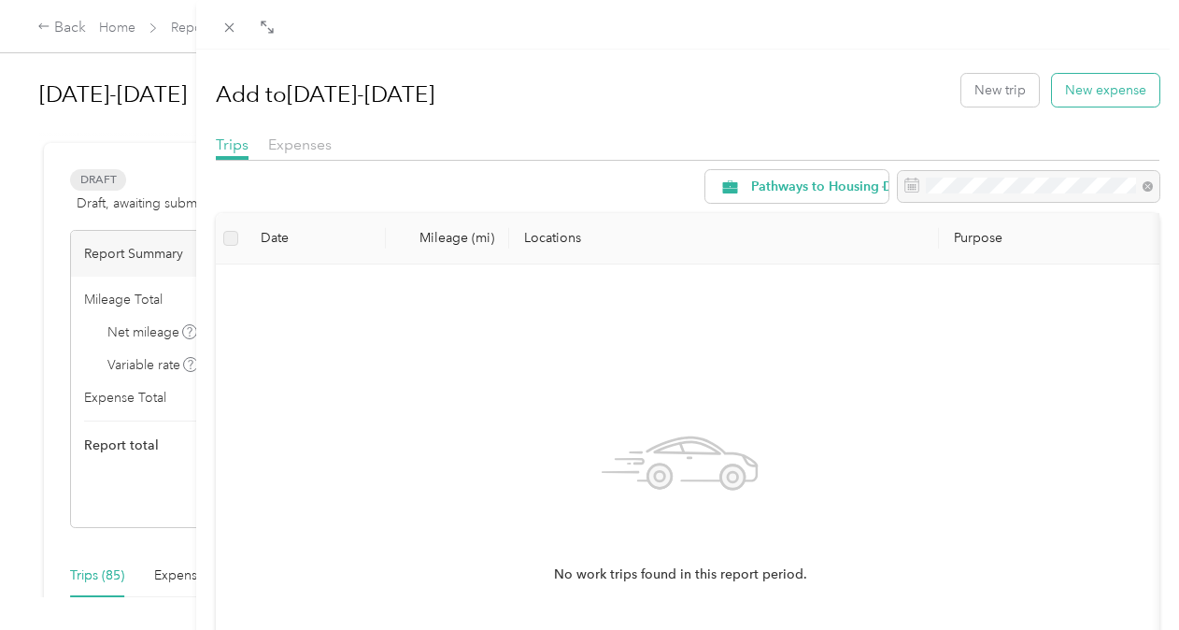
click at [1099, 79] on button "New expense" at bounding box center [1105, 90] width 107 height 33
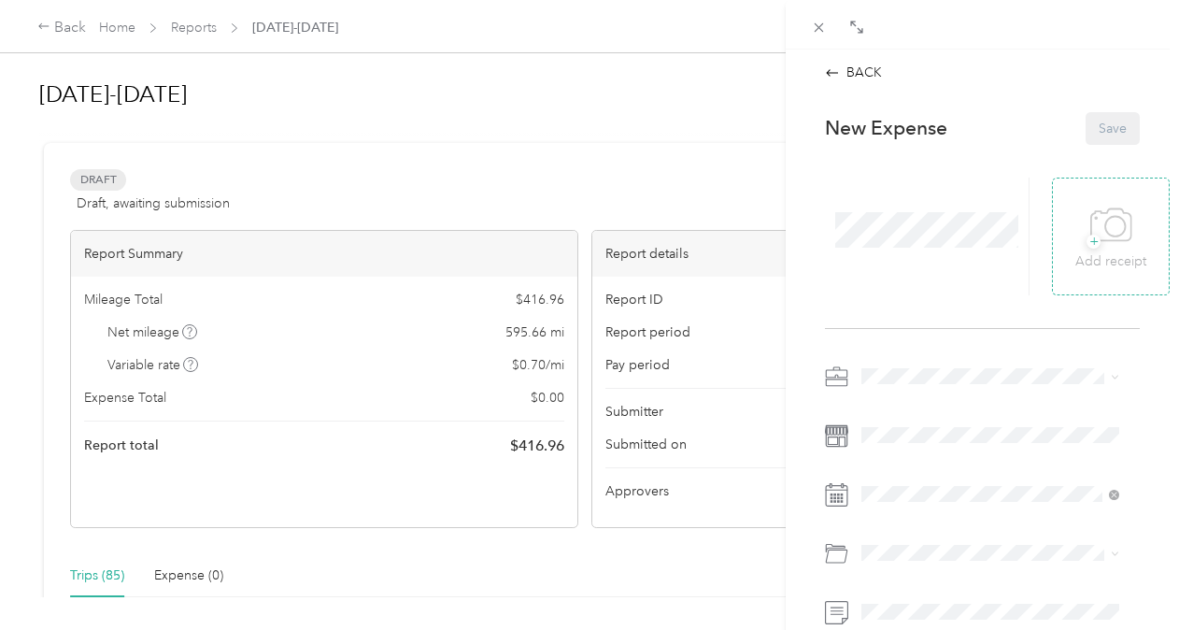
click at [1087, 235] on span "+" at bounding box center [1094, 242] width 14 height 14
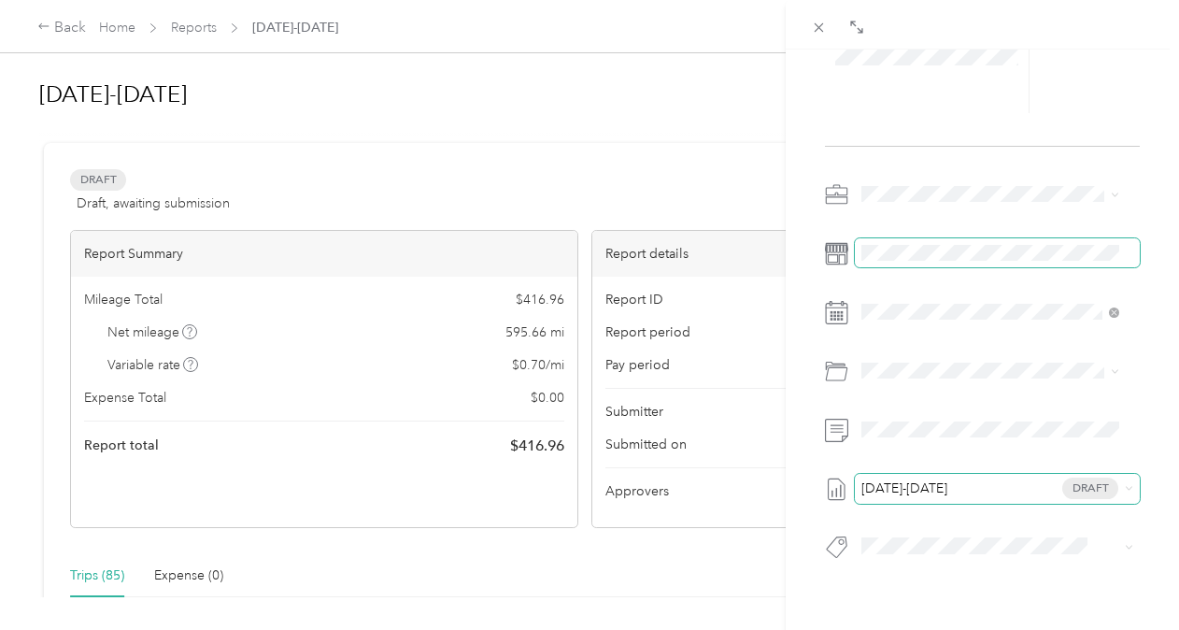
scroll to position [252, 0]
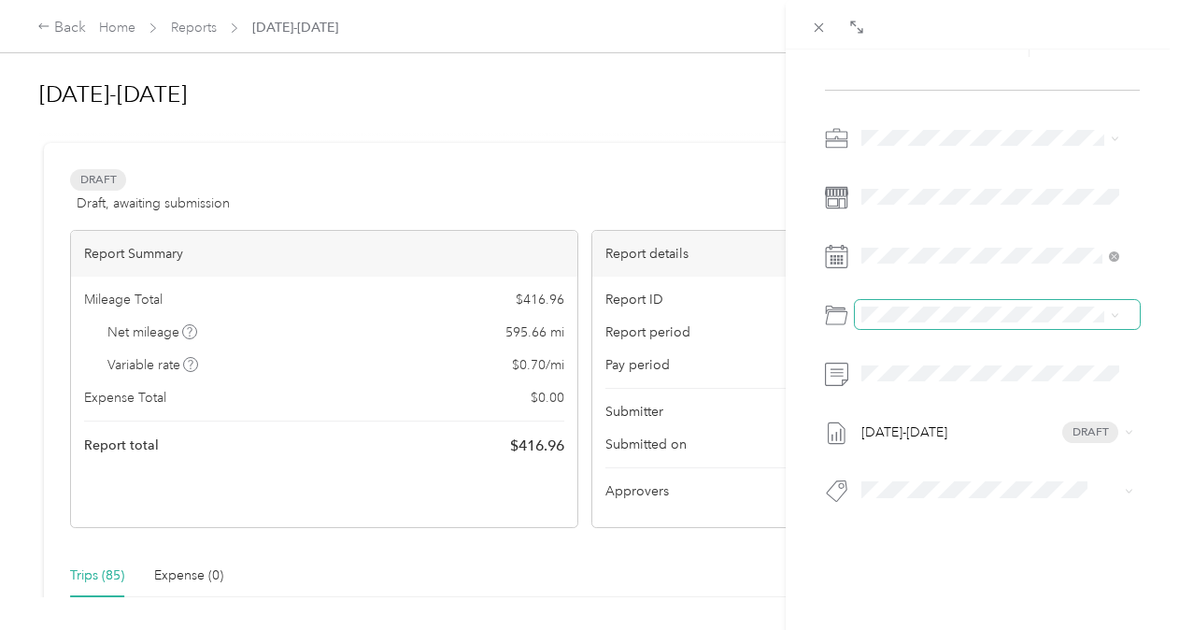
click at [904, 300] on span at bounding box center [997, 315] width 285 height 30
click at [1123, 300] on span at bounding box center [997, 315] width 285 height 30
click at [1111, 311] on icon at bounding box center [1115, 315] width 8 height 8
click at [925, 300] on span at bounding box center [997, 315] width 285 height 30
click at [772, 387] on div "BACK This expense cannot be edited because it is either under review, approved,…" at bounding box center [589, 315] width 1179 height 630
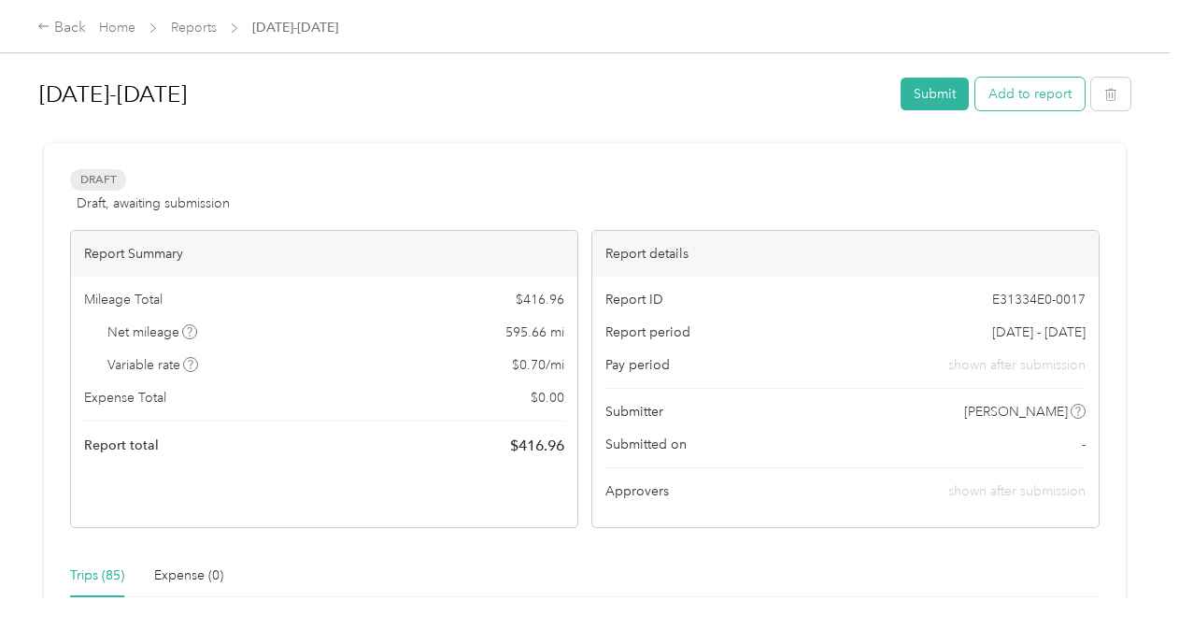
click at [1052, 92] on button "Add to report" at bounding box center [1029, 94] width 109 height 33
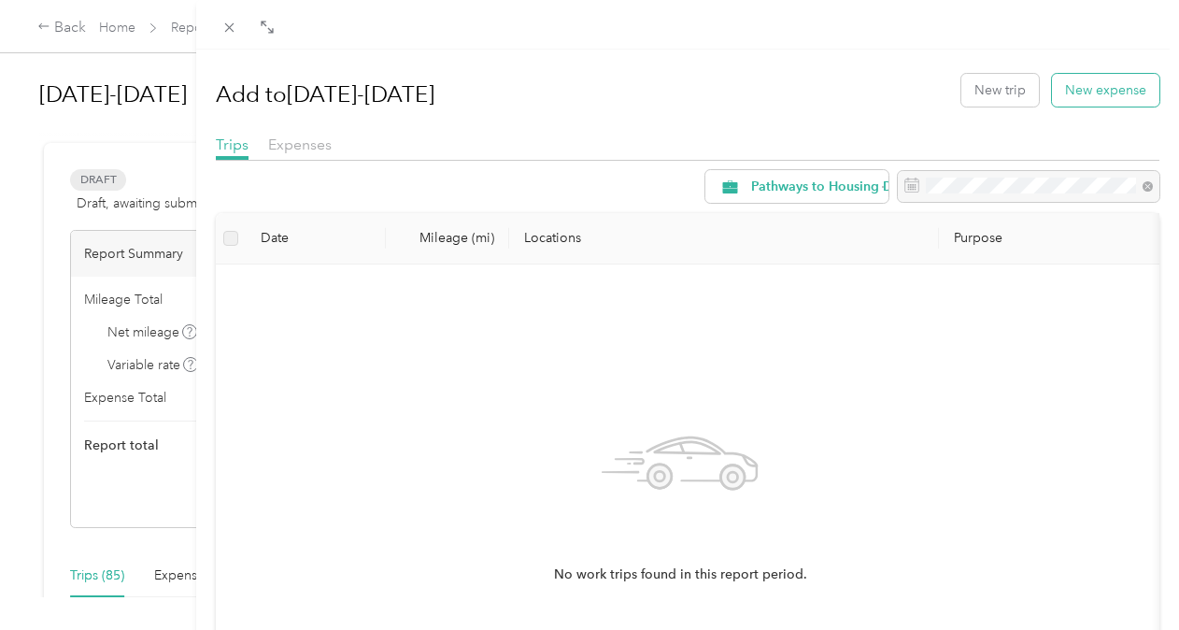
click at [1069, 92] on button "New expense" at bounding box center [1105, 90] width 107 height 33
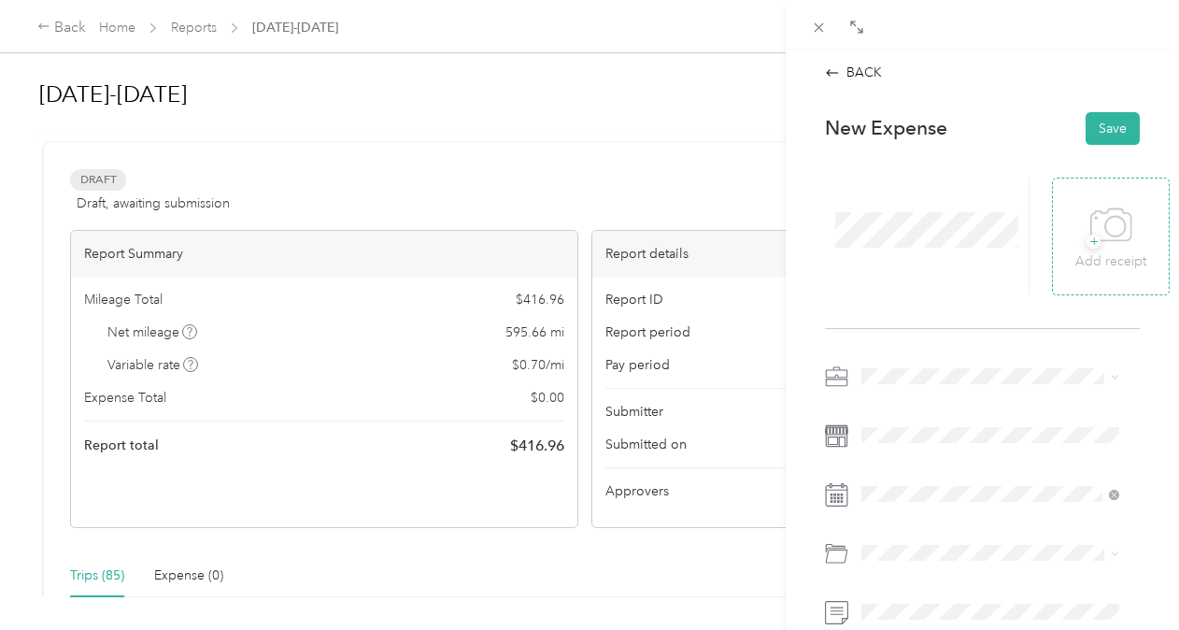
click at [1102, 231] on icon at bounding box center [1111, 225] width 42 height 51
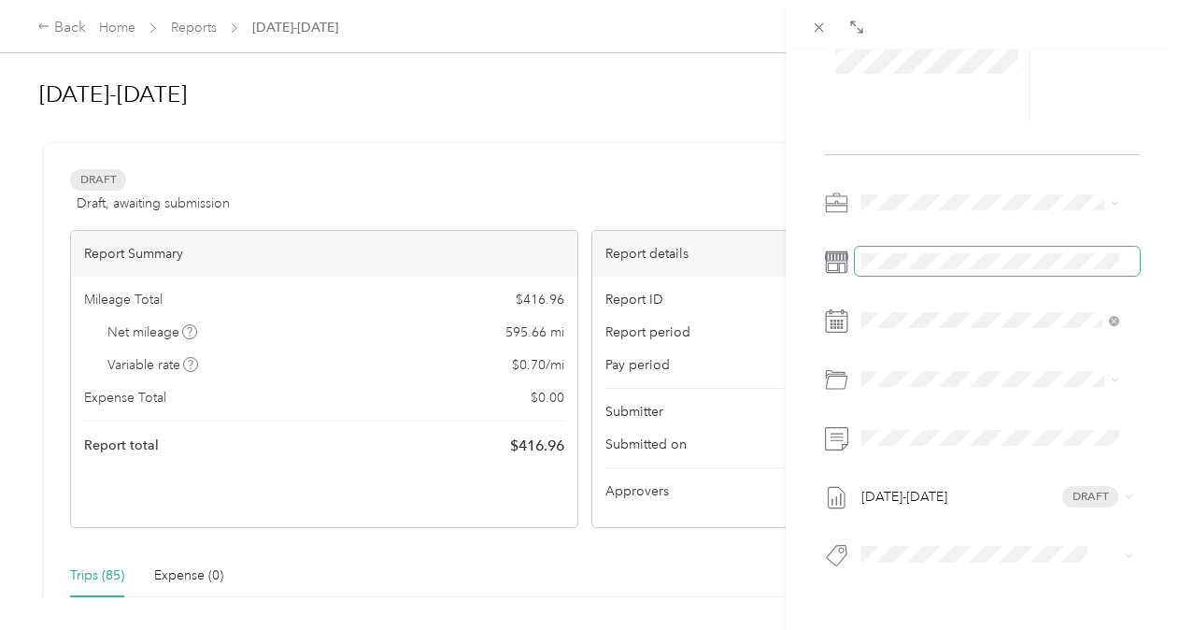
scroll to position [187, 0]
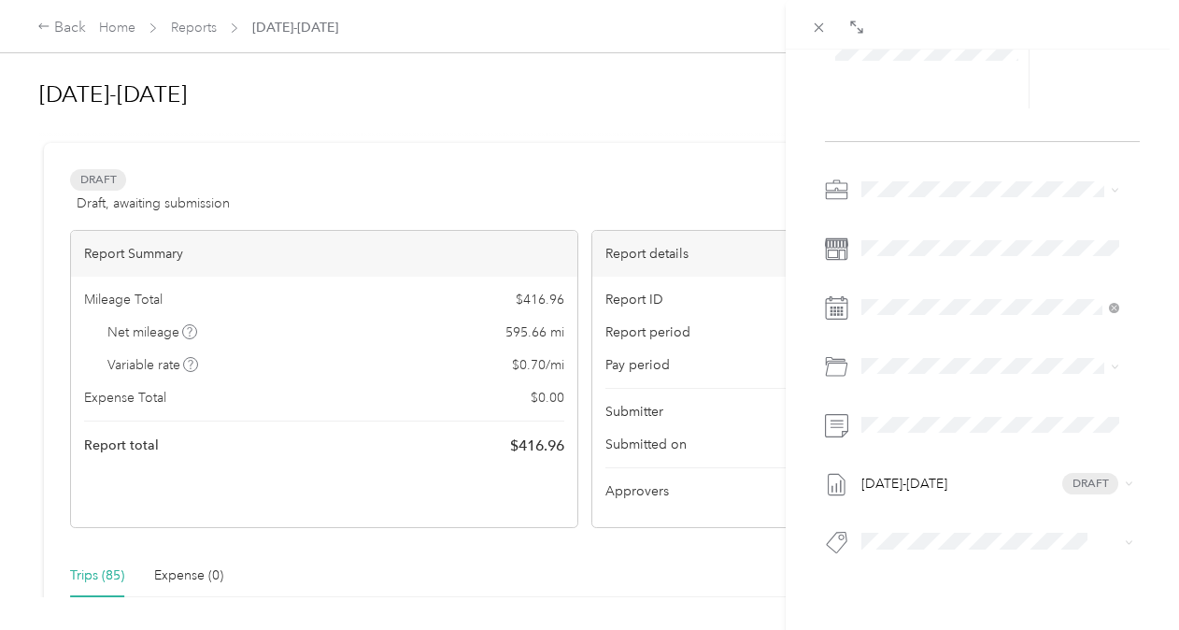
click at [633, 590] on div "BACK This expense cannot be edited because it is either under review, approved,…" at bounding box center [589, 315] width 1179 height 630
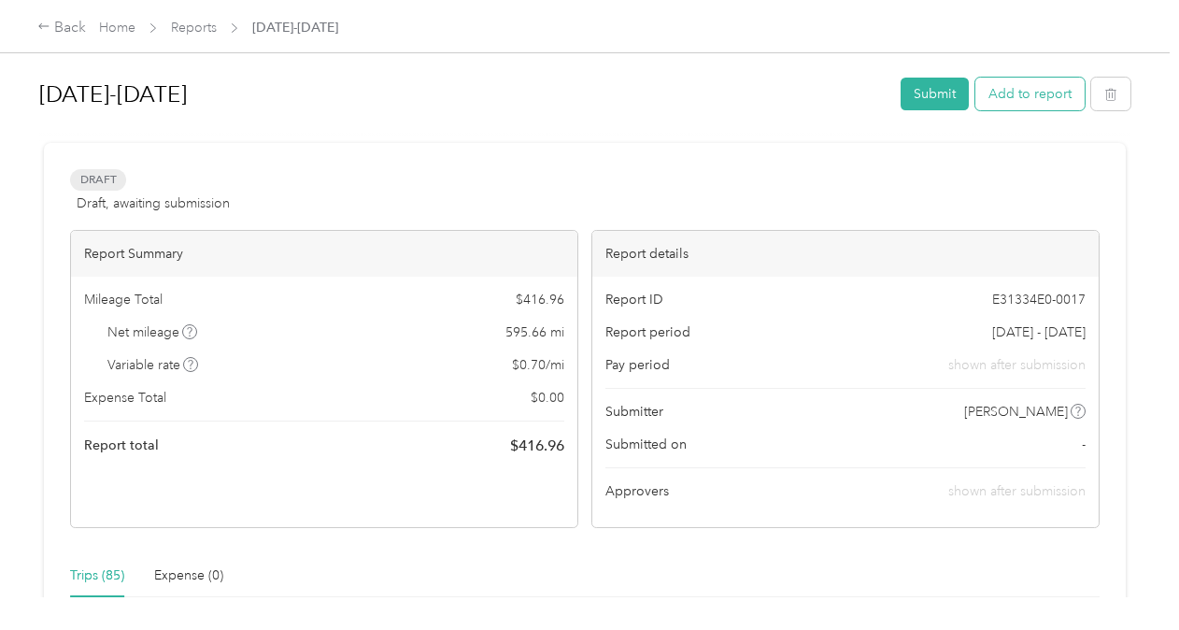
click at [1059, 96] on button "Add to report" at bounding box center [1029, 94] width 109 height 33
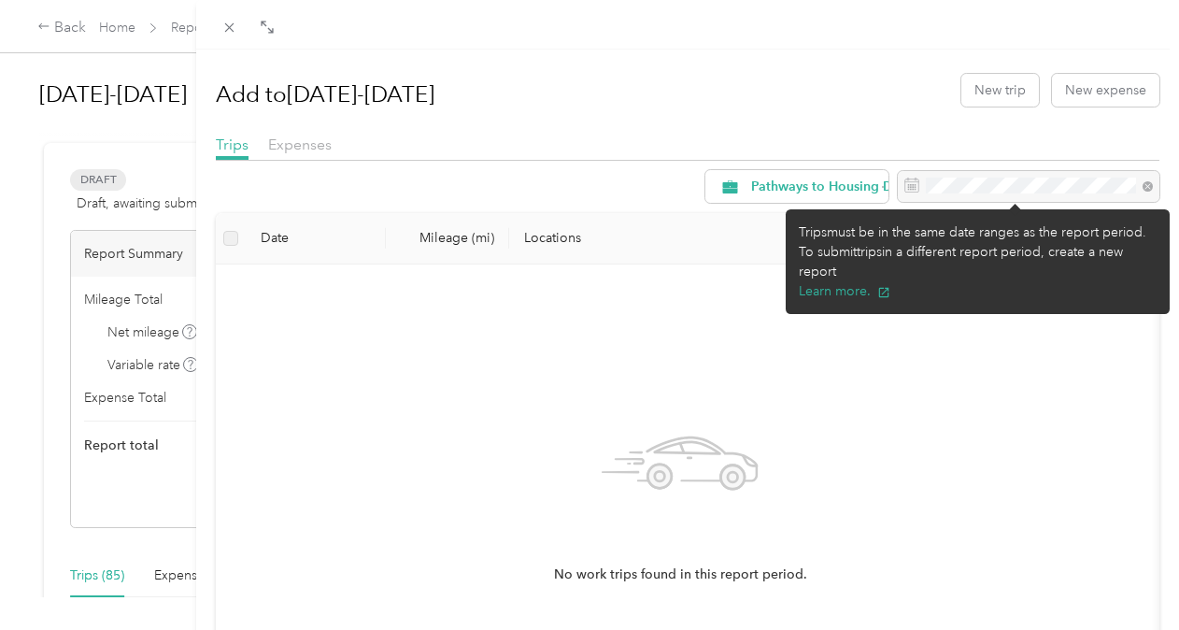
click at [956, 183] on div at bounding box center [1029, 187] width 262 height 32
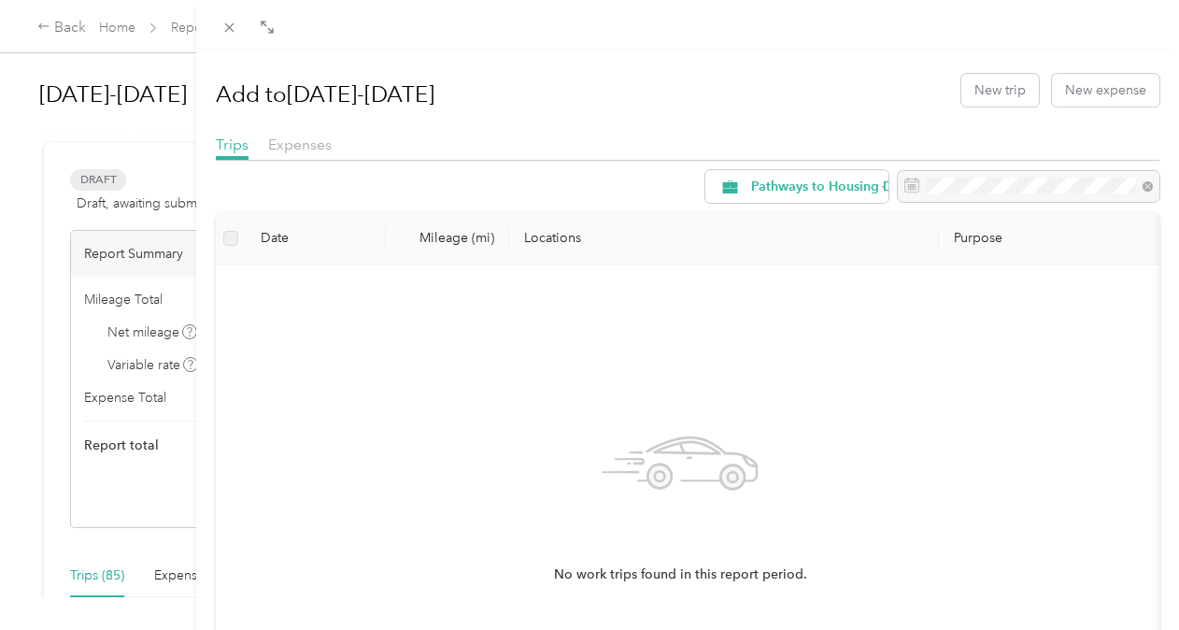
click at [125, 392] on div "Add to [DATE]-[DATE] New trip New expense Trips Expenses Pathways to Housing DC…" at bounding box center [589, 315] width 1179 height 630
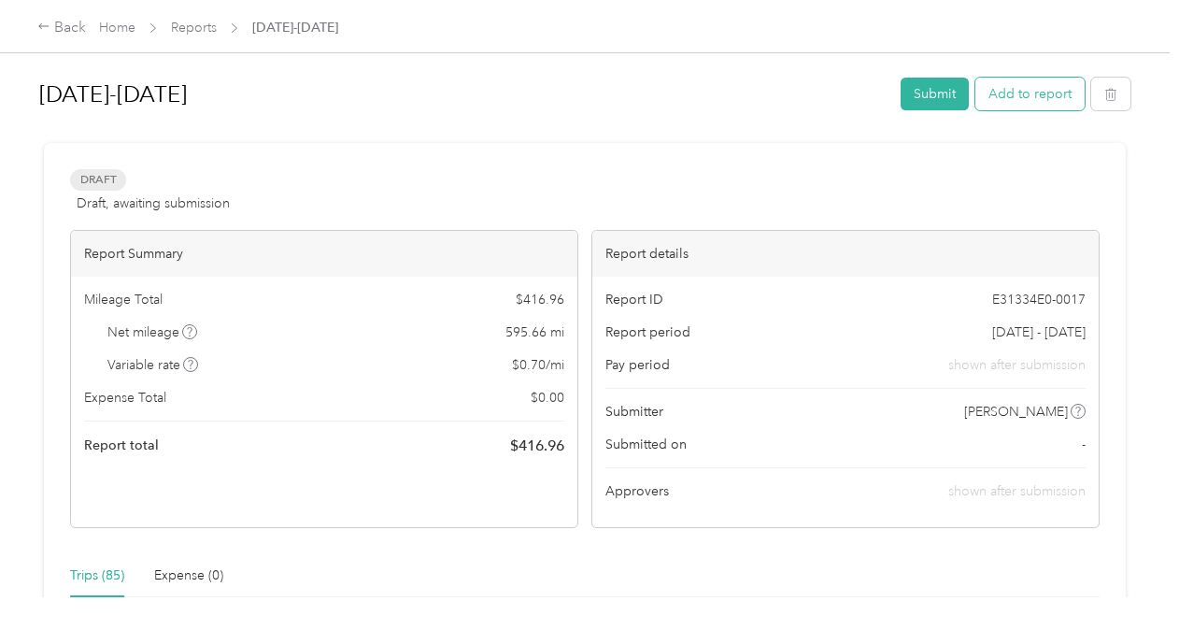
click at [1016, 97] on button "Add to report" at bounding box center [1029, 94] width 109 height 33
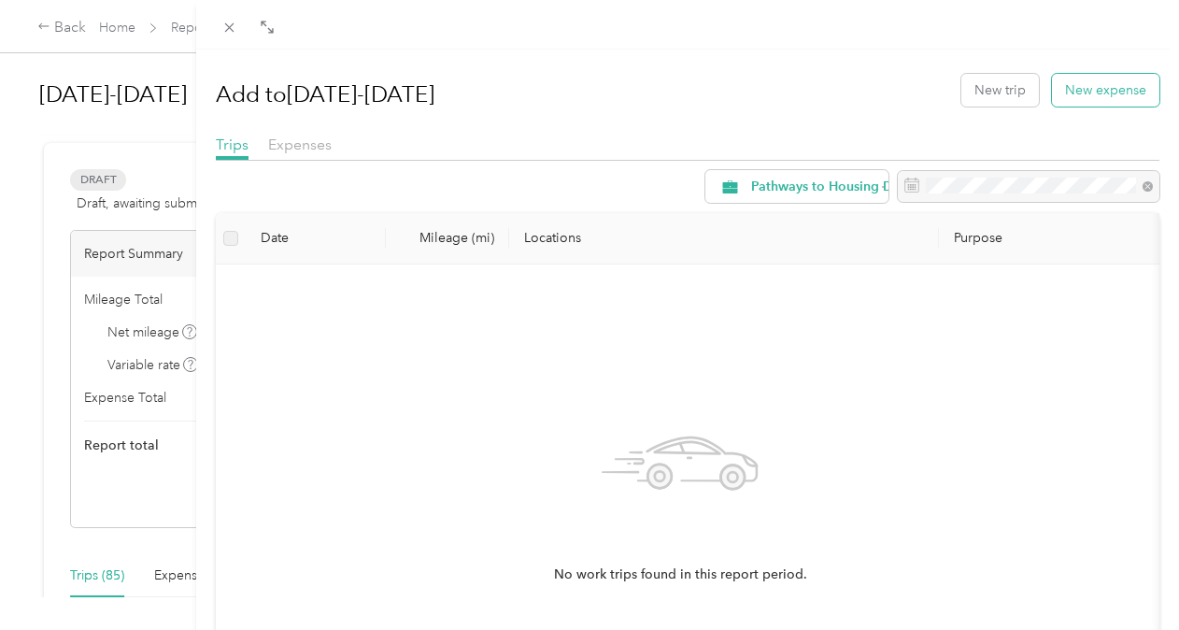
click at [1094, 94] on button "New expense" at bounding box center [1105, 90] width 107 height 33
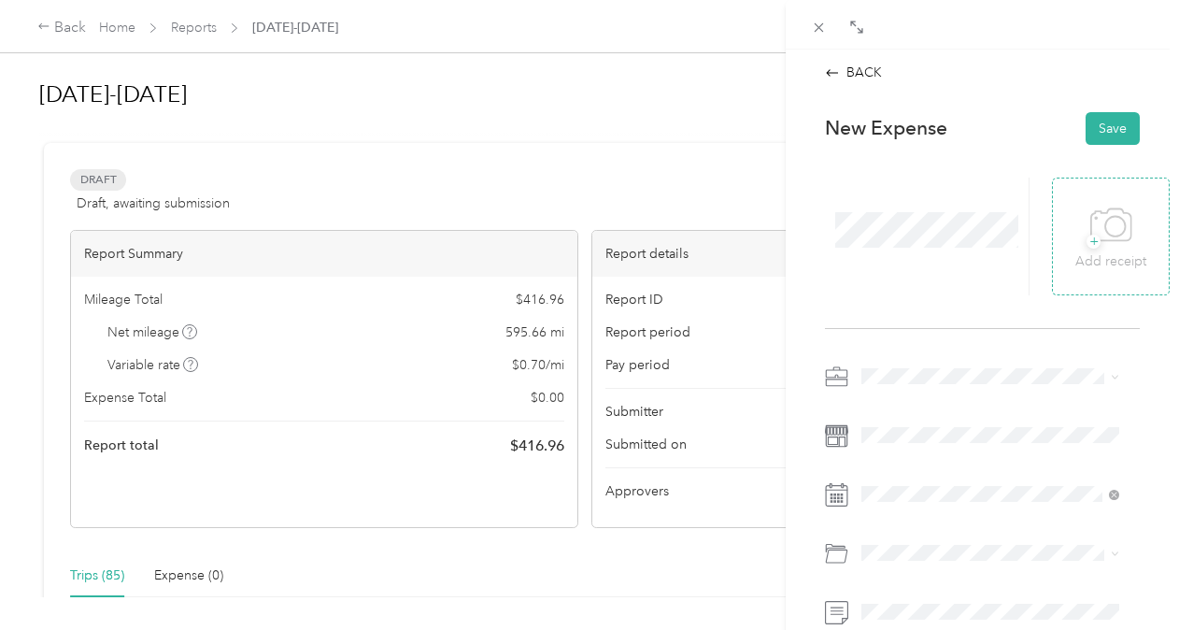
click at [1112, 220] on icon at bounding box center [1111, 225] width 42 height 51
click at [1089, 122] on button "Save" at bounding box center [1113, 128] width 54 height 33
click at [1093, 127] on button "Save" at bounding box center [1113, 128] width 54 height 33
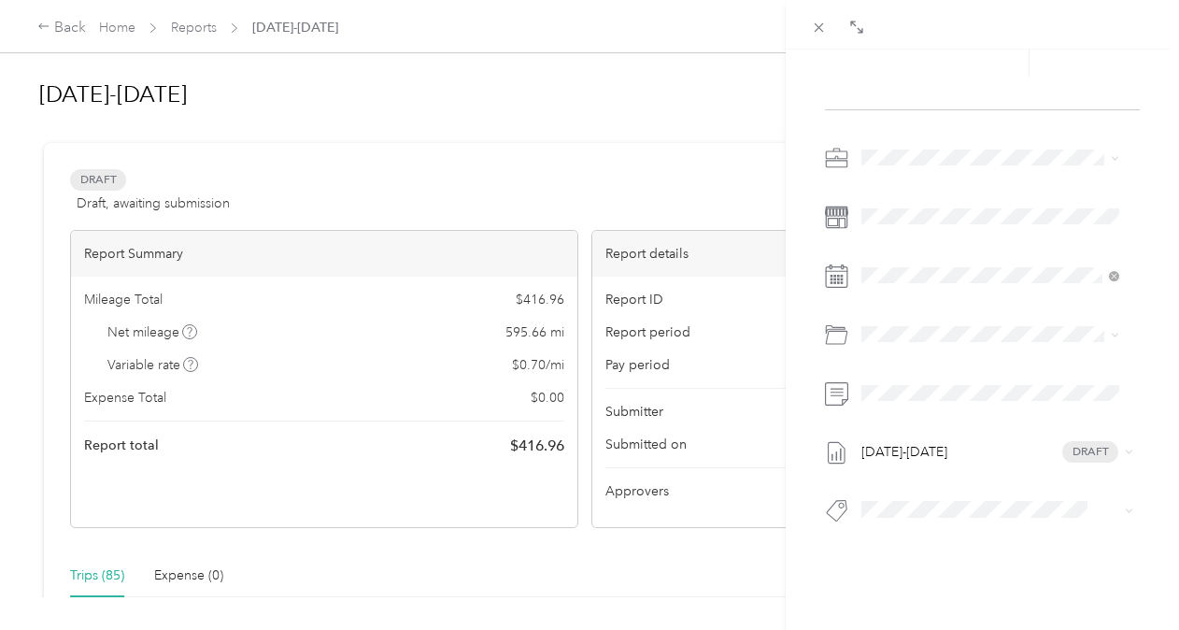
scroll to position [252, 0]
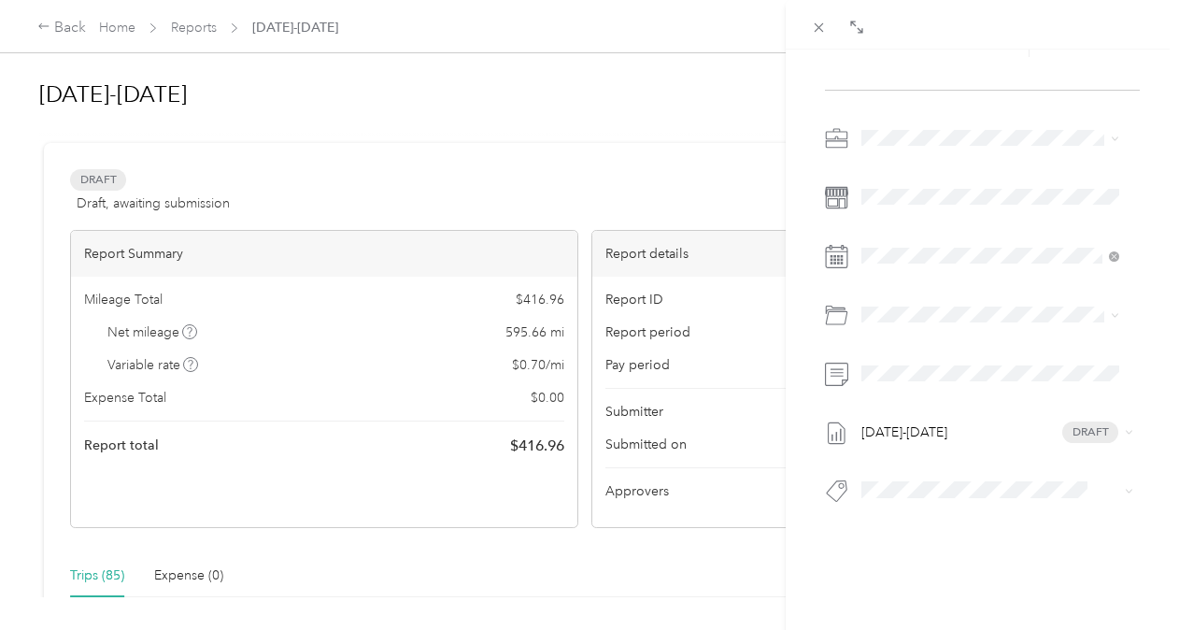
click at [171, 572] on div "BACK This expense cannot be edited because it is either under review, approved,…" at bounding box center [589, 315] width 1179 height 630
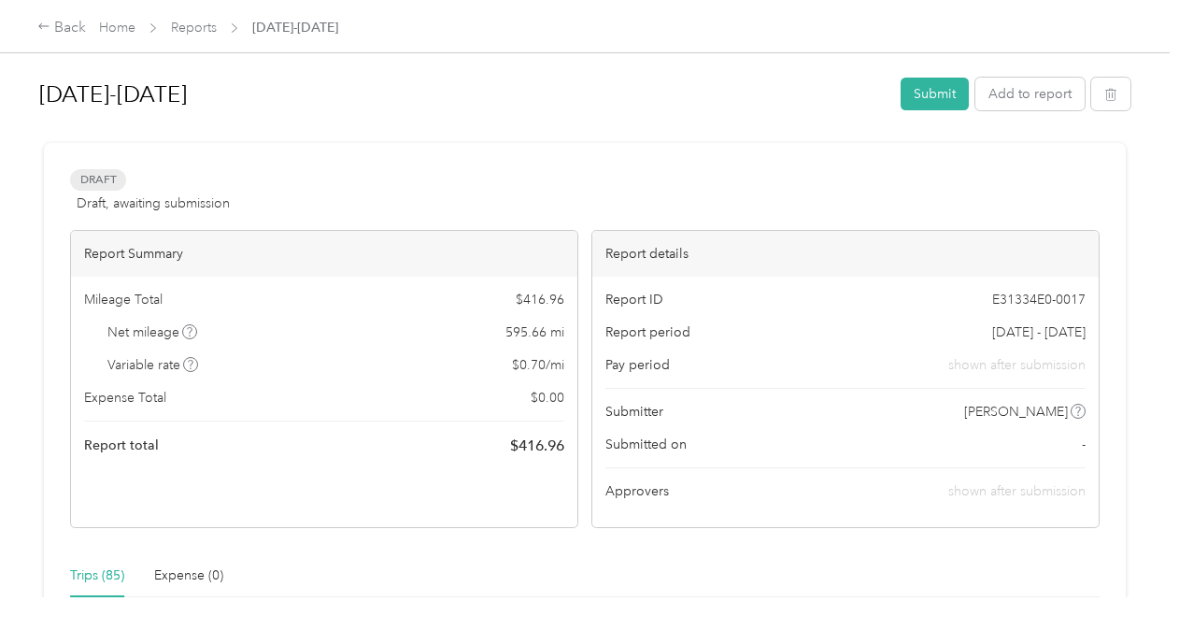
click at [161, 404] on span "Expense Total" at bounding box center [125, 398] width 82 height 20
click at [161, 576] on div "Expense (0)" at bounding box center [188, 575] width 69 height 21
click at [176, 573] on div "Expense (0)" at bounding box center [188, 575] width 69 height 21
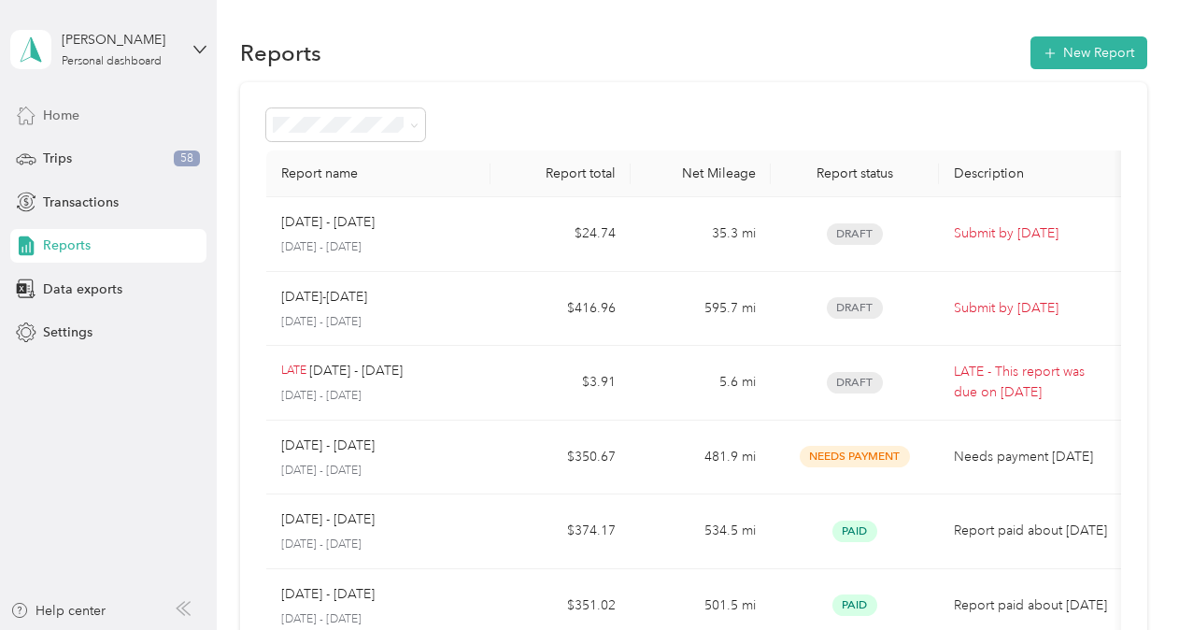
click at [64, 107] on span "Home" at bounding box center [61, 116] width 36 height 20
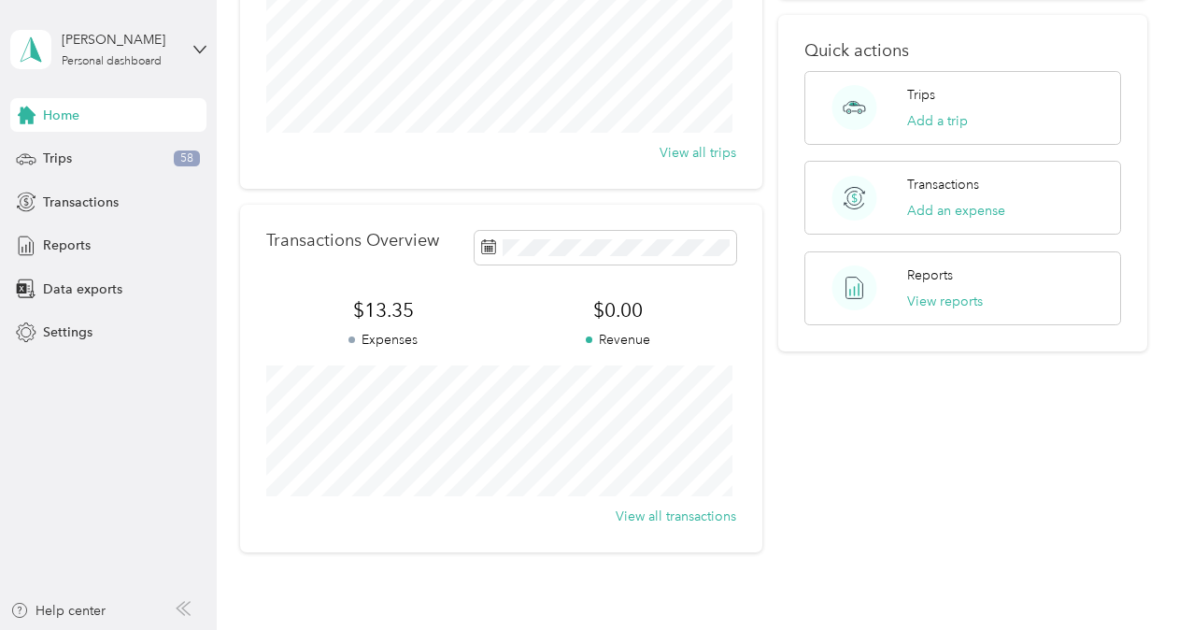
scroll to position [280, 0]
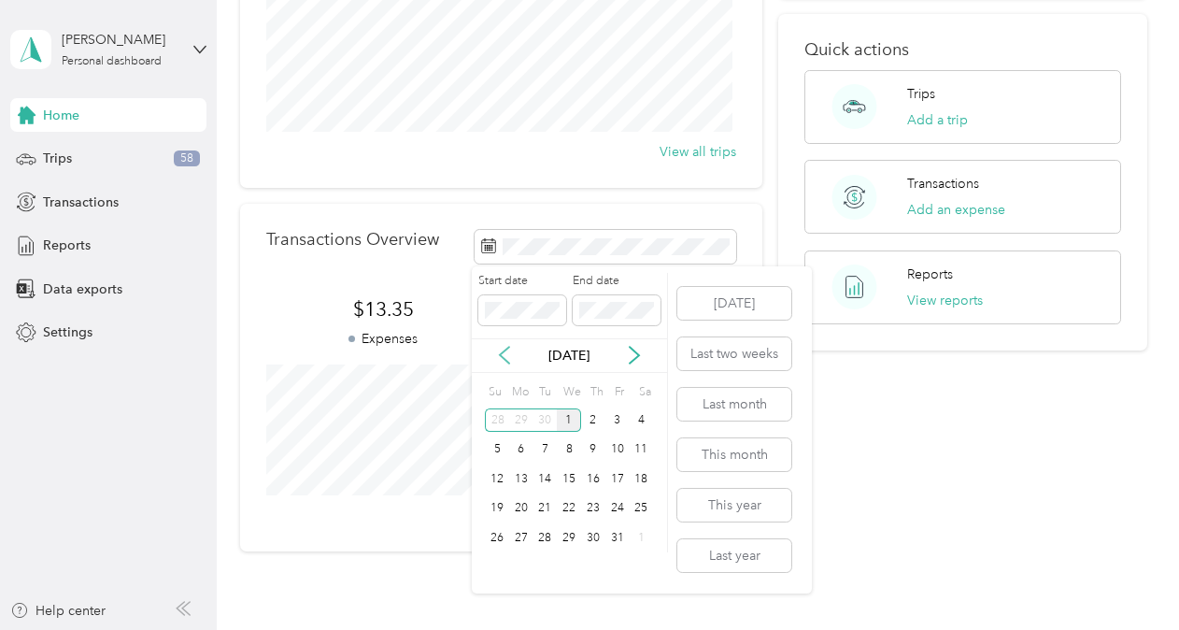
click at [504, 362] on icon at bounding box center [504, 355] width 19 height 19
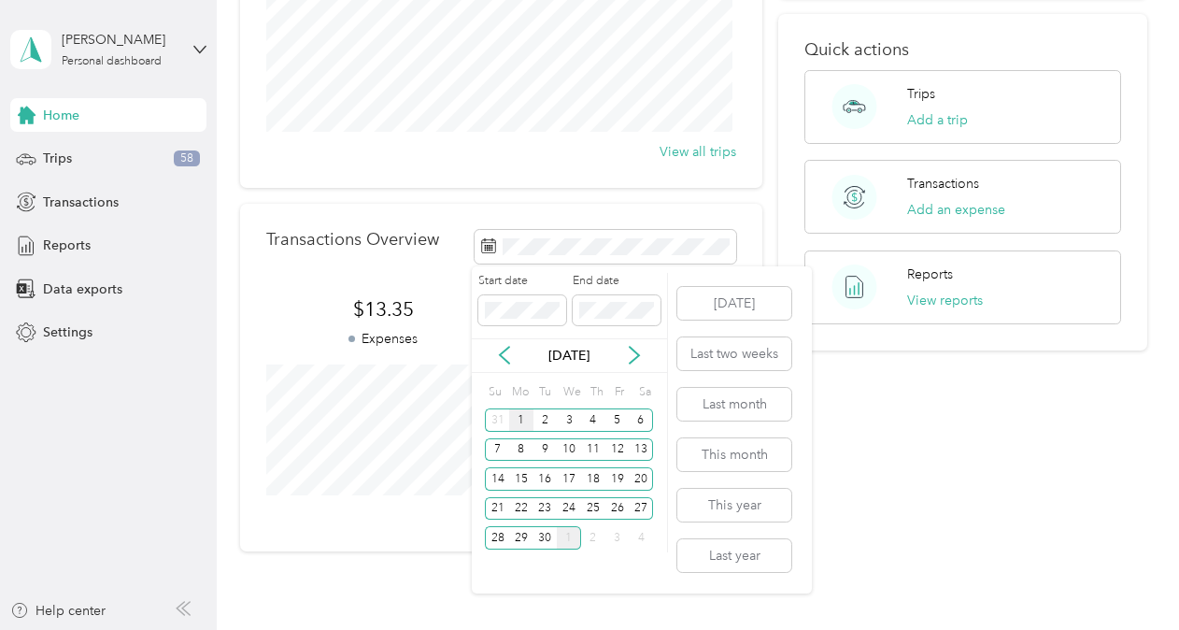
click at [519, 420] on div "1" at bounding box center [521, 419] width 24 height 23
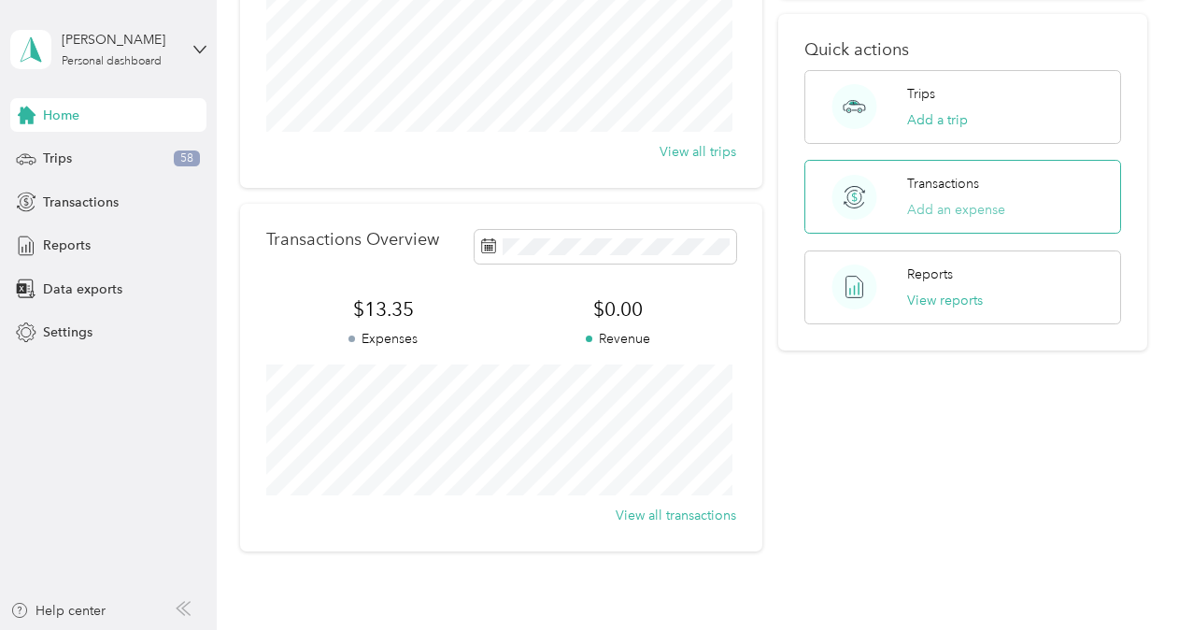
click at [945, 209] on button "Add an expense" at bounding box center [956, 210] width 98 height 20
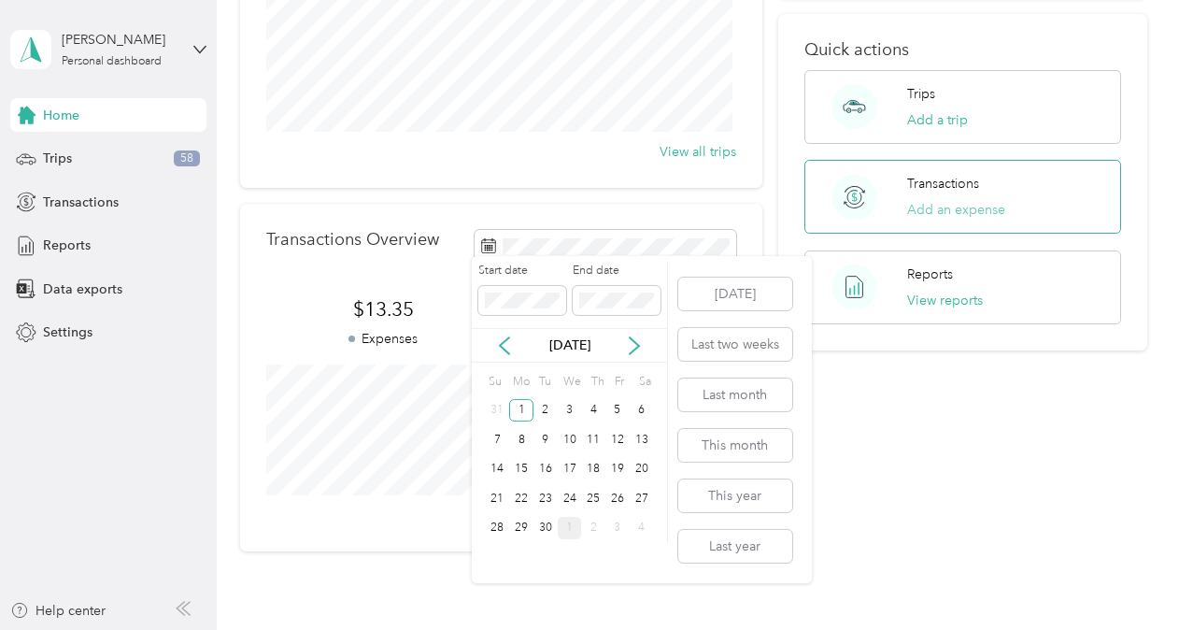
scroll to position [58, 0]
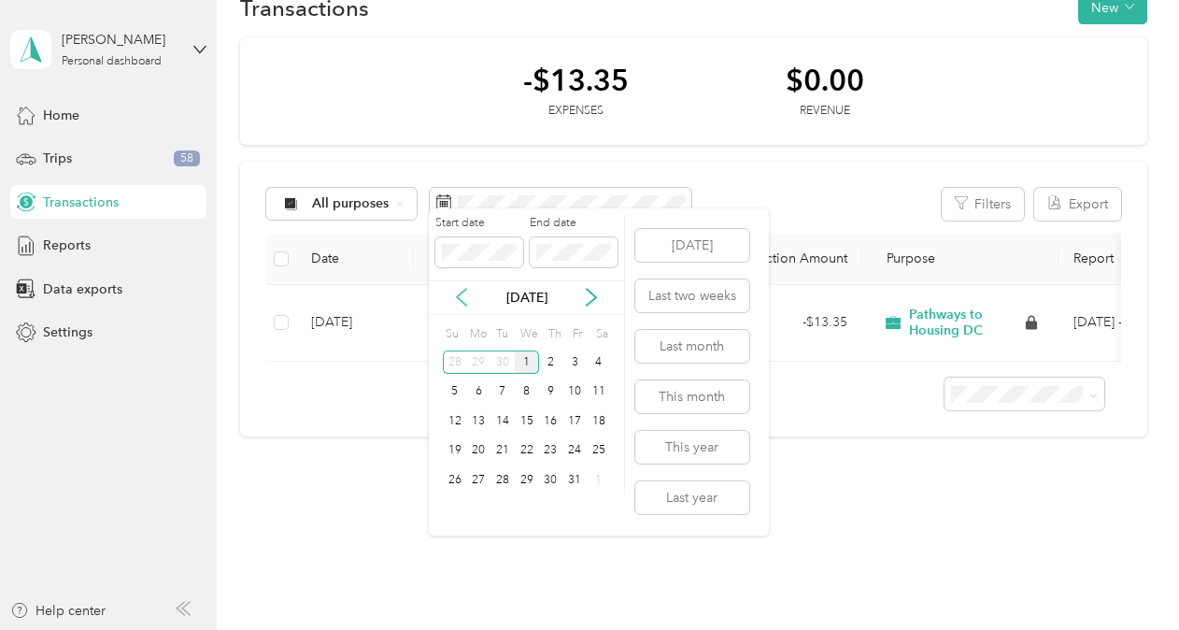
click at [454, 290] on icon at bounding box center [461, 297] width 19 height 19
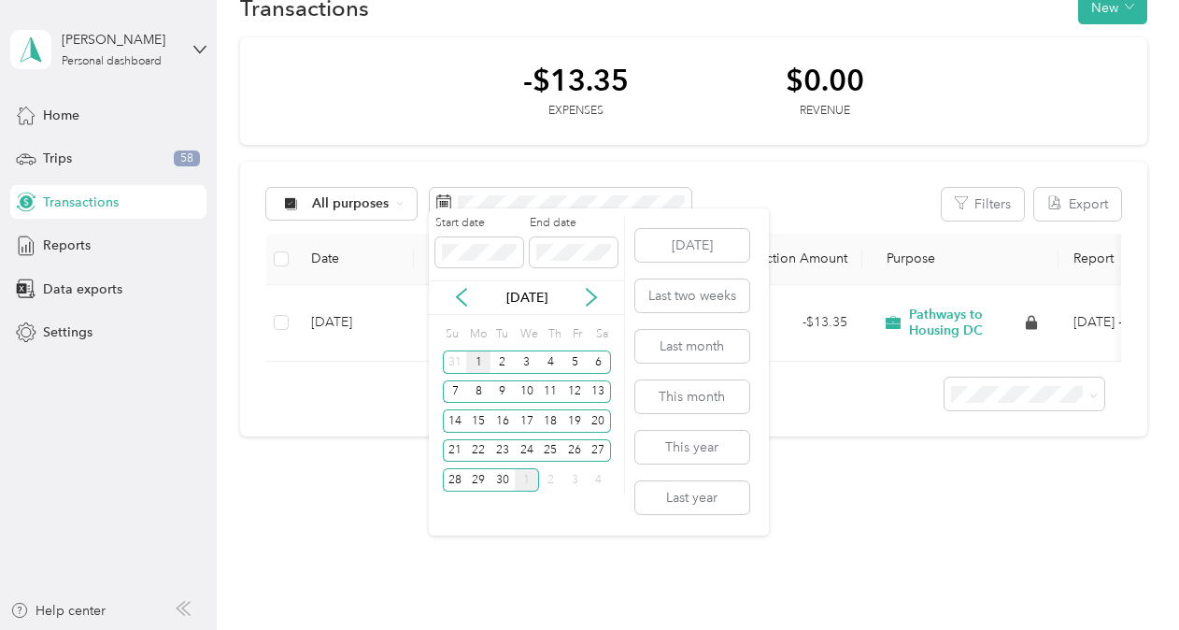
click at [474, 361] on div "1" at bounding box center [478, 361] width 24 height 23
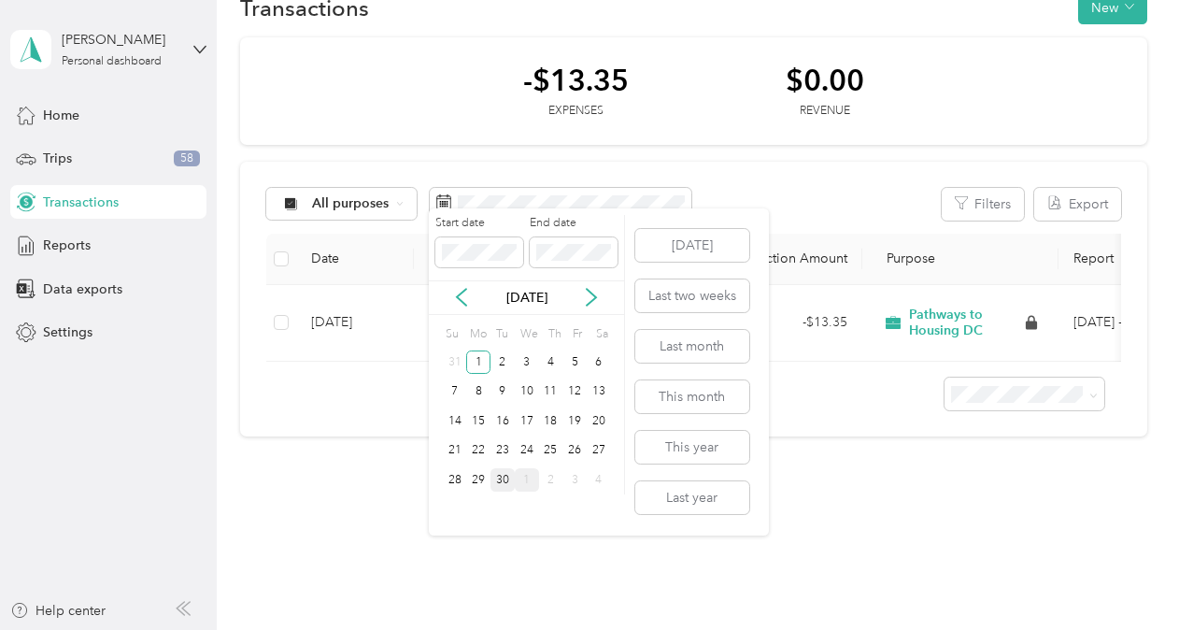
click at [509, 471] on div "30" at bounding box center [502, 479] width 24 height 23
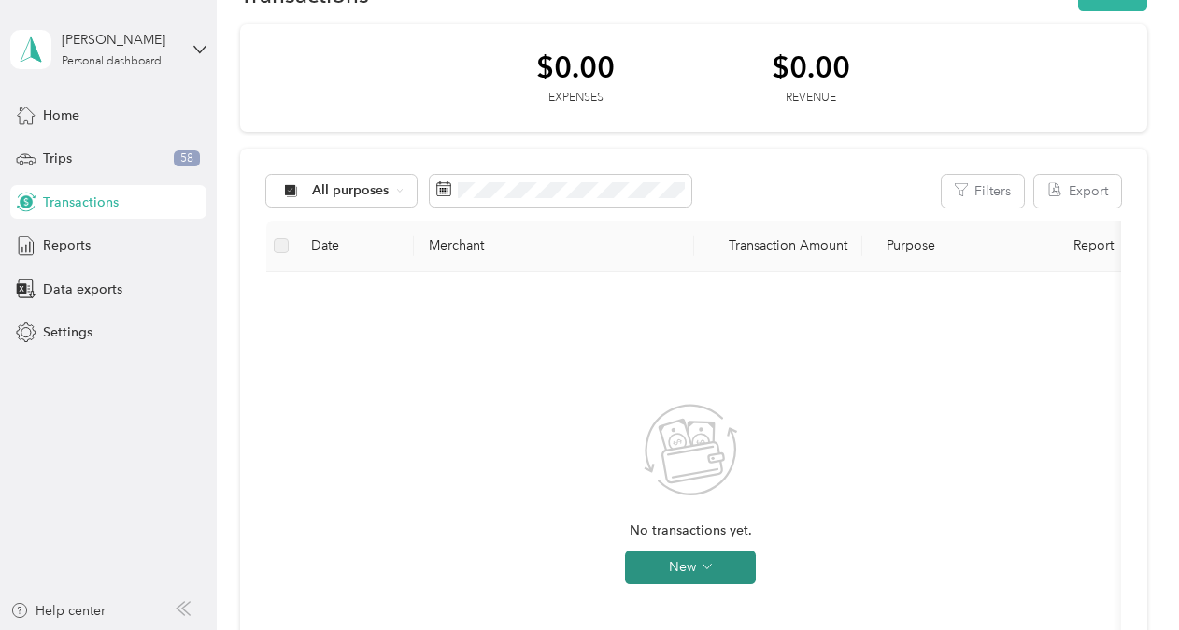
click at [677, 565] on button "New" at bounding box center [690, 567] width 131 height 34
click at [733, 514] on span "Expense" at bounding box center [717, 508] width 50 height 20
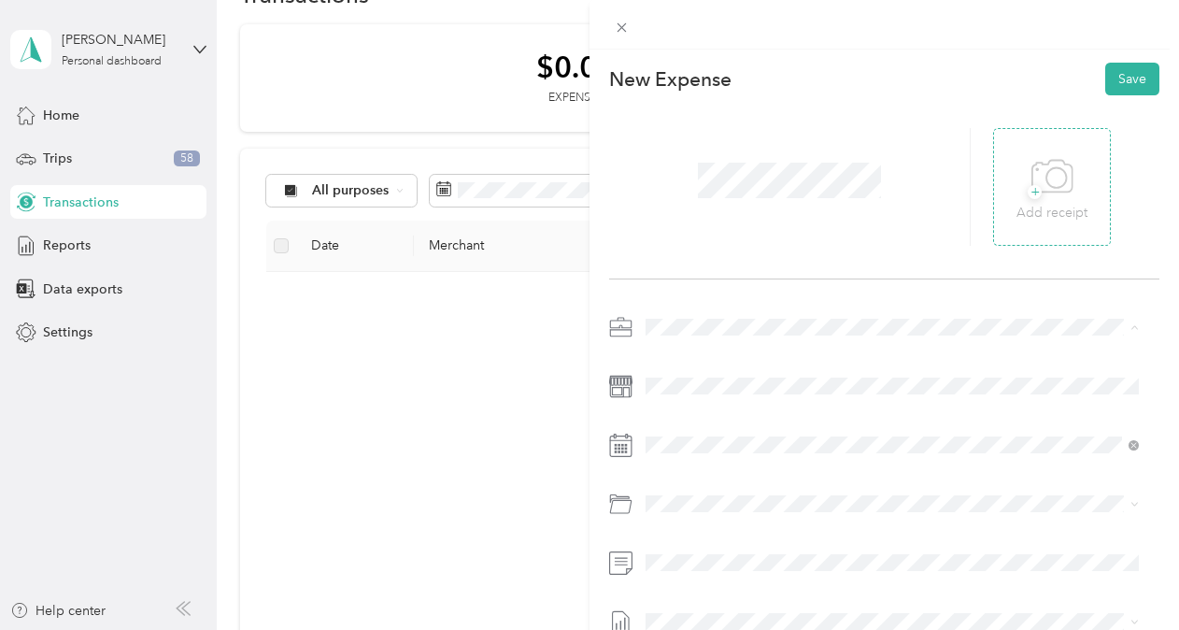
click at [1059, 179] on icon at bounding box center [1052, 176] width 42 height 51
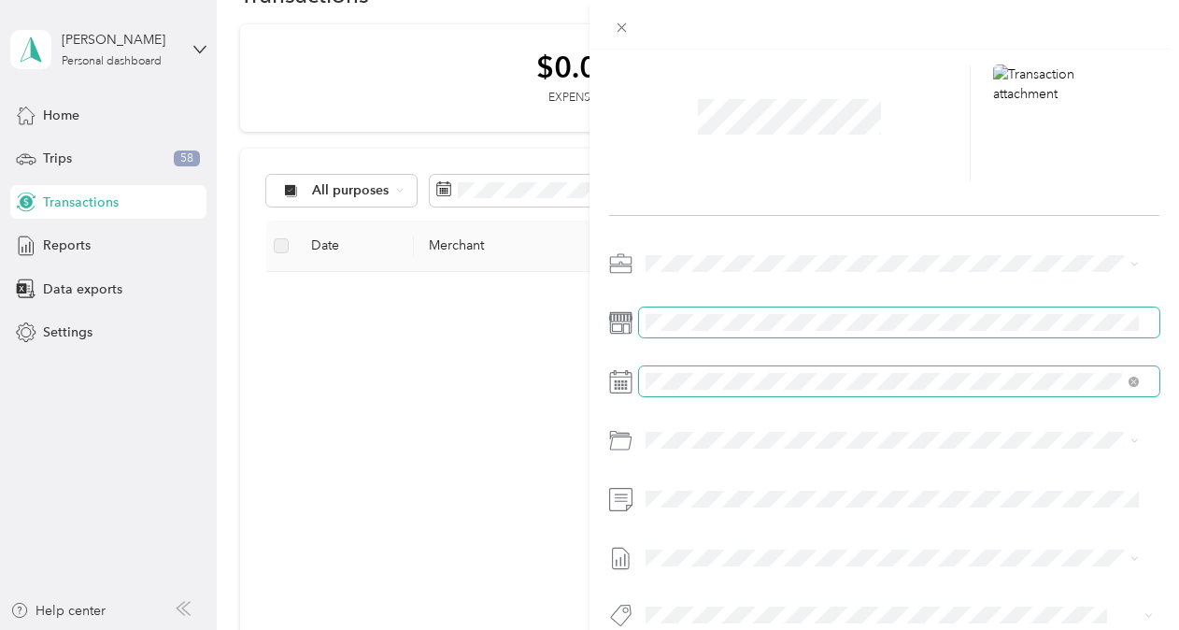
scroll to position [93, 0]
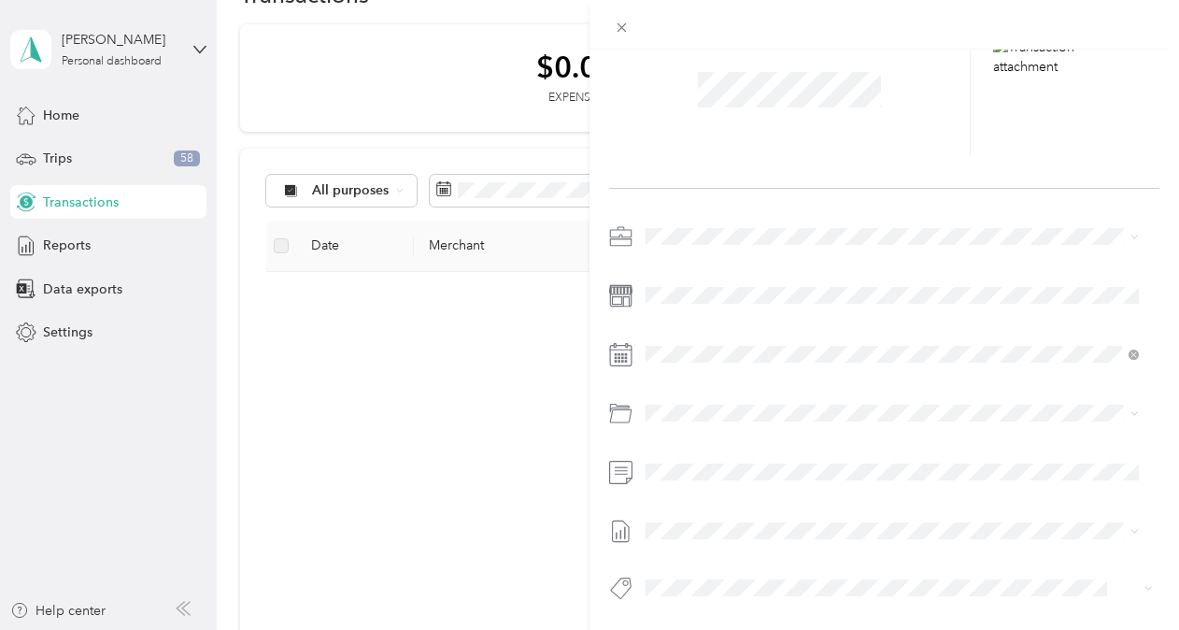
click at [581, 571] on div "This expense cannot be edited because it is either under review, approved, or p…" at bounding box center [589, 315] width 1179 height 630
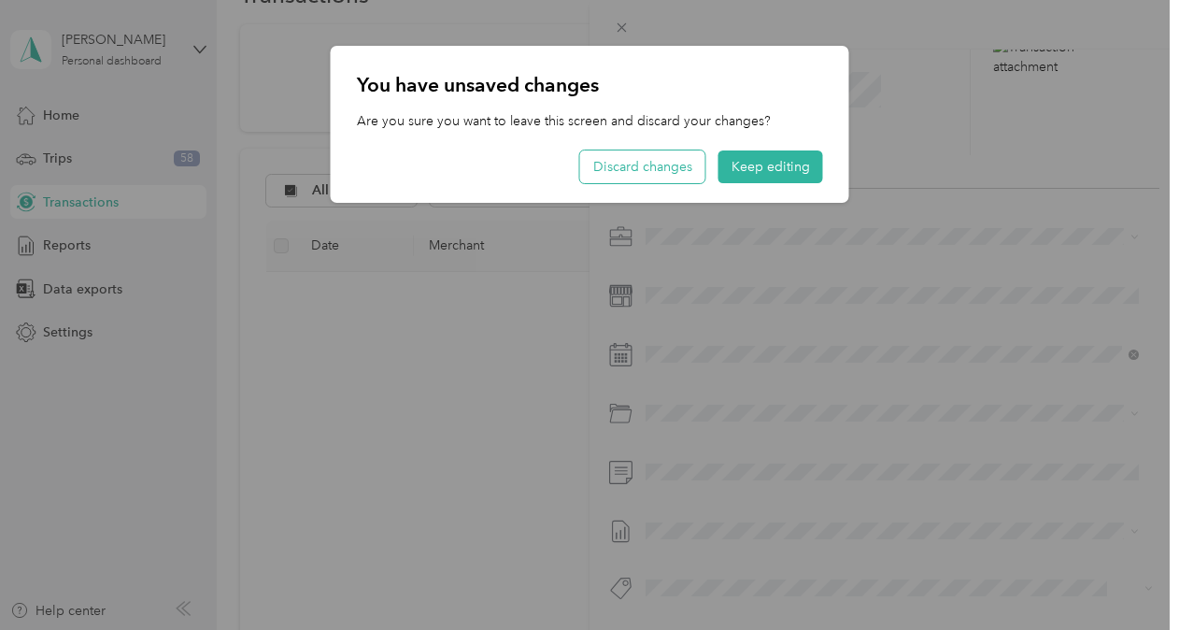
click at [664, 178] on button "Discard changes" at bounding box center [642, 166] width 125 height 33
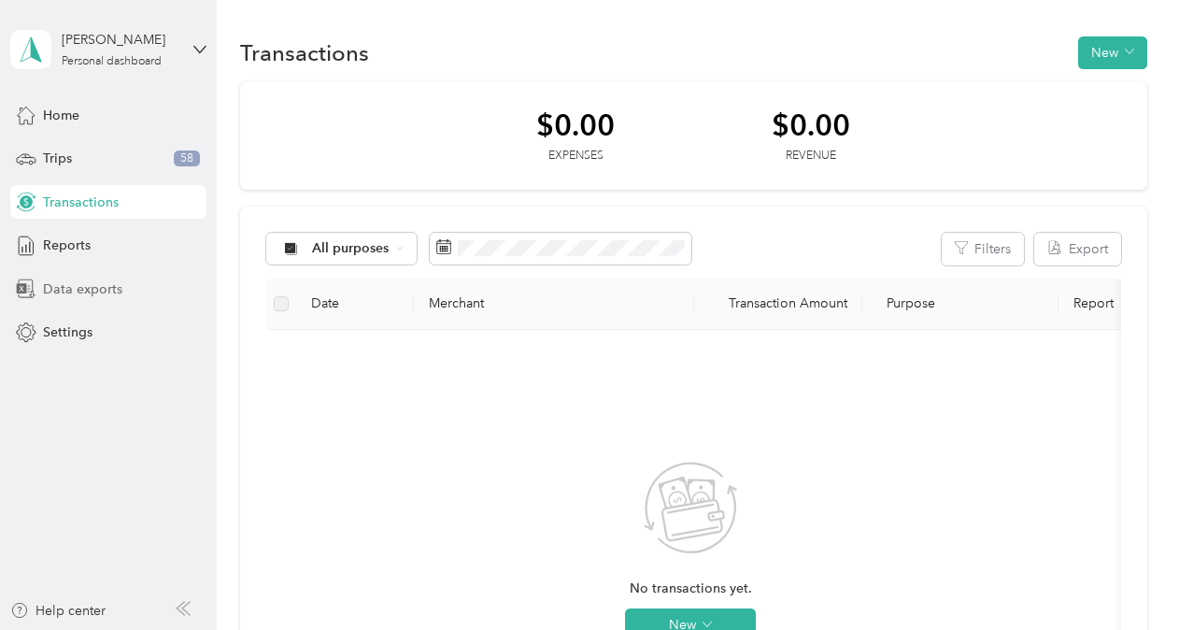
click at [77, 287] on span "Data exports" at bounding box center [82, 289] width 79 height 20
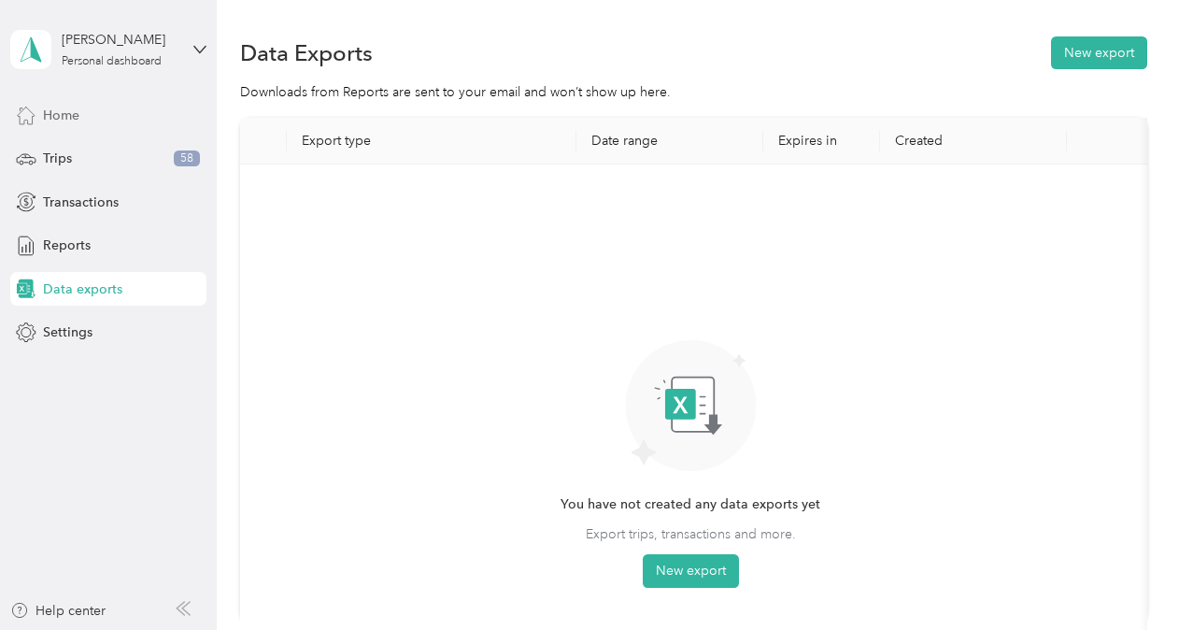
click at [64, 107] on span "Home" at bounding box center [61, 116] width 36 height 20
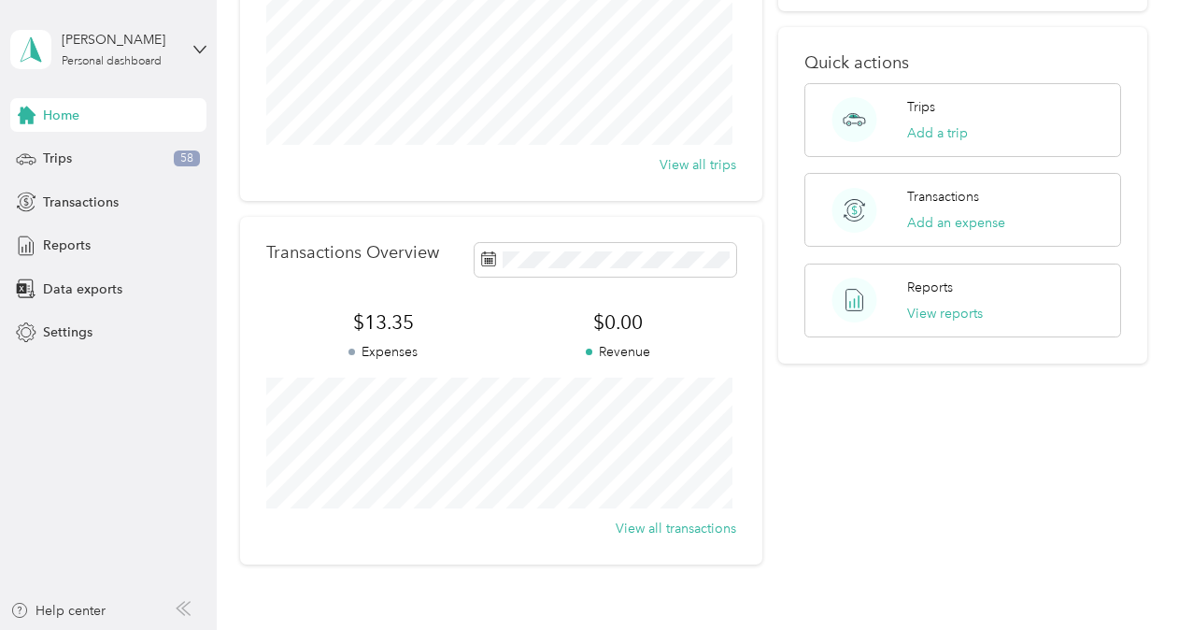
scroll to position [280, 0]
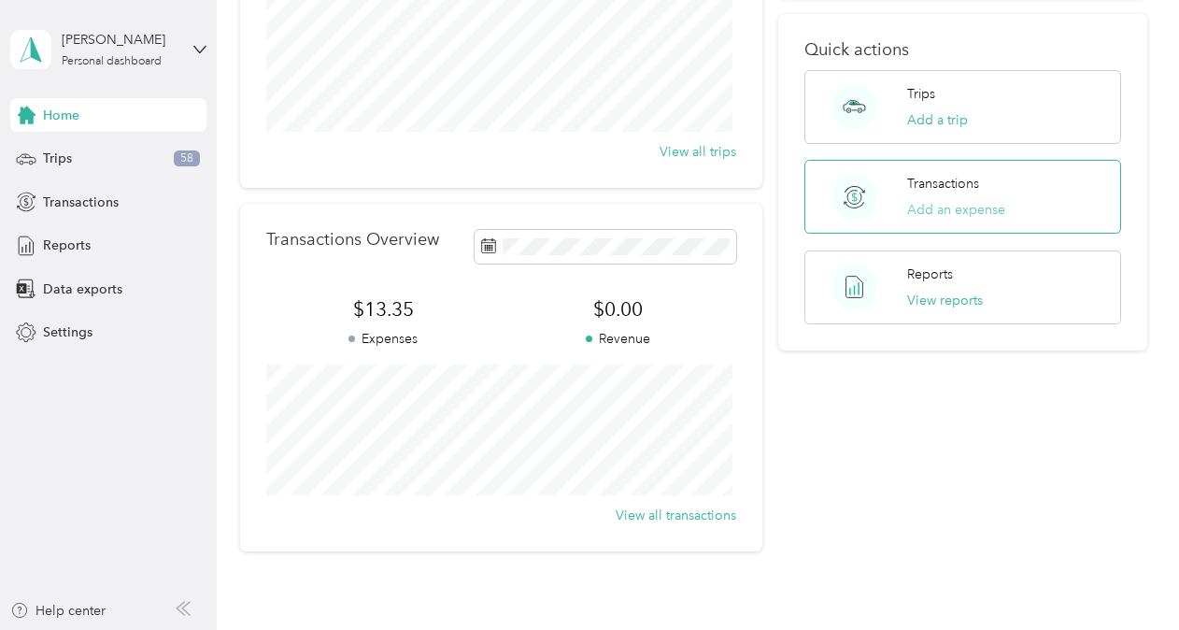
click at [960, 206] on button "Add an expense" at bounding box center [956, 210] width 98 height 20
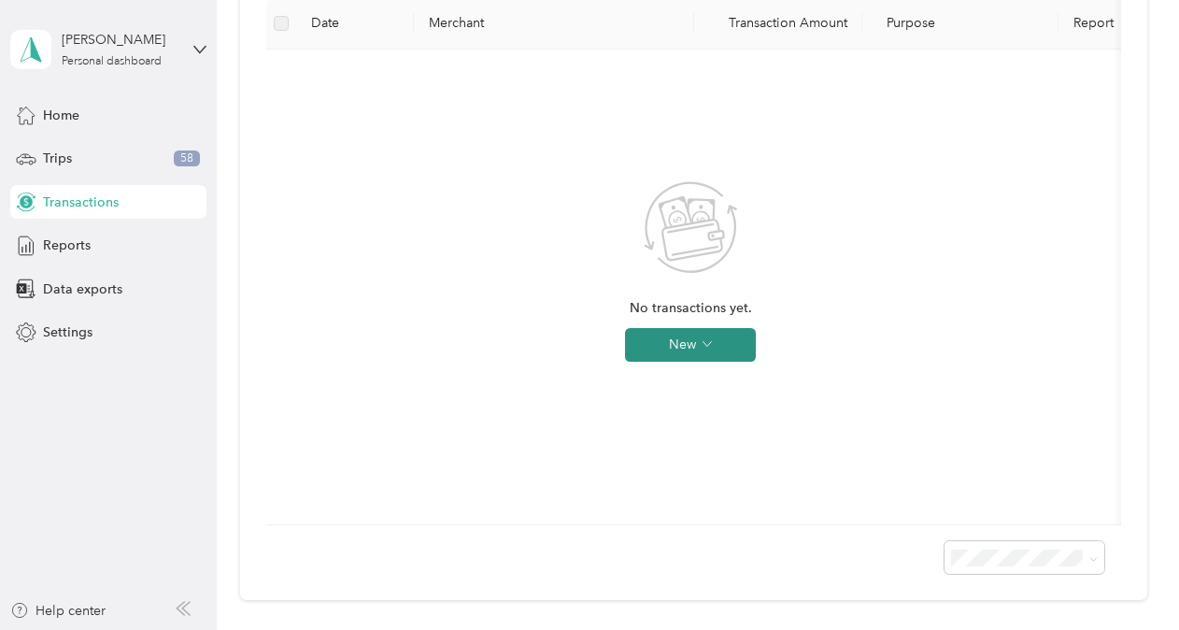
click at [714, 344] on button "New" at bounding box center [690, 345] width 131 height 34
click at [732, 375] on span "Expense" at bounding box center [717, 381] width 50 height 20
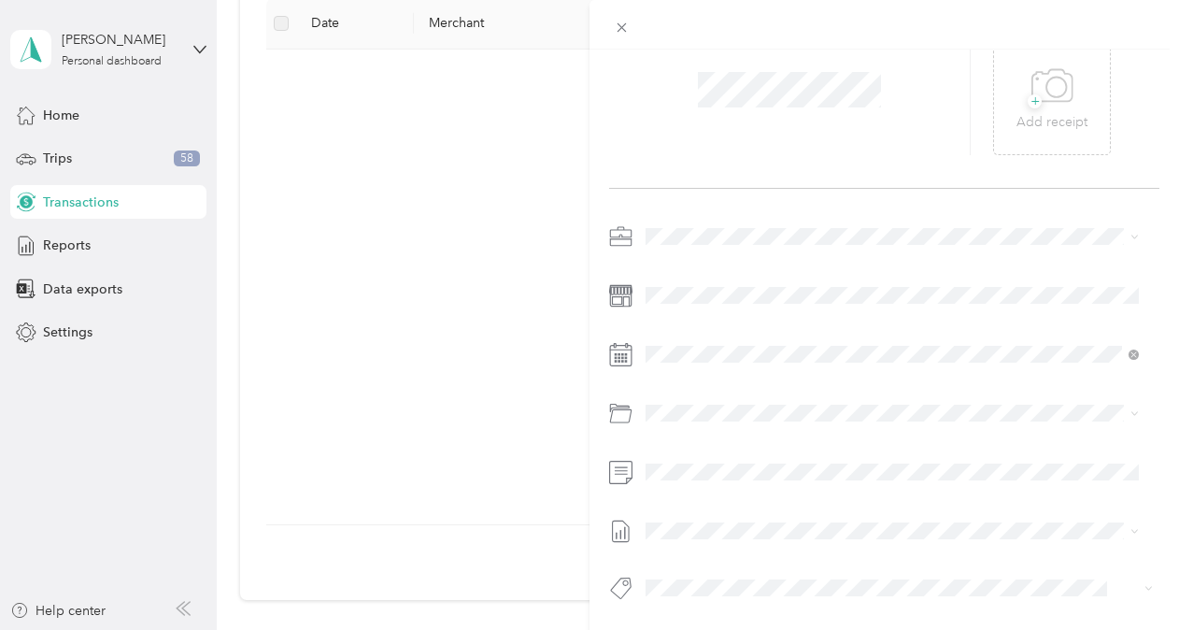
scroll to position [105, 0]
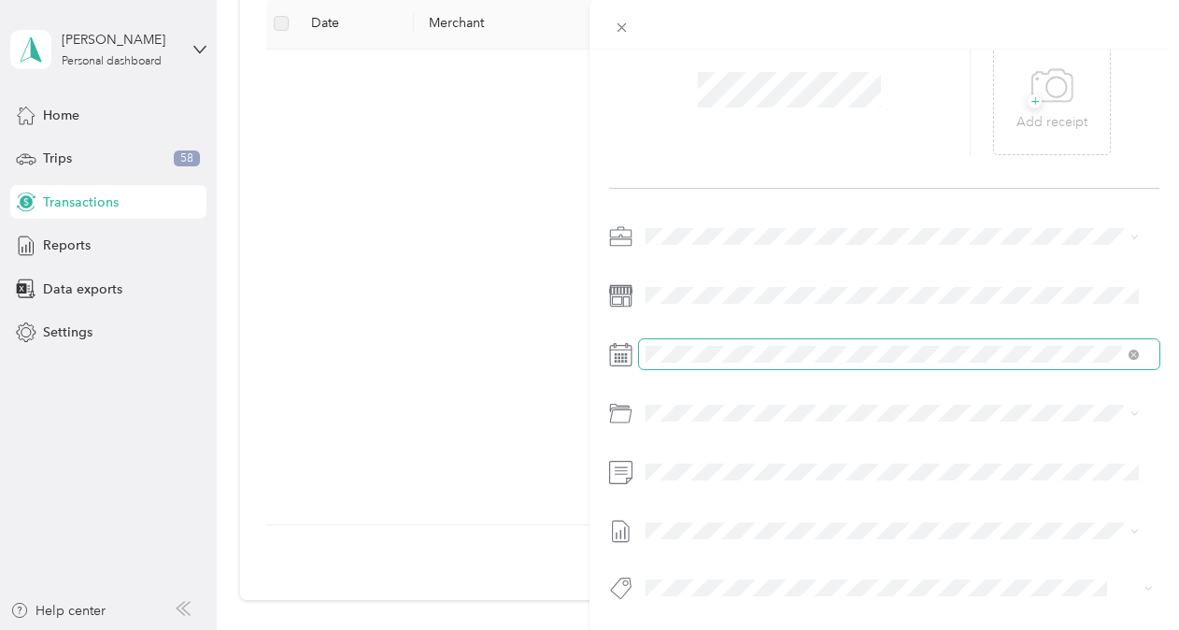
click at [1128, 348] on span at bounding box center [1130, 354] width 17 height 13
click at [1127, 348] on span at bounding box center [1130, 354] width 17 height 13
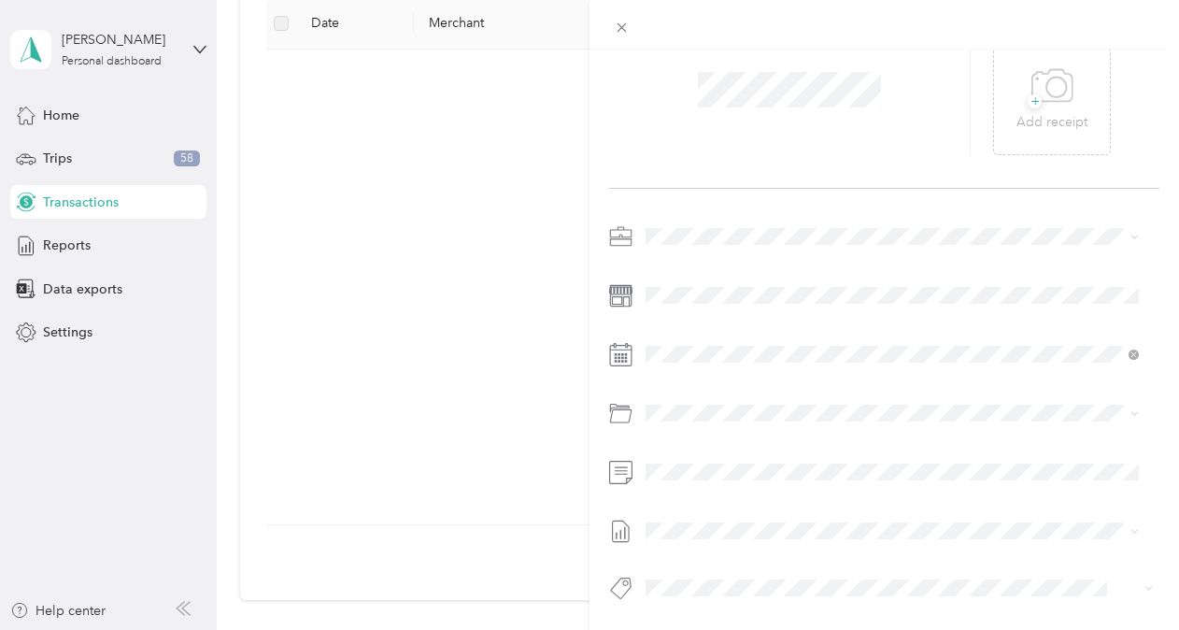
click at [635, 339] on div at bounding box center [884, 354] width 550 height 30
click at [626, 343] on icon at bounding box center [620, 354] width 23 height 23
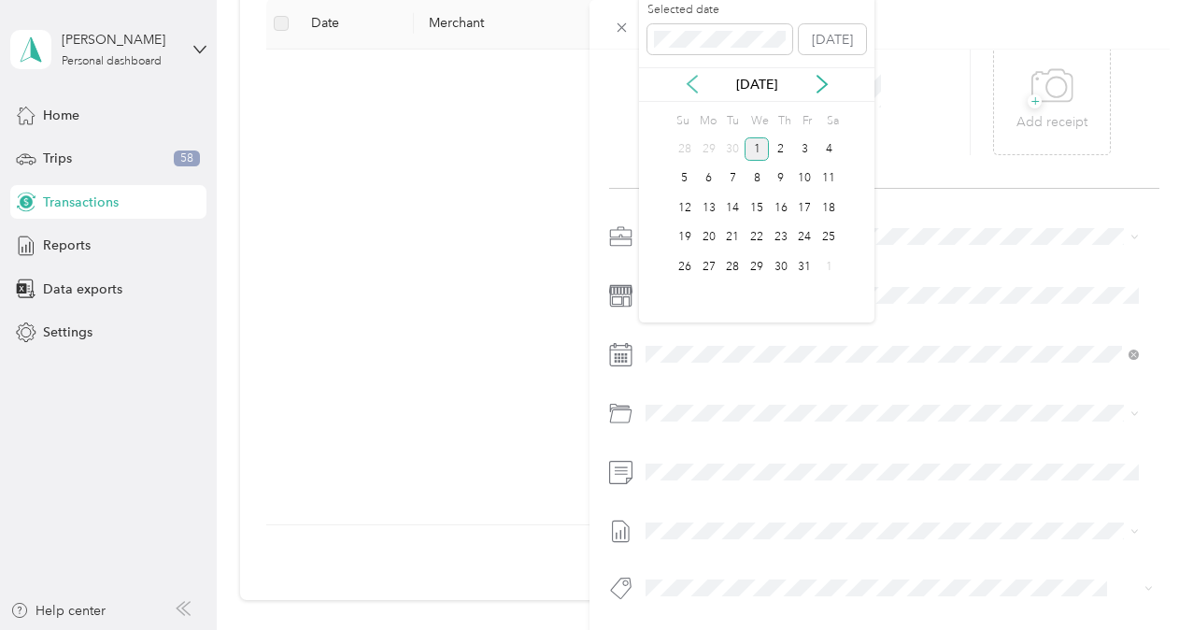
click at [692, 87] on icon at bounding box center [692, 84] width 19 height 19
click at [710, 146] on div "1" at bounding box center [709, 148] width 24 height 23
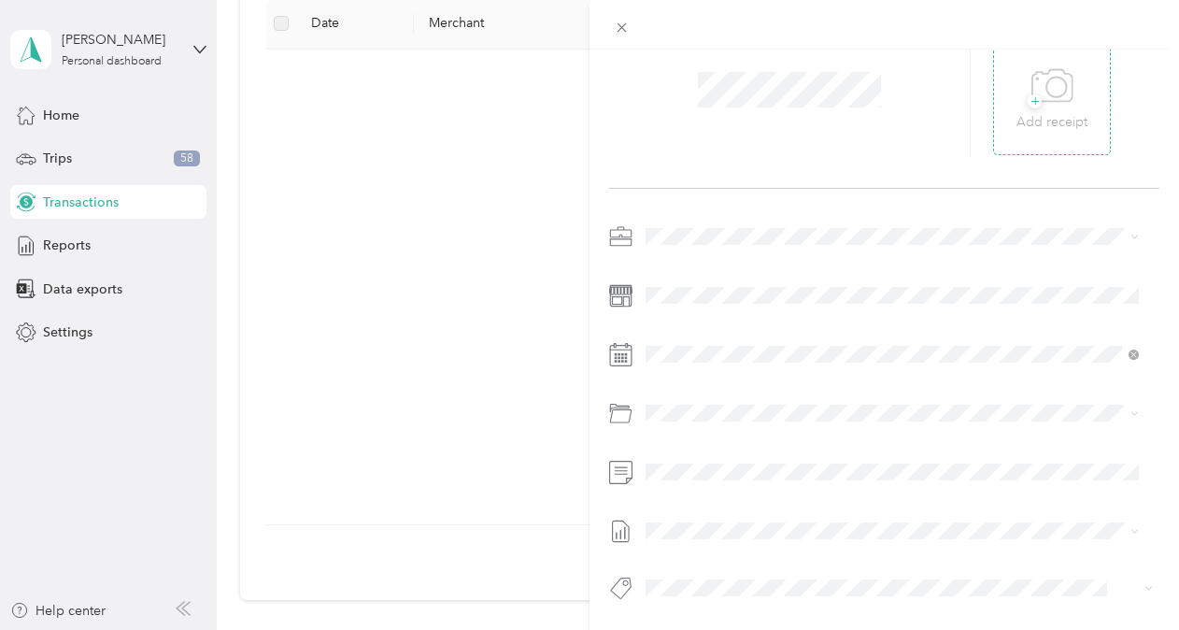
click at [1073, 92] on div "+ Add receipt" at bounding box center [1051, 97] width 71 height 72
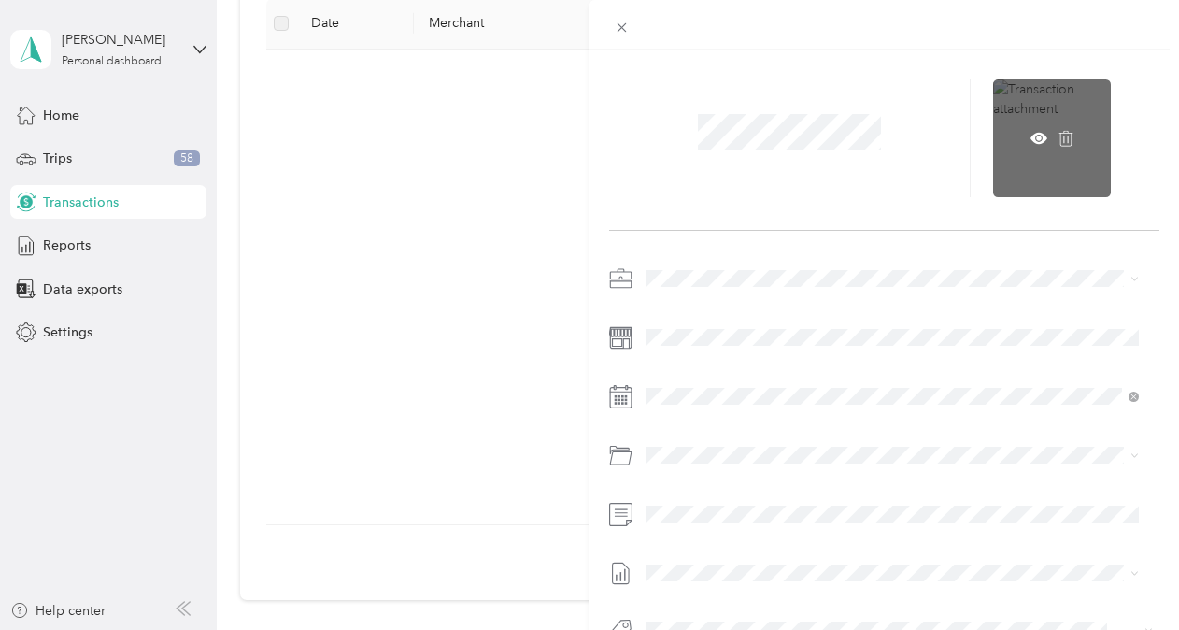
scroll to position [0, 0]
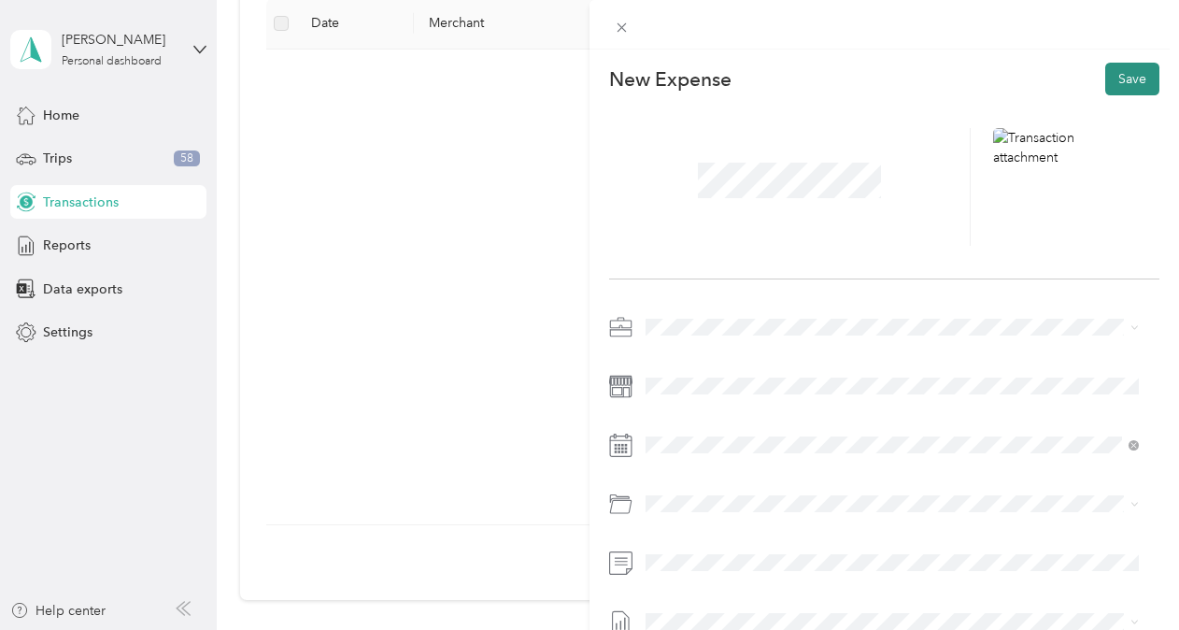
click at [1118, 69] on button "Save" at bounding box center [1132, 79] width 54 height 33
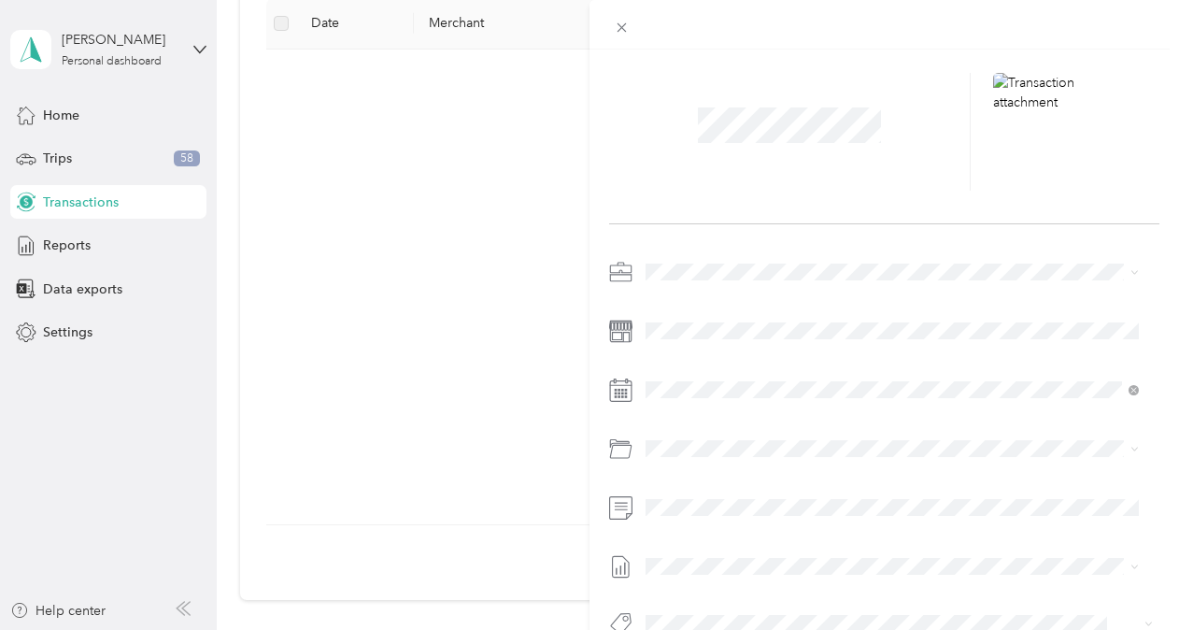
scroll to position [105, 0]
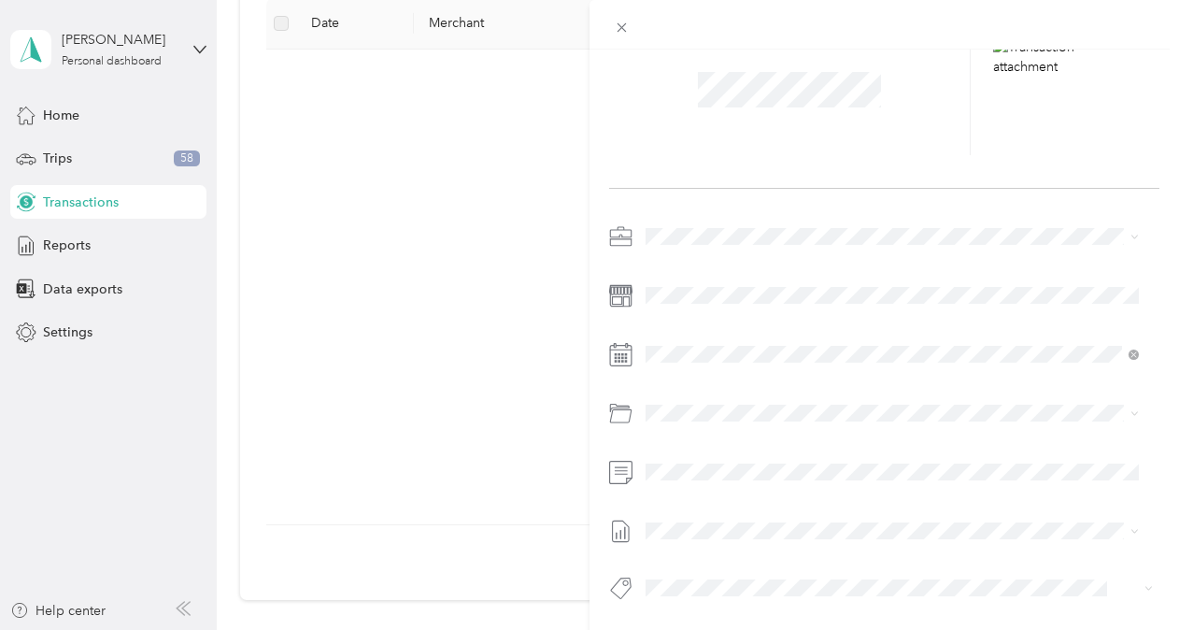
click at [732, 569] on span "[DATE]-[DATE]" at bounding box center [689, 575] width 86 height 20
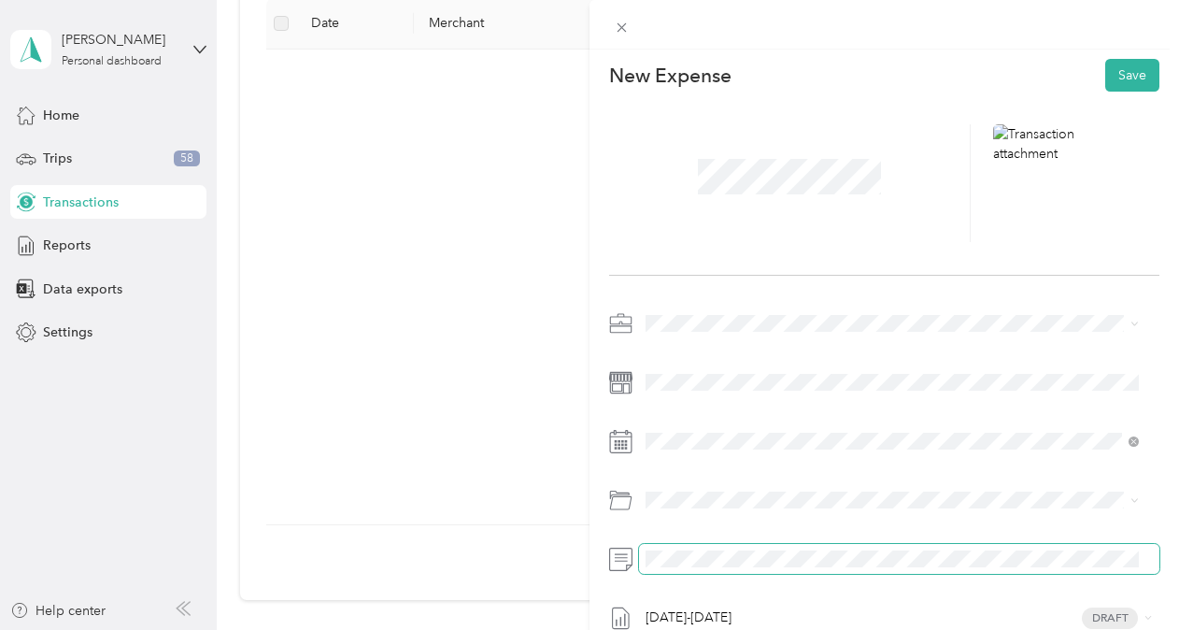
scroll to position [0, 0]
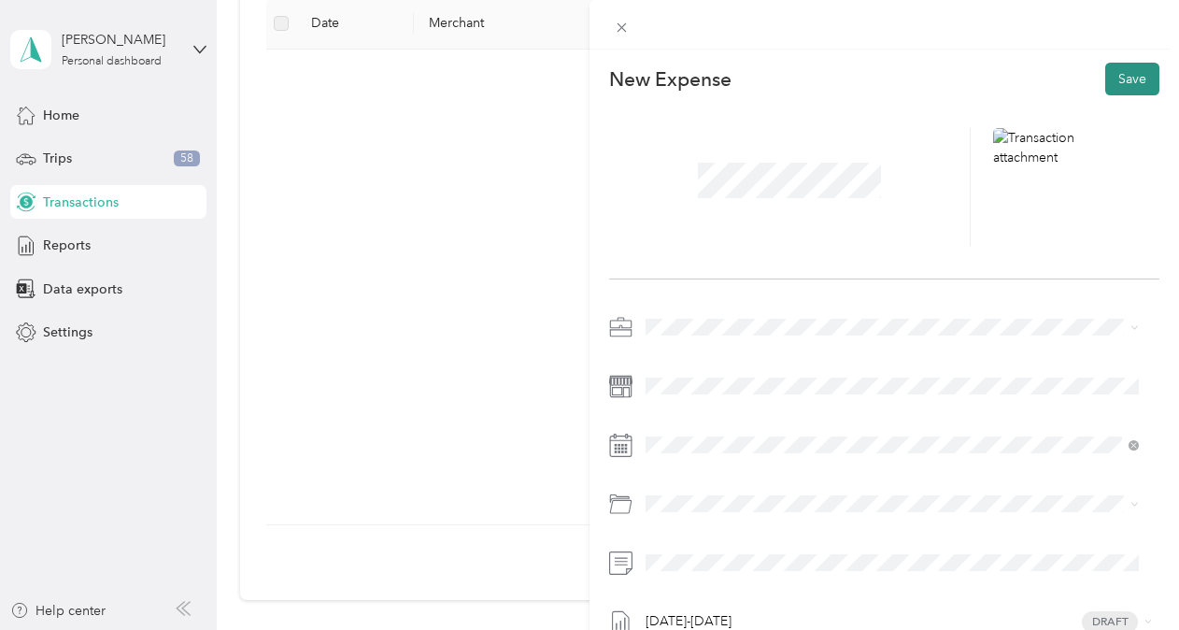
click at [1106, 69] on button "Save" at bounding box center [1132, 79] width 54 height 33
click at [1125, 73] on button "Save" at bounding box center [1132, 79] width 54 height 33
click at [777, 359] on span "Pathways to Housing DC" at bounding box center [724, 354] width 145 height 16
click at [1112, 75] on button "Save" at bounding box center [1132, 79] width 54 height 33
click at [625, 24] on icon at bounding box center [622, 27] width 9 height 9
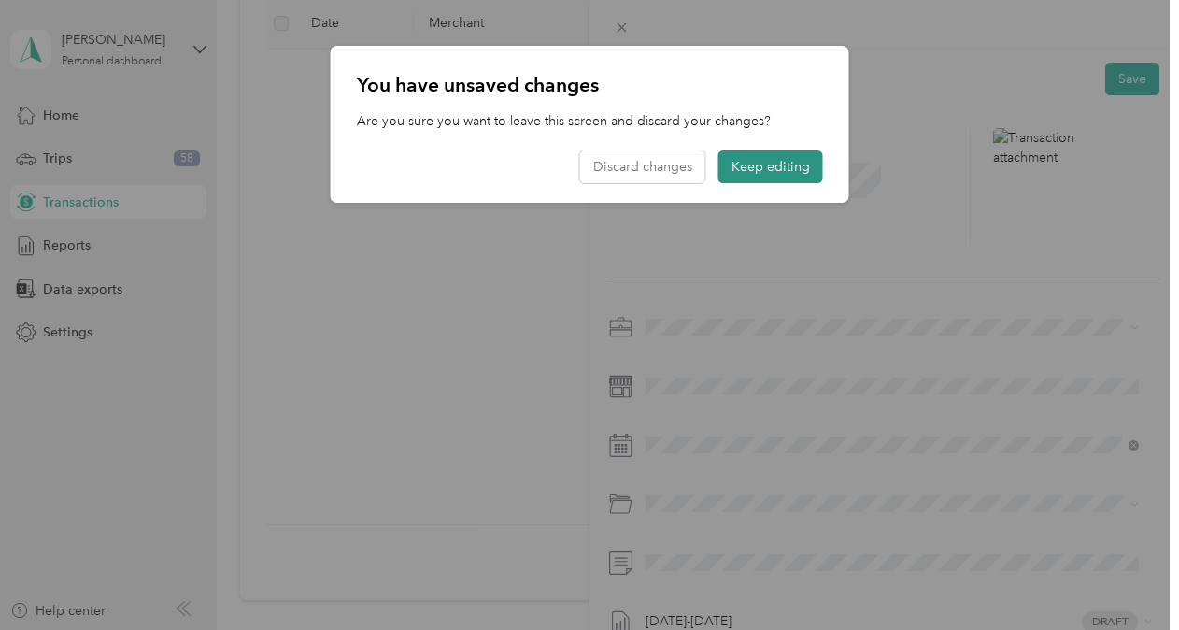
click at [751, 166] on button "Keep editing" at bounding box center [770, 166] width 105 height 33
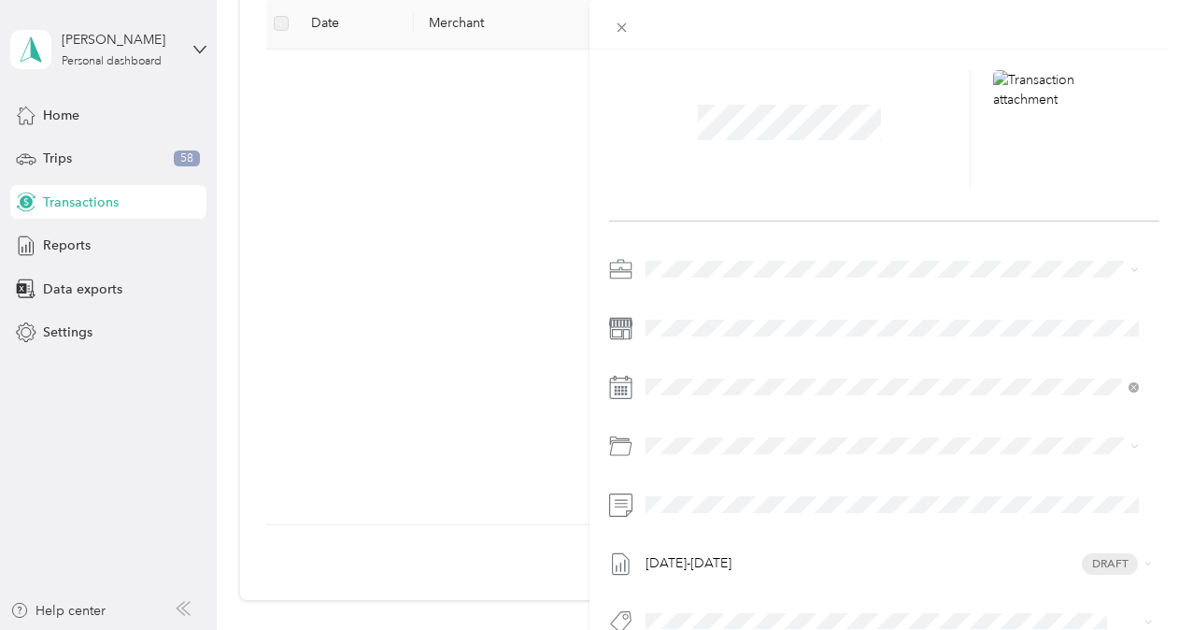
scroll to position [106, 0]
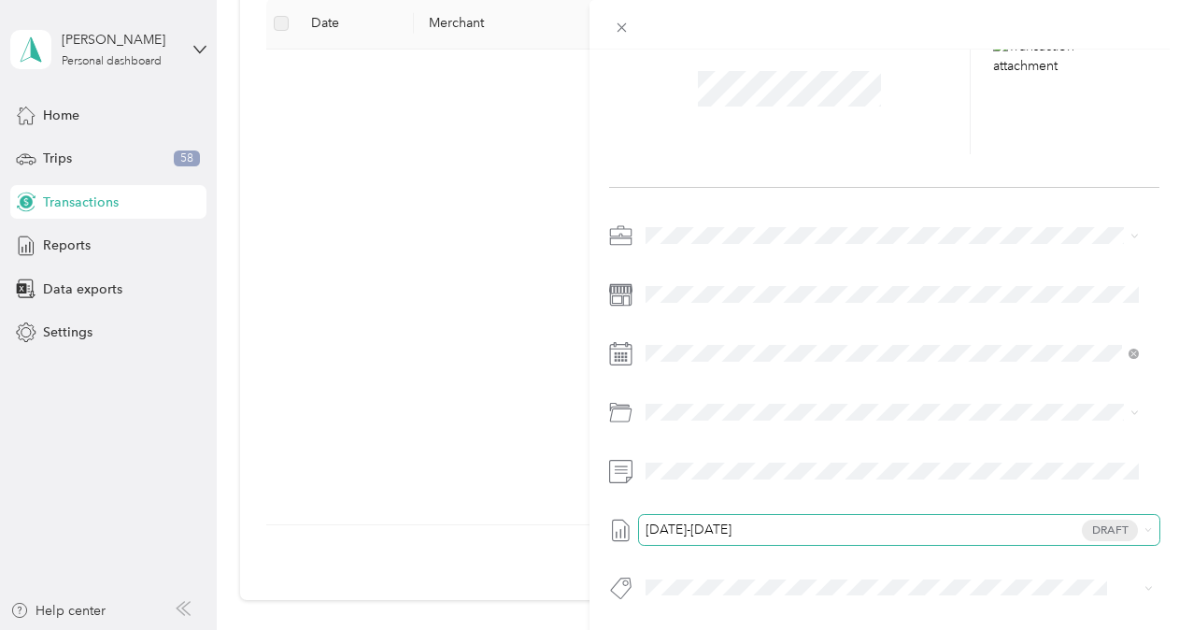
click at [732, 523] on span "[DATE]-[DATE]" at bounding box center [689, 529] width 86 height 13
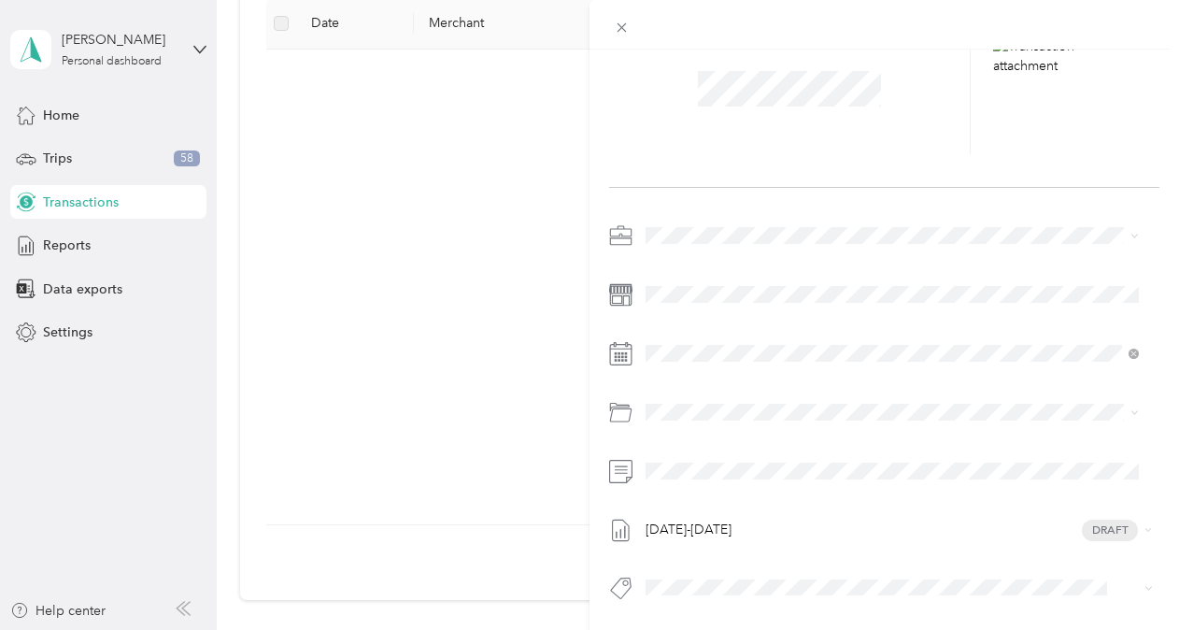
click at [784, 581] on li "[DATE]-[DATE] Draft" at bounding box center [892, 572] width 506 height 30
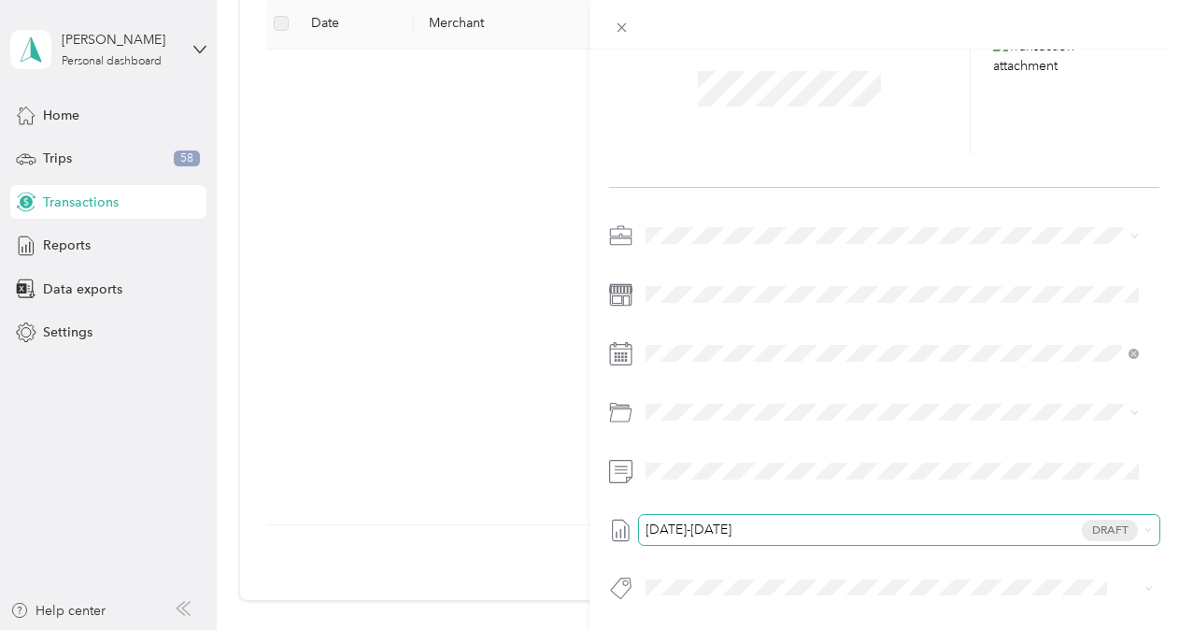
click at [1104, 519] on span "Draft" at bounding box center [1110, 529] width 56 height 21
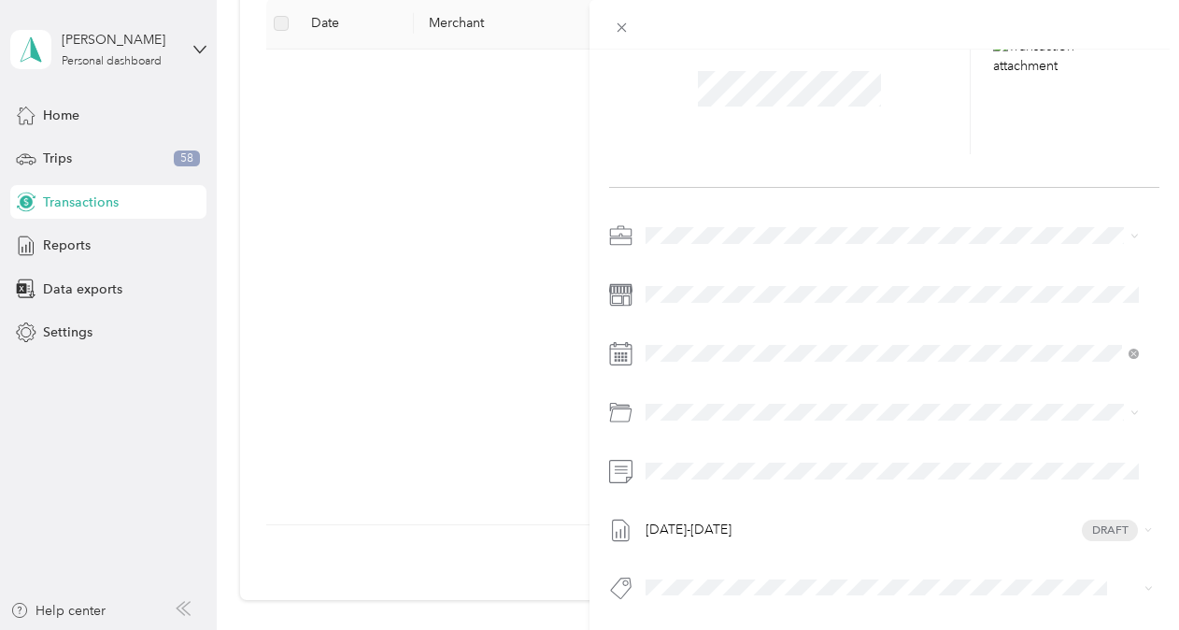
click at [732, 574] on span "[DATE]-[DATE]" at bounding box center [689, 577] width 86 height 20
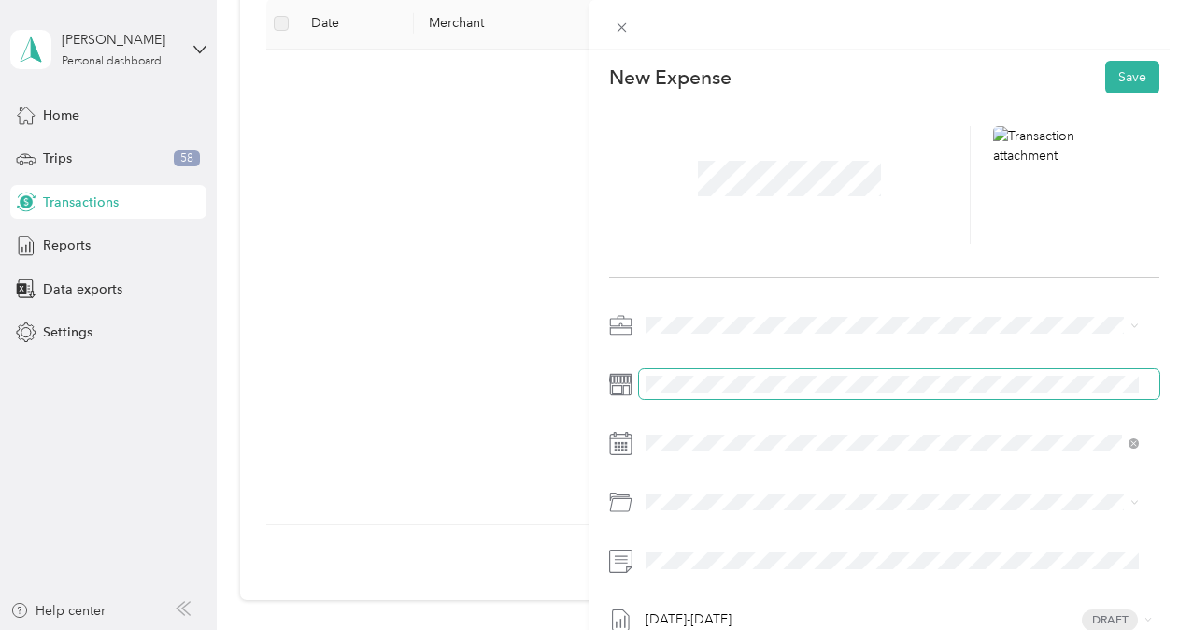
scroll to position [0, 0]
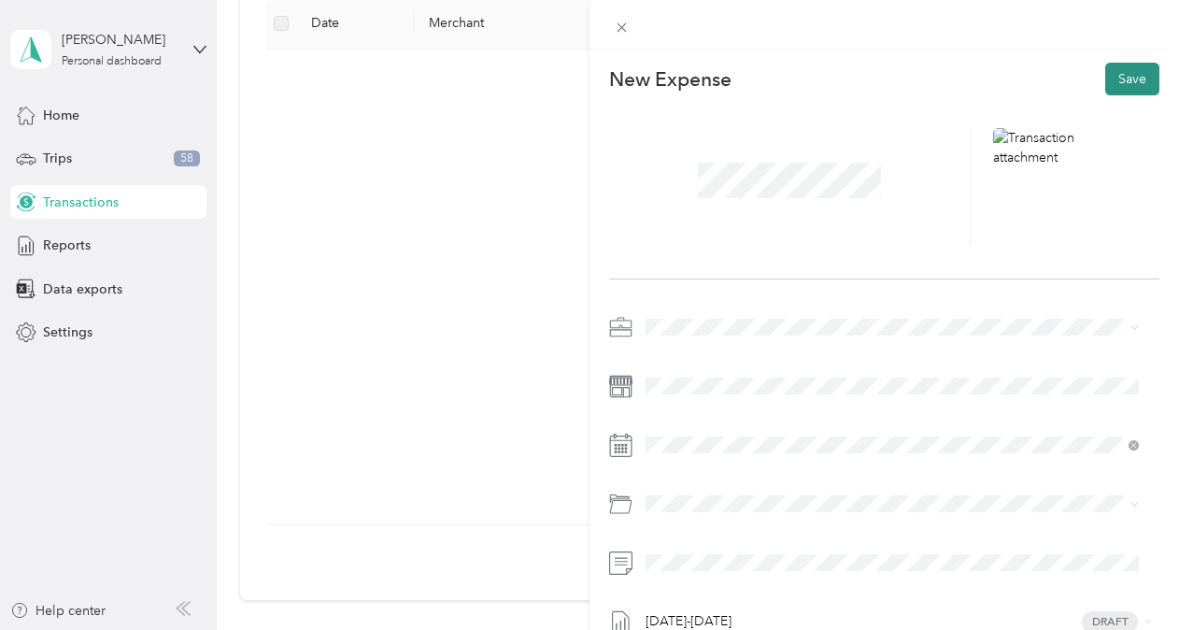
click at [1118, 67] on button "Save" at bounding box center [1132, 79] width 54 height 33
click at [53, 144] on div "This expense cannot be edited because it is either under review, approved, or p…" at bounding box center [589, 315] width 1179 height 630
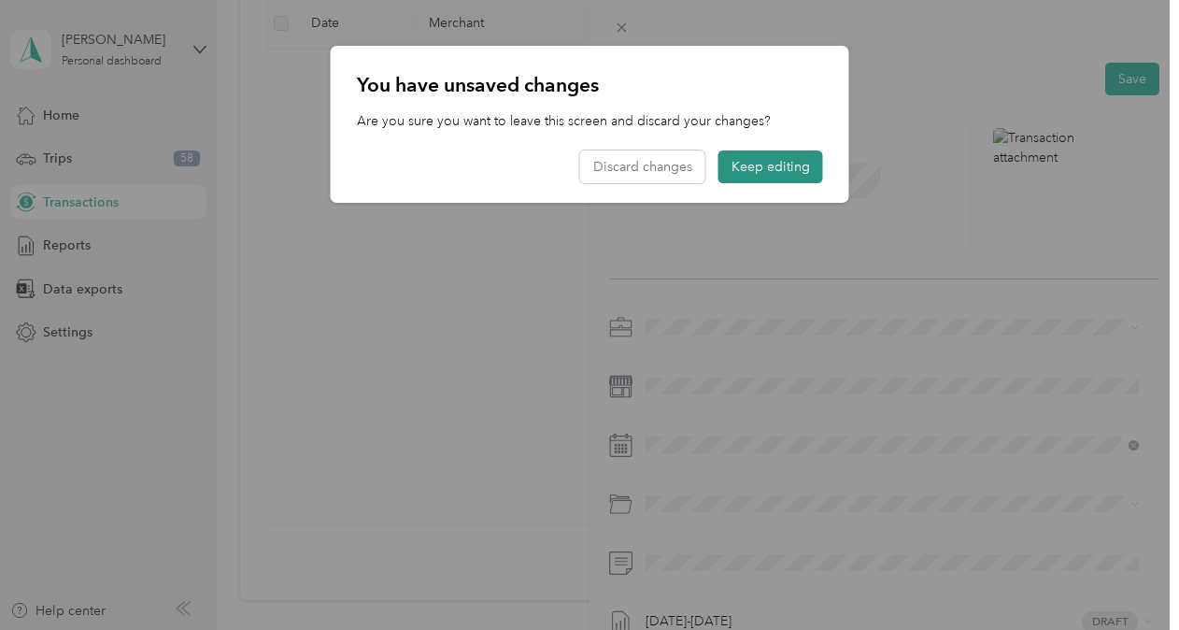
click at [755, 154] on button "Keep editing" at bounding box center [770, 166] width 105 height 33
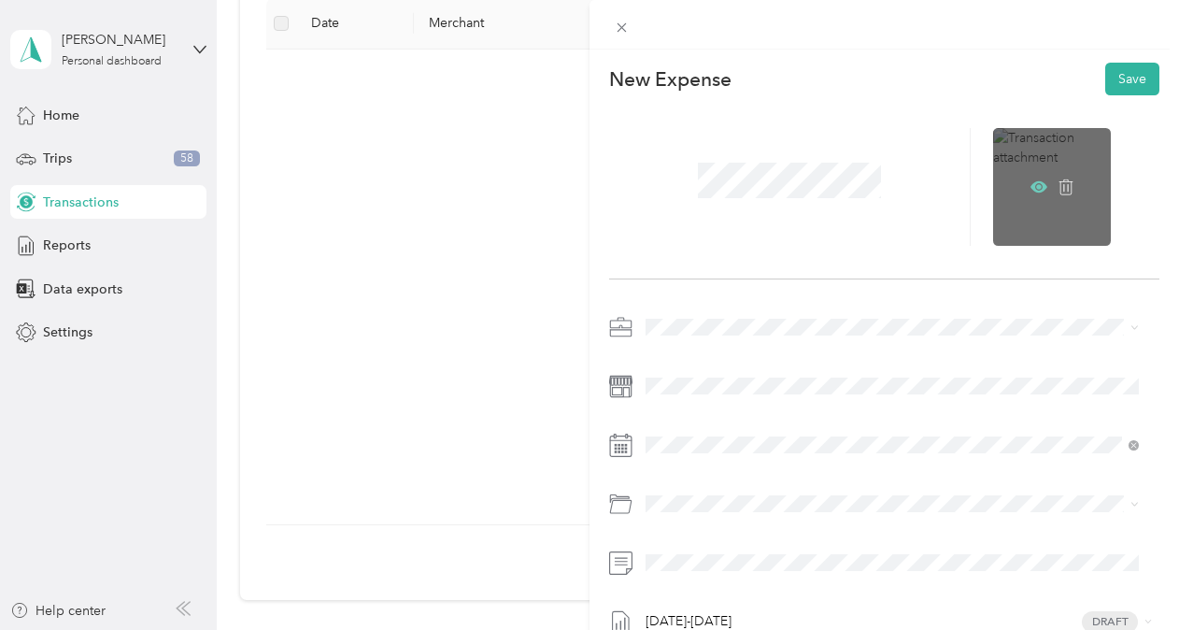
click at [1036, 187] on icon at bounding box center [1039, 187] width 6 height 6
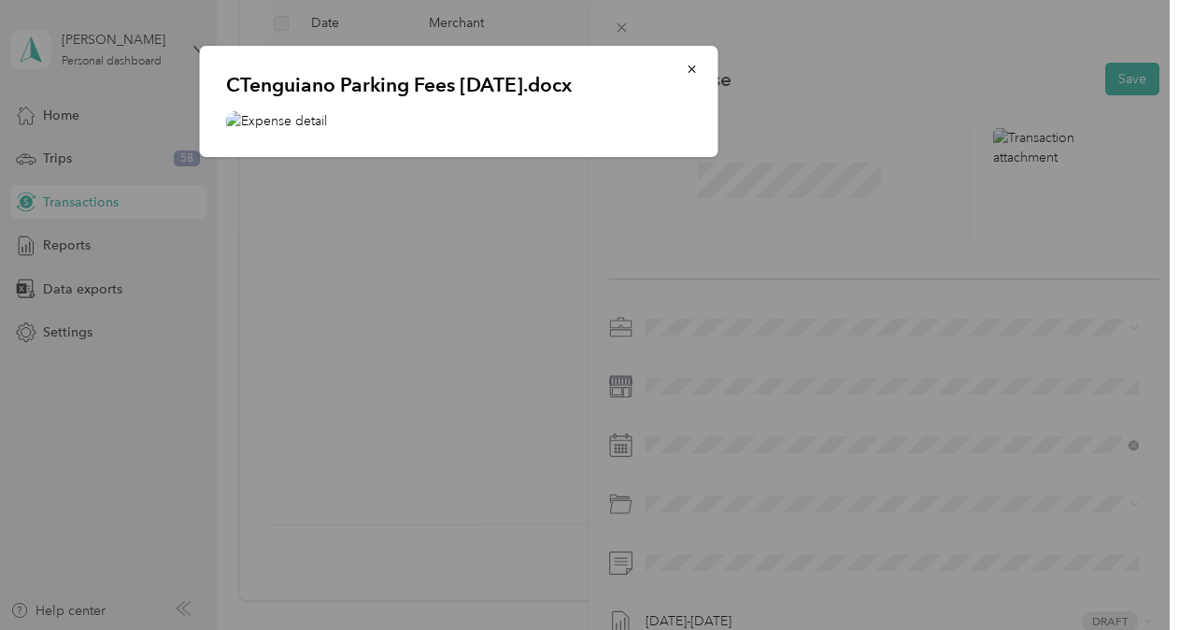
click at [310, 119] on img at bounding box center [459, 121] width 466 height 20
click at [308, 119] on img at bounding box center [459, 121] width 466 height 20
click at [237, 118] on img at bounding box center [459, 121] width 466 height 20
click at [699, 67] on button "button" at bounding box center [692, 68] width 39 height 33
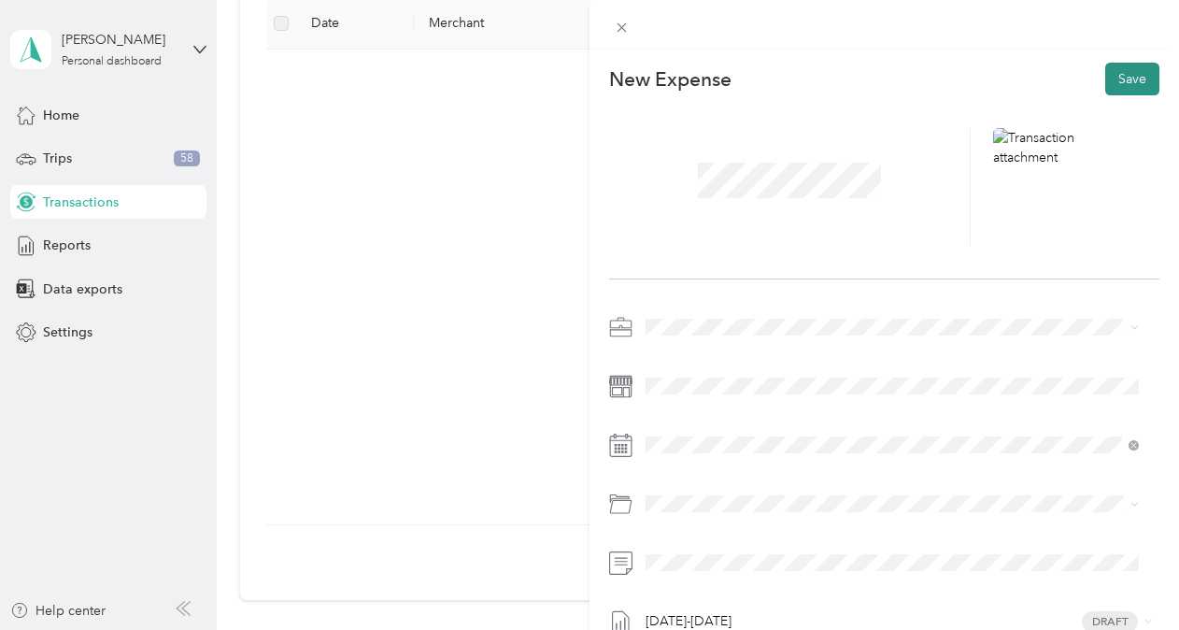
click at [1108, 81] on button "Save" at bounding box center [1132, 79] width 54 height 33
click at [81, 249] on div "This expense cannot be edited because it is either under review, approved, or p…" at bounding box center [589, 315] width 1179 height 630
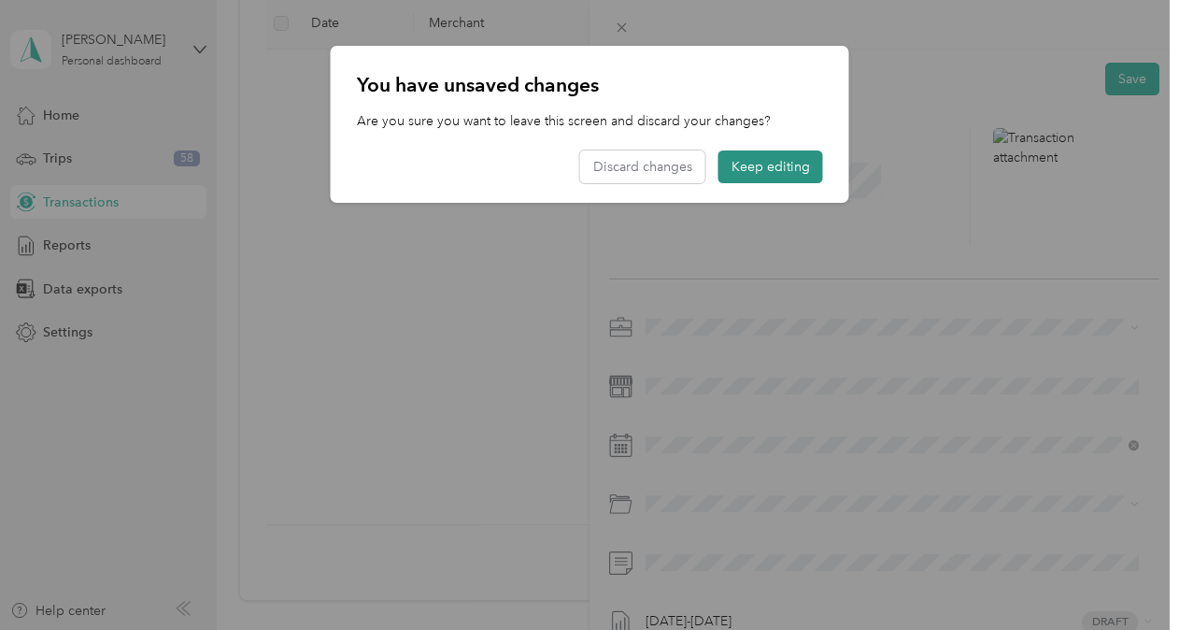
click at [765, 174] on button "Keep editing" at bounding box center [770, 166] width 105 height 33
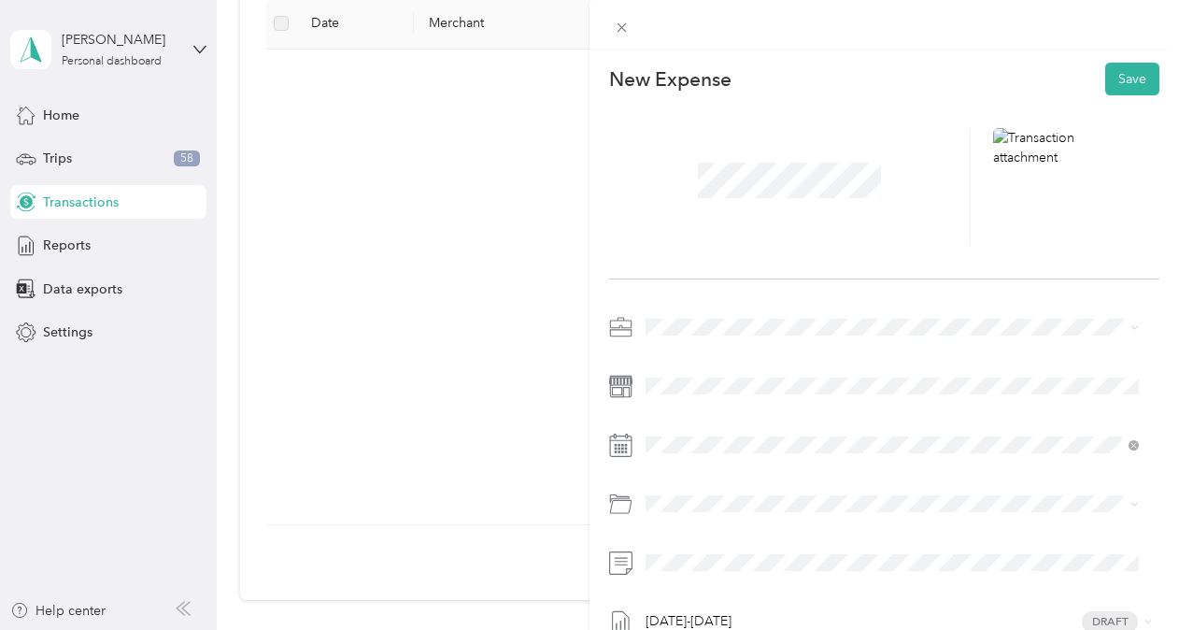
click at [71, 284] on div "This expense cannot be edited because it is either under review, approved, or p…" at bounding box center [589, 315] width 1179 height 630
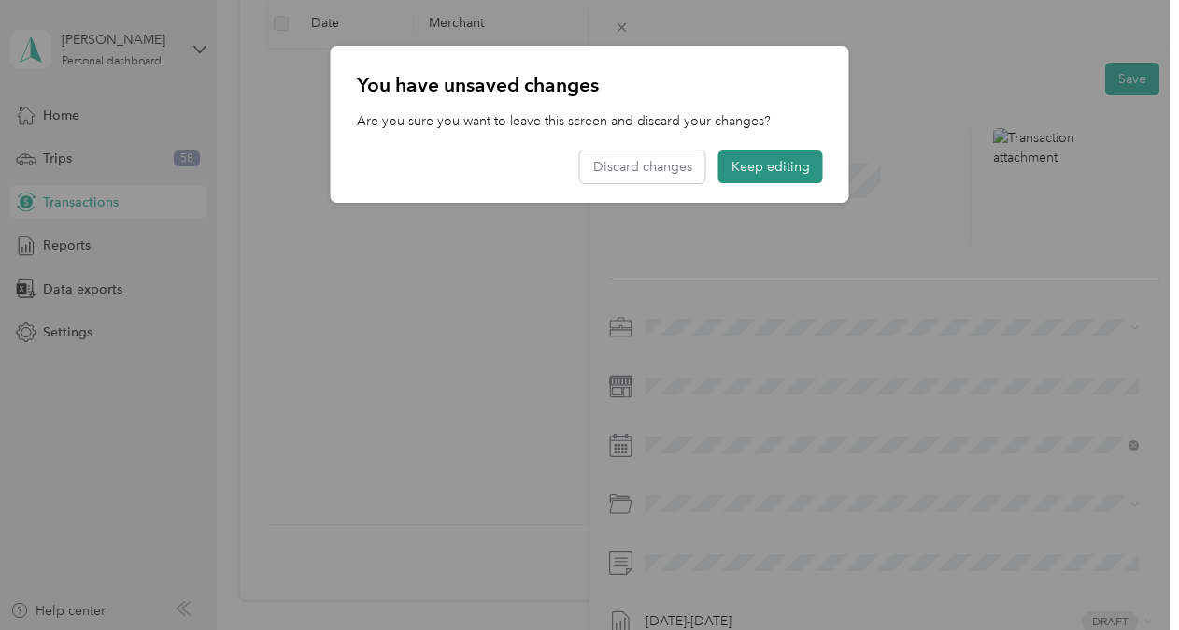
drag, startPoint x: 756, startPoint y: 161, endPoint x: 775, endPoint y: 169, distance: 20.5
click at [757, 161] on button "Keep editing" at bounding box center [770, 166] width 105 height 33
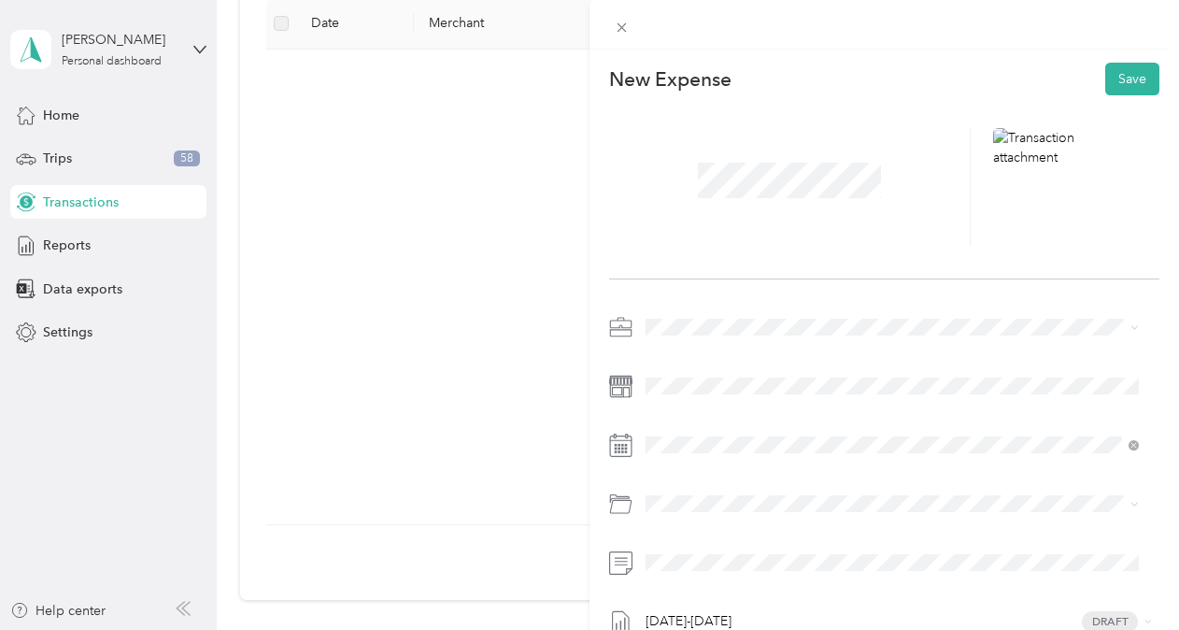
click at [190, 44] on div "This expense cannot be edited because it is either under review, approved, or p…" at bounding box center [589, 315] width 1179 height 630
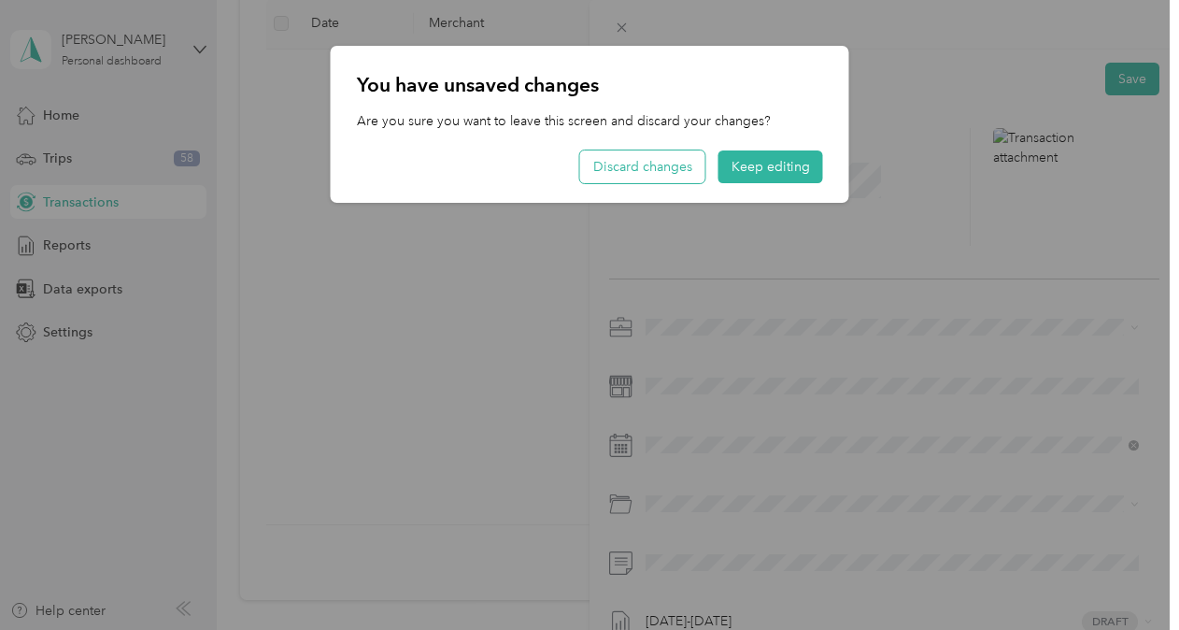
click at [678, 169] on button "Discard changes" at bounding box center [642, 166] width 125 height 33
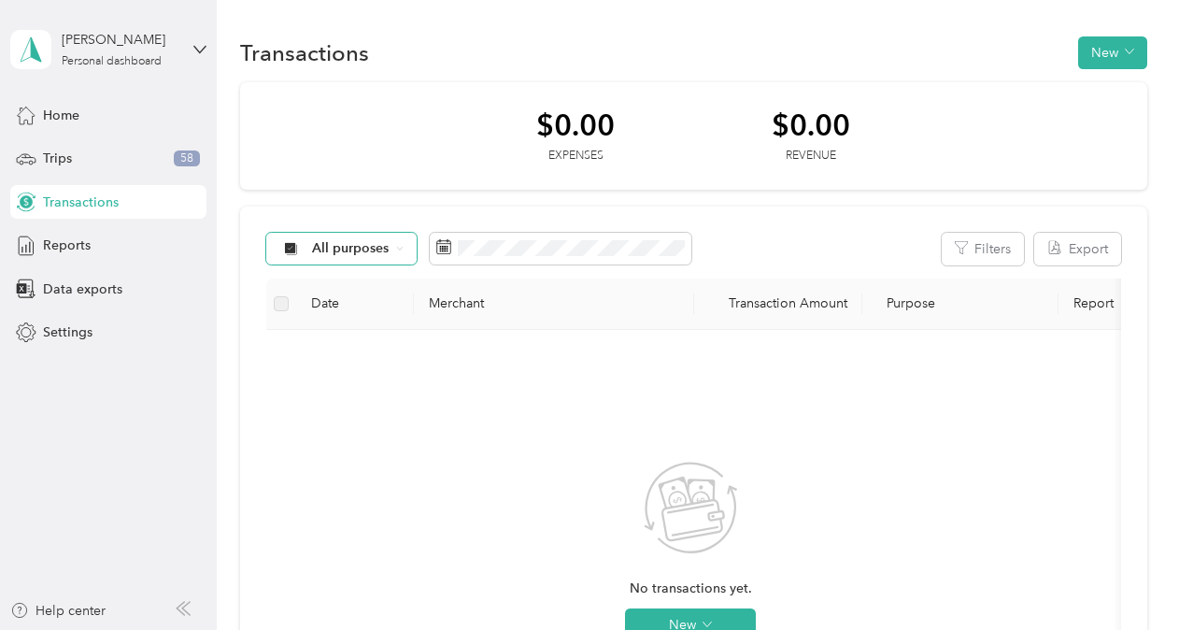
click at [328, 257] on div "All purposes" at bounding box center [341, 249] width 151 height 32
click at [359, 339] on span "Pathways to Housing DC" at bounding box center [387, 344] width 151 height 20
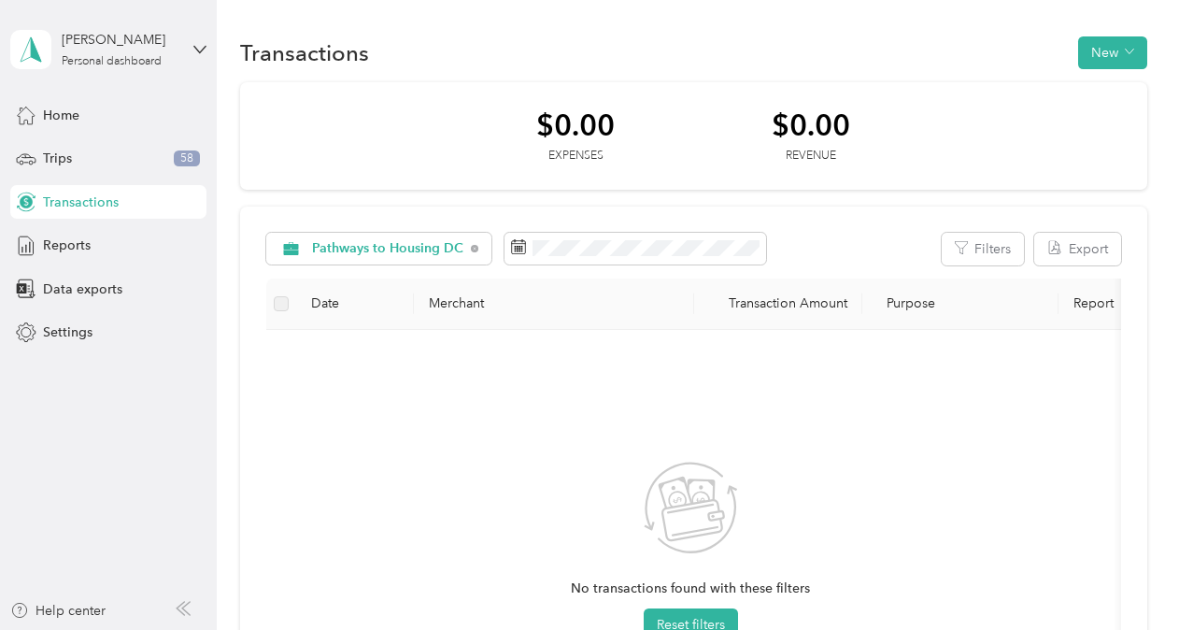
click at [549, 121] on div "$0.00" at bounding box center [575, 124] width 78 height 33
click at [547, 141] on div "$0.00 Expenses" at bounding box center [575, 136] width 78 height 56
click at [585, 141] on div "$0.00 Expenses" at bounding box center [575, 136] width 78 height 56
click at [92, 250] on div "Reports" at bounding box center [108, 246] width 196 height 34
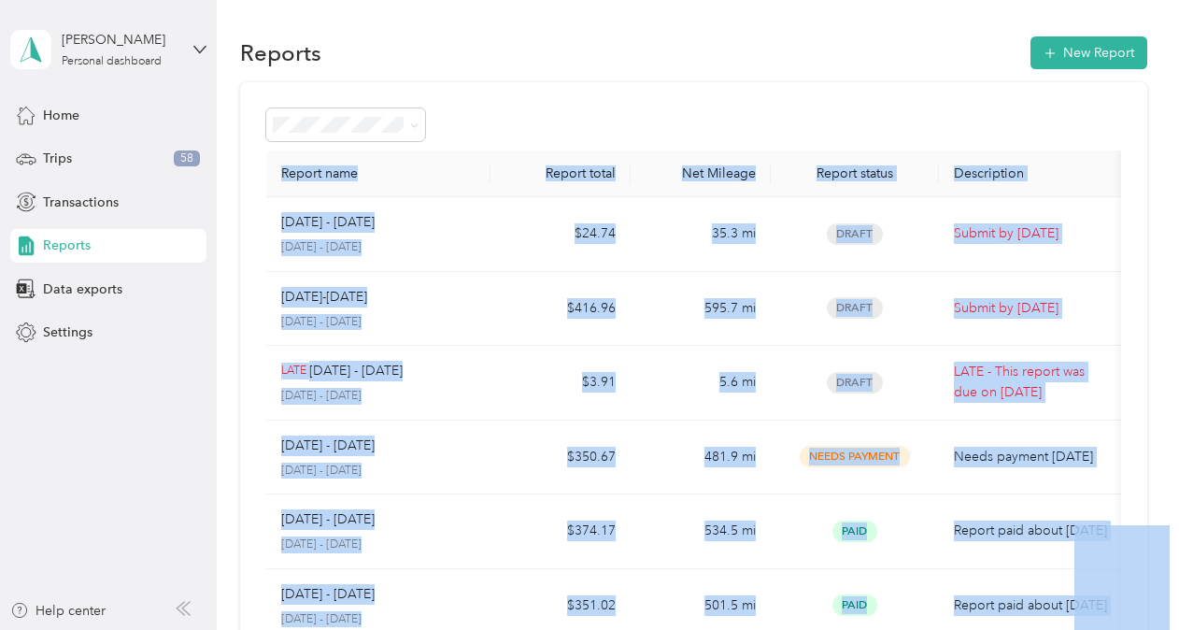
scroll to position [592, 0]
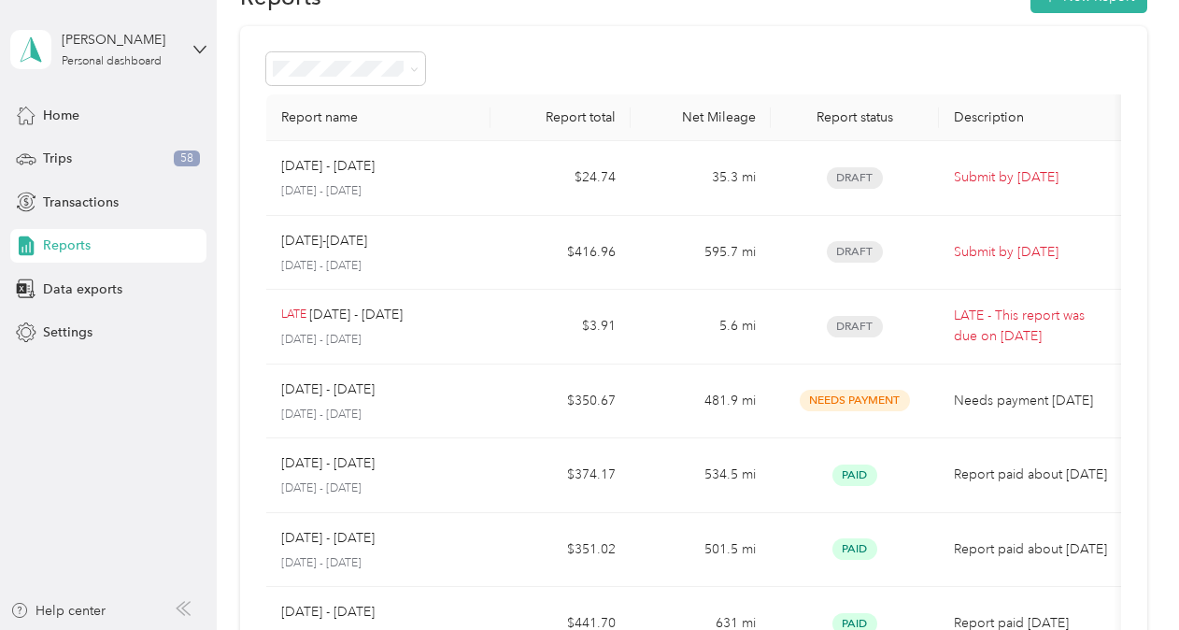
scroll to position [0, 0]
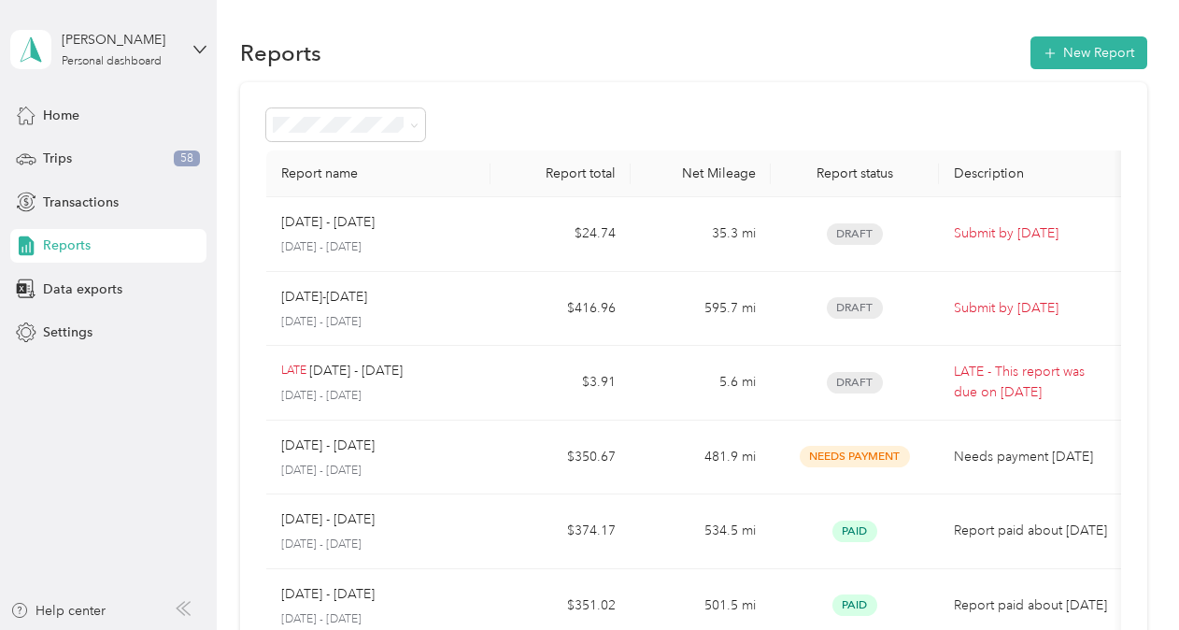
click at [192, 46] on div "[PERSON_NAME] Personal dashboard" at bounding box center [108, 49] width 196 height 65
click at [560, 4] on div "Reports New Report Report name Report total Net Mileage Report status Descripti…" at bounding box center [693, 560] width 953 height 1120
click at [52, 334] on span "Settings" at bounding box center [68, 332] width 50 height 20
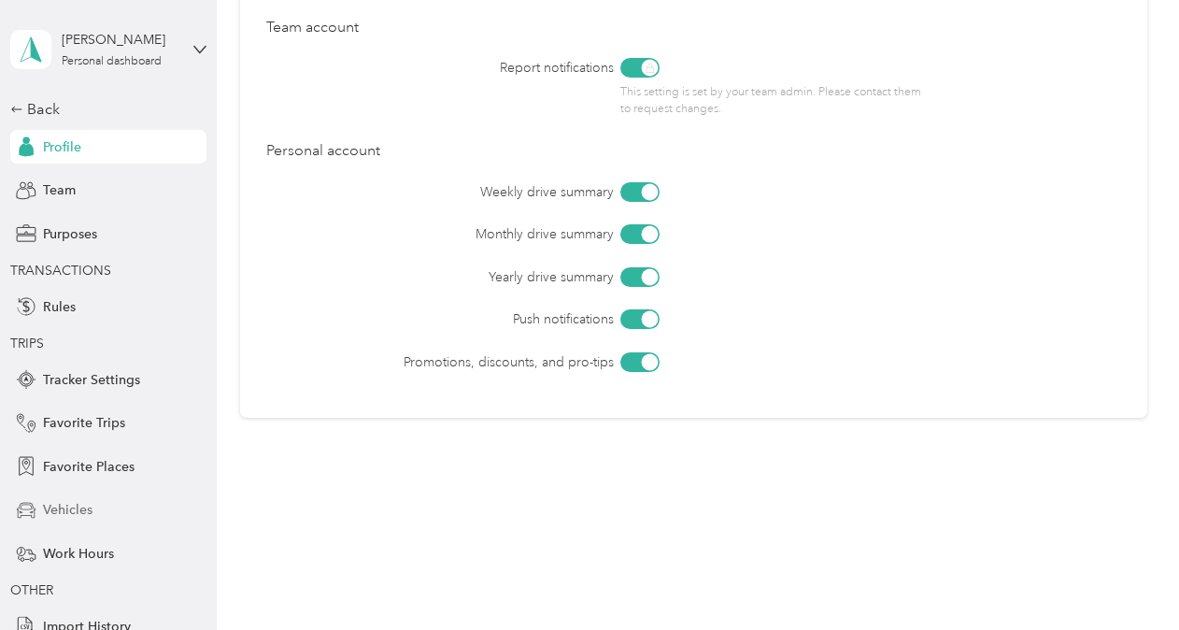
scroll to position [59, 0]
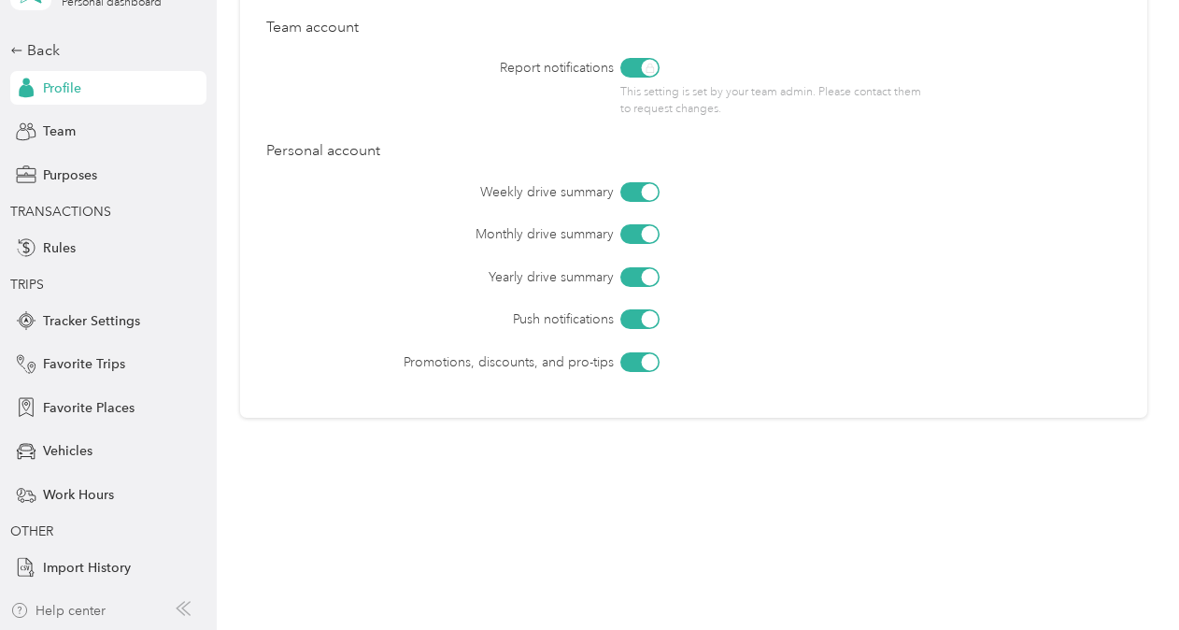
click at [73, 617] on div "Help center" at bounding box center [57, 611] width 95 height 20
